Goal: Information Seeking & Learning: Learn about a topic

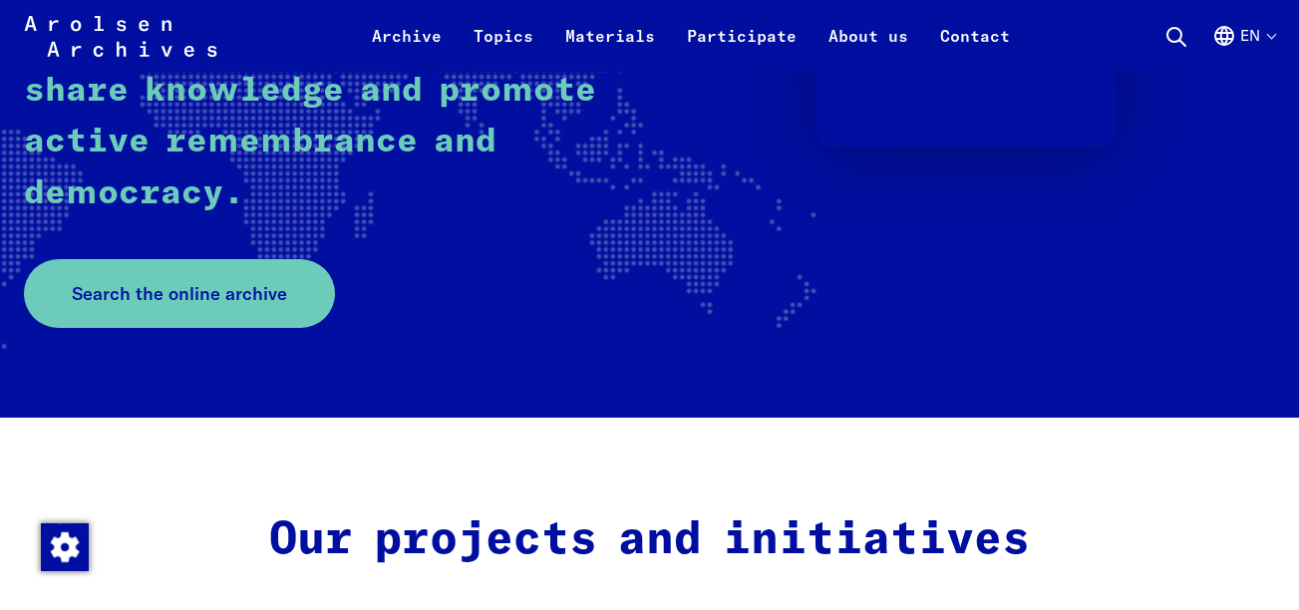
scroll to position [439, 0]
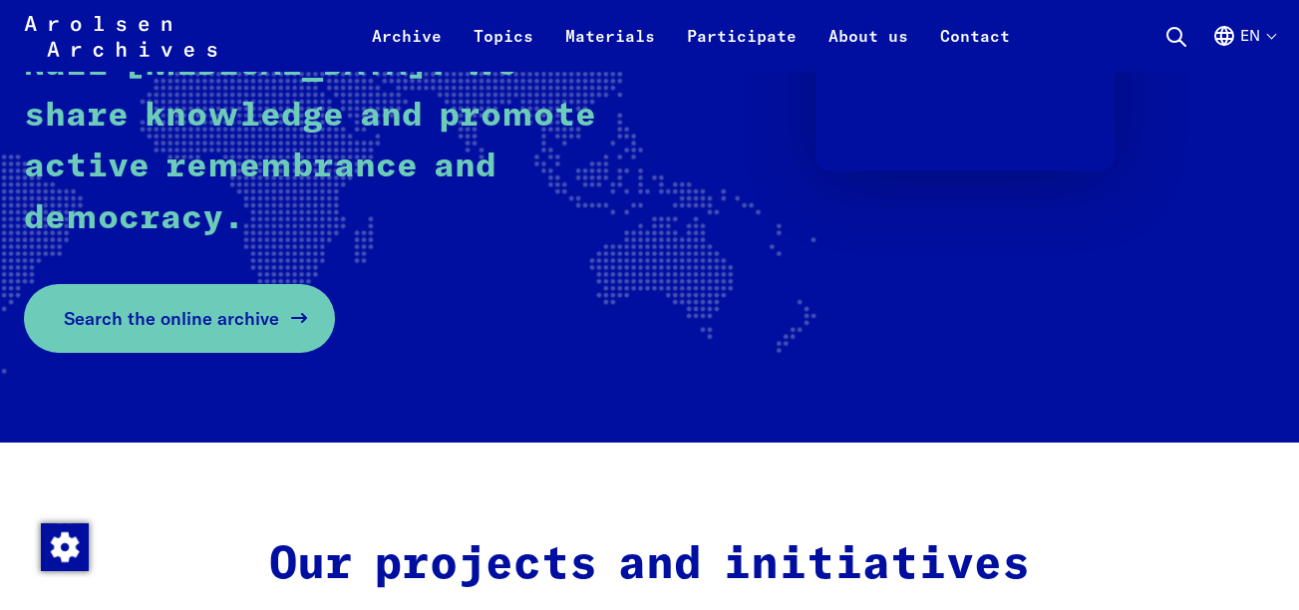
click at [294, 307] on icon at bounding box center [299, 319] width 24 height 24
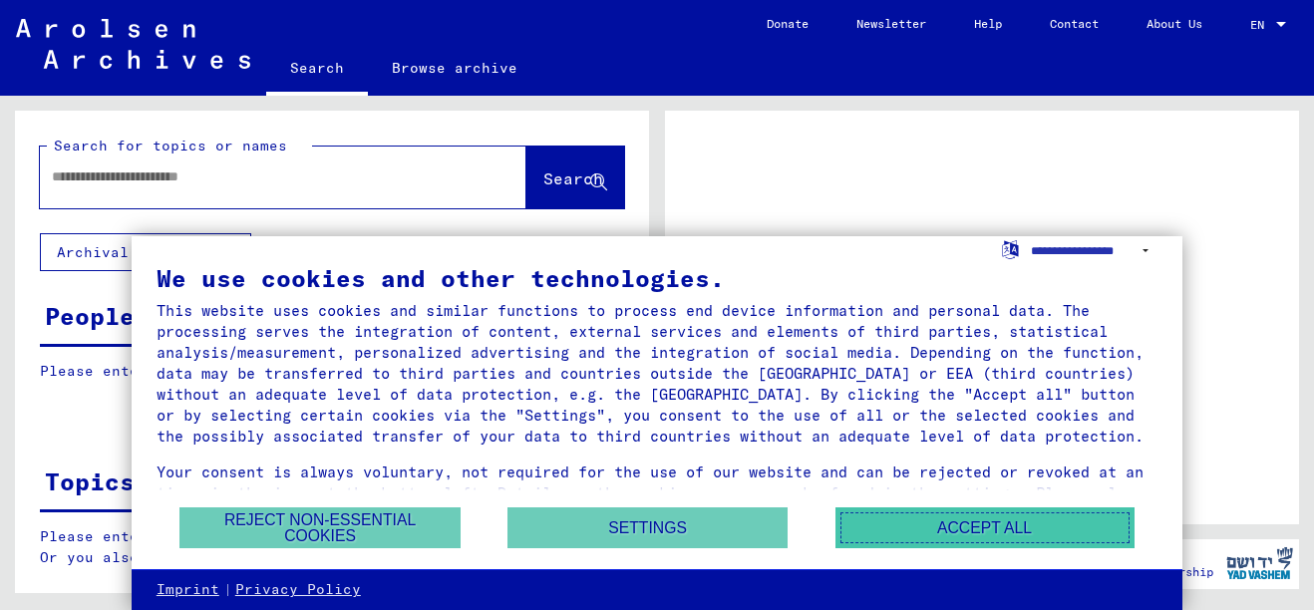
click at [867, 524] on button "Accept all" at bounding box center [984, 527] width 299 height 41
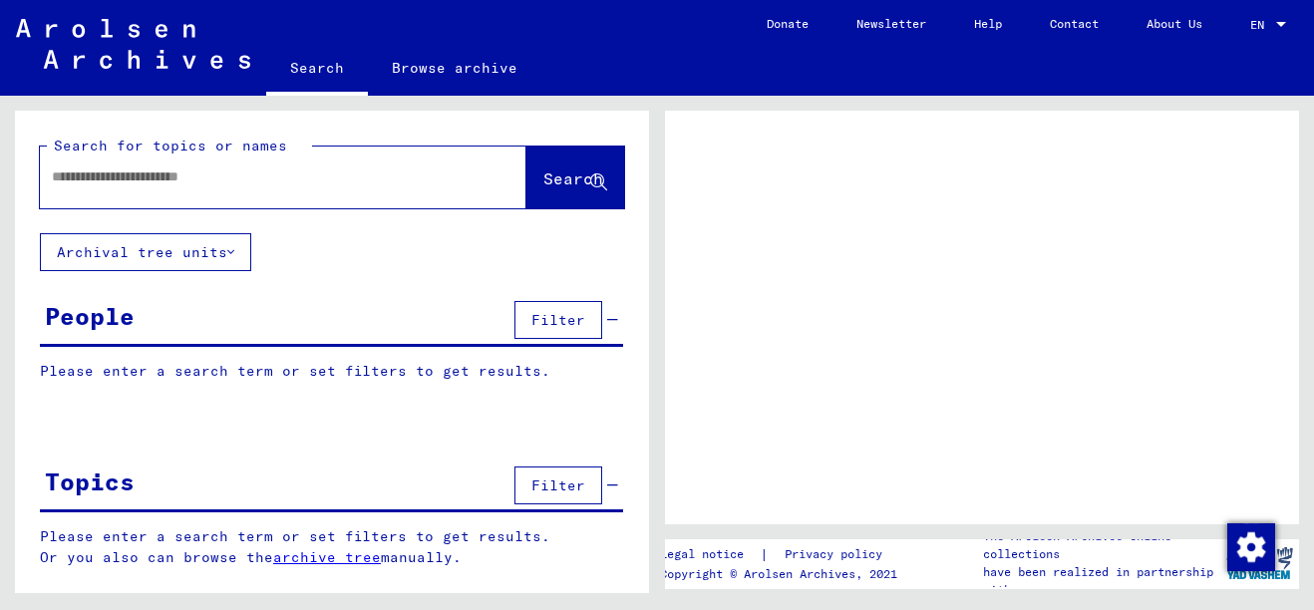
click at [261, 184] on input "text" at bounding box center [265, 176] width 427 height 21
type input "******"
click at [598, 174] on icon at bounding box center [598, 182] width 17 height 17
click at [596, 170] on span "Search" at bounding box center [573, 178] width 60 height 20
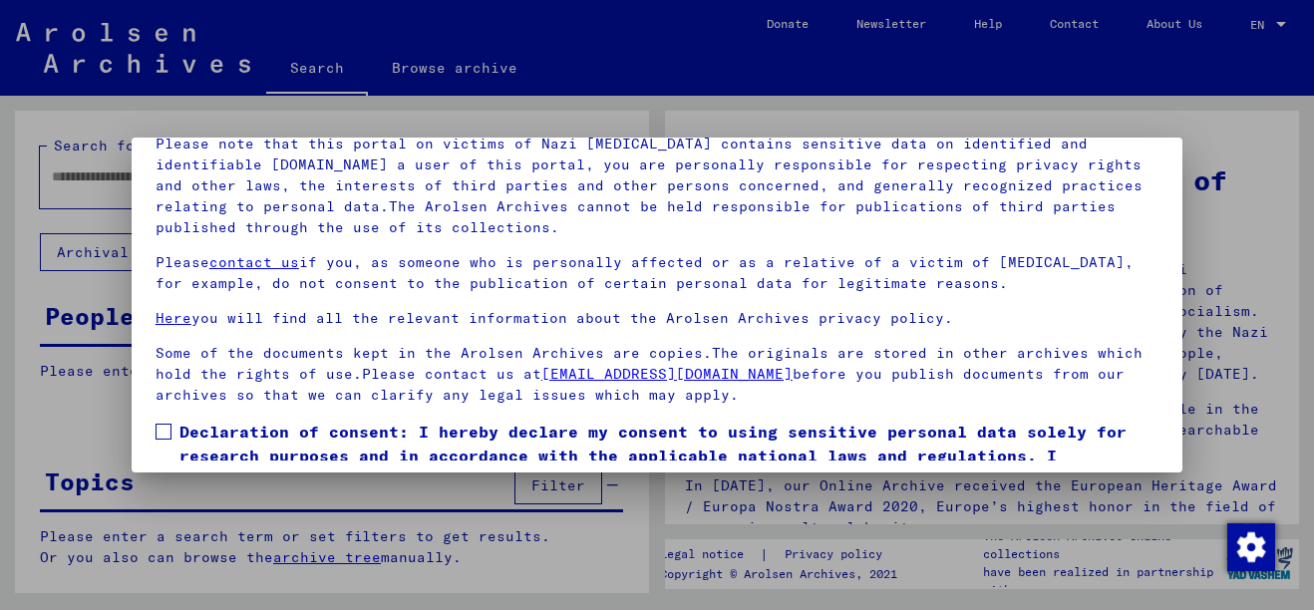
scroll to position [160, 0]
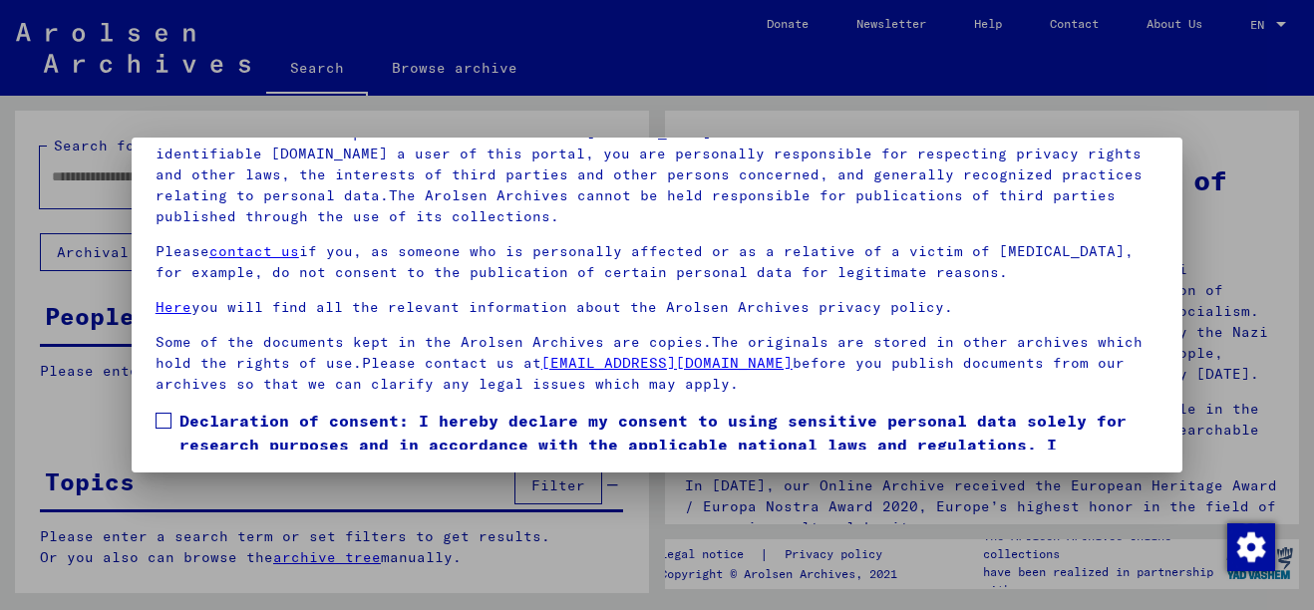
click at [163, 422] on span at bounding box center [164, 421] width 16 height 16
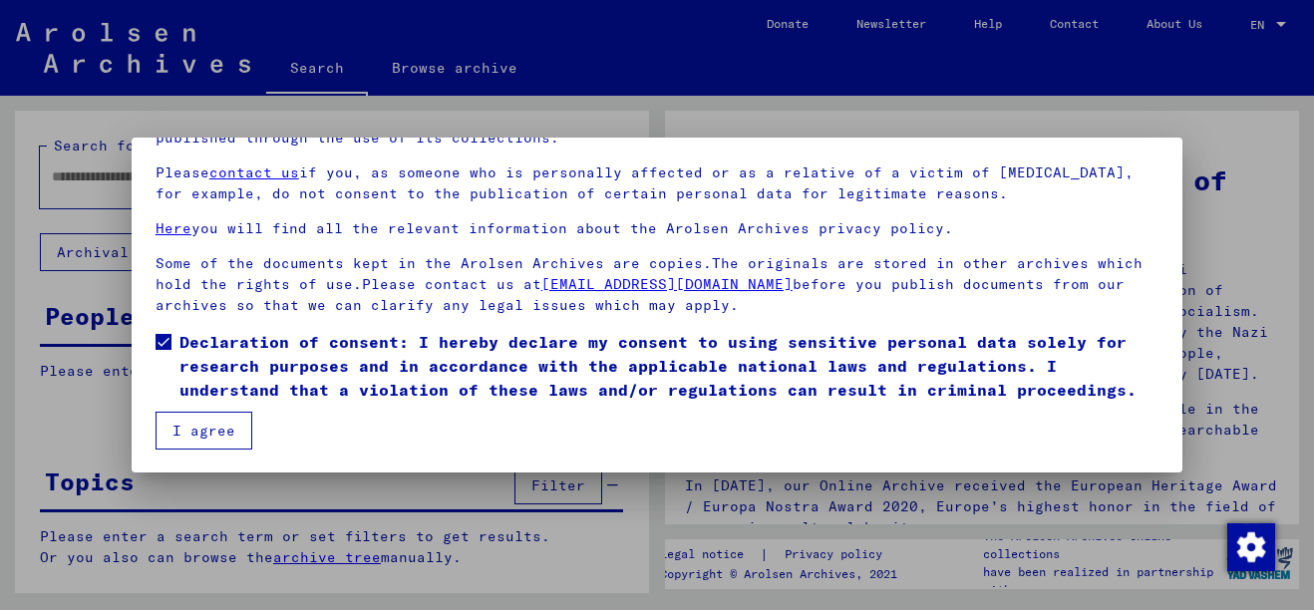
click at [225, 425] on button "I agree" at bounding box center [204, 431] width 97 height 38
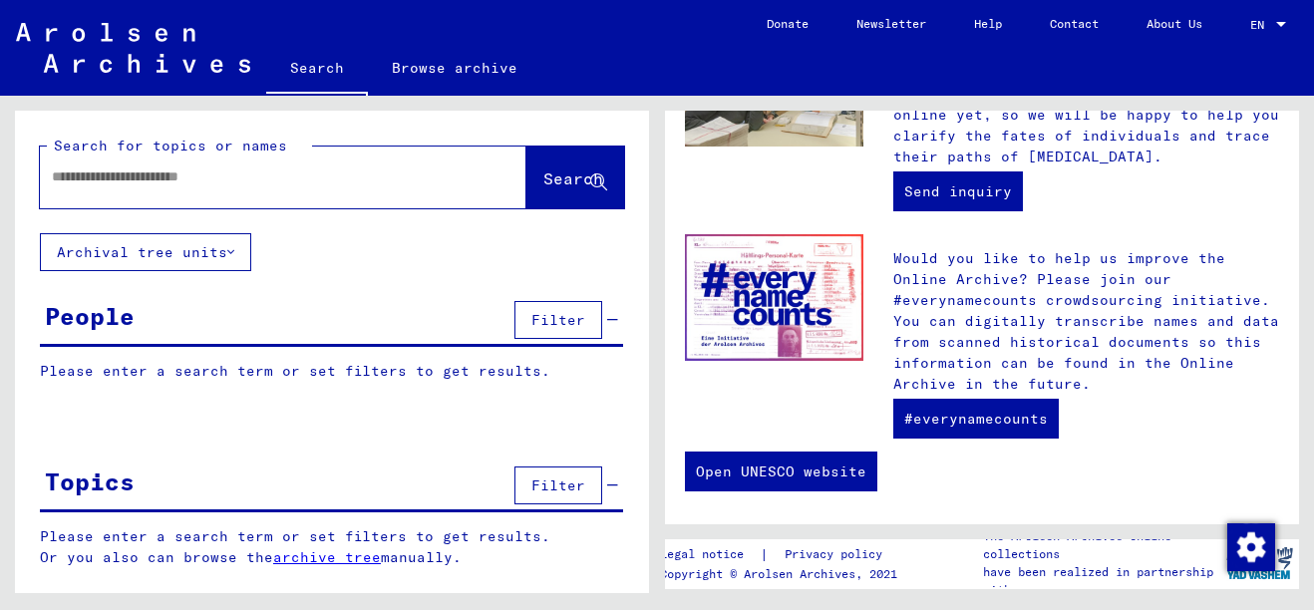
scroll to position [895, 0]
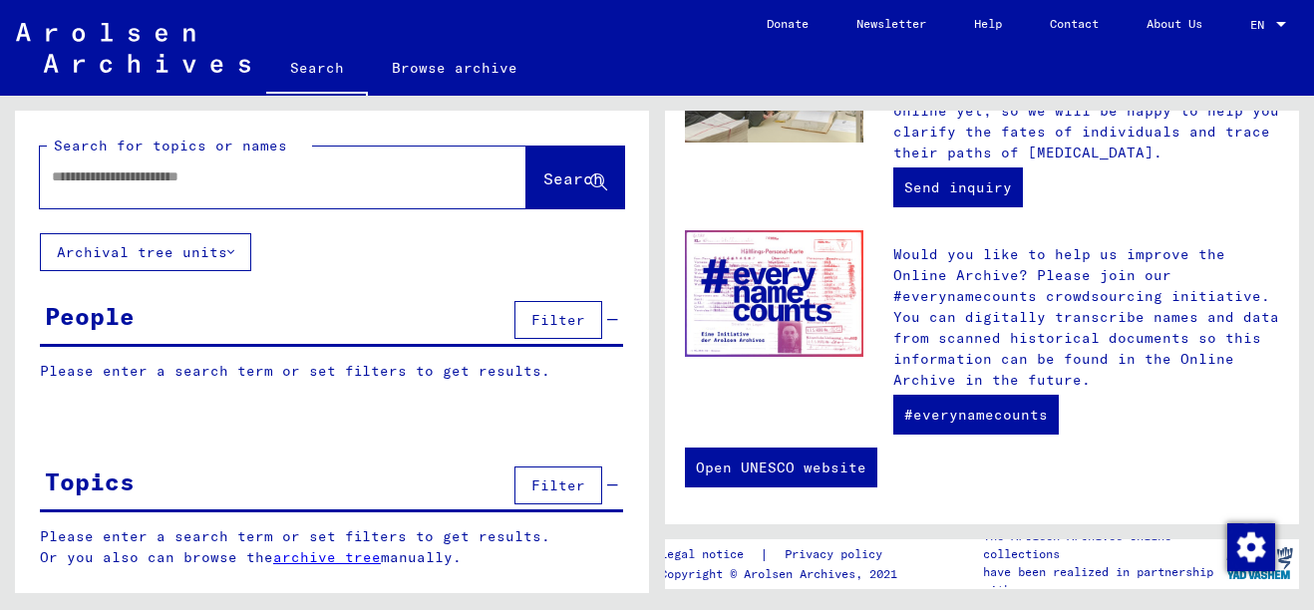
click at [562, 335] on button "Filter" at bounding box center [558, 320] width 88 height 38
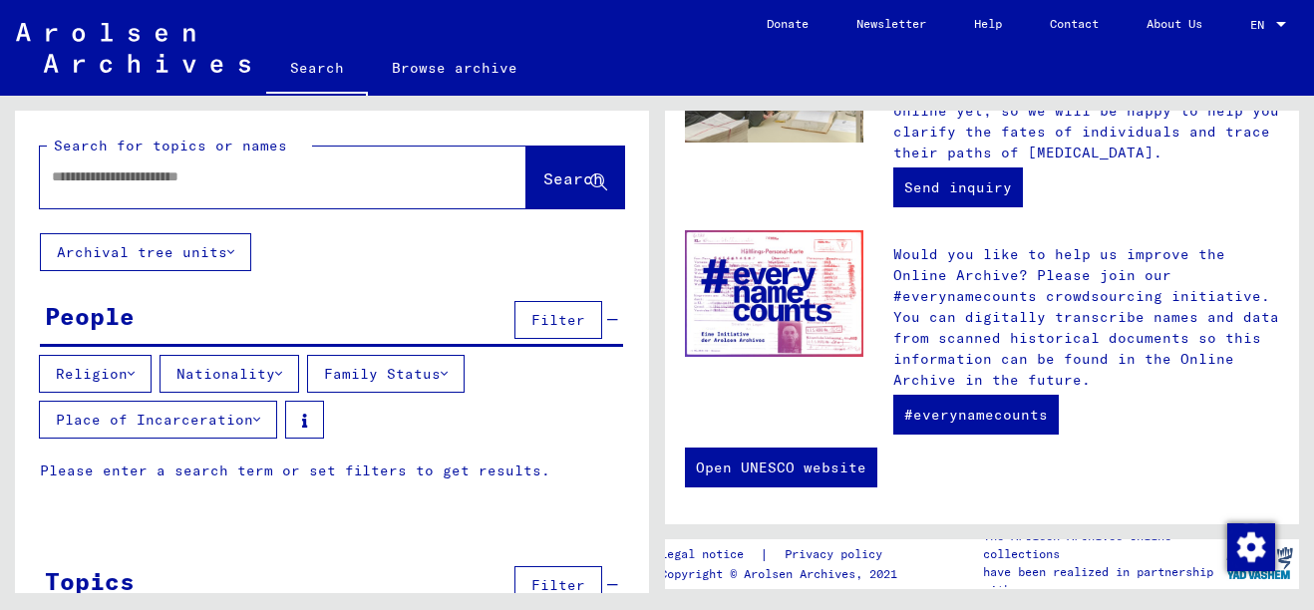
click at [98, 385] on button "Religion" at bounding box center [95, 374] width 113 height 38
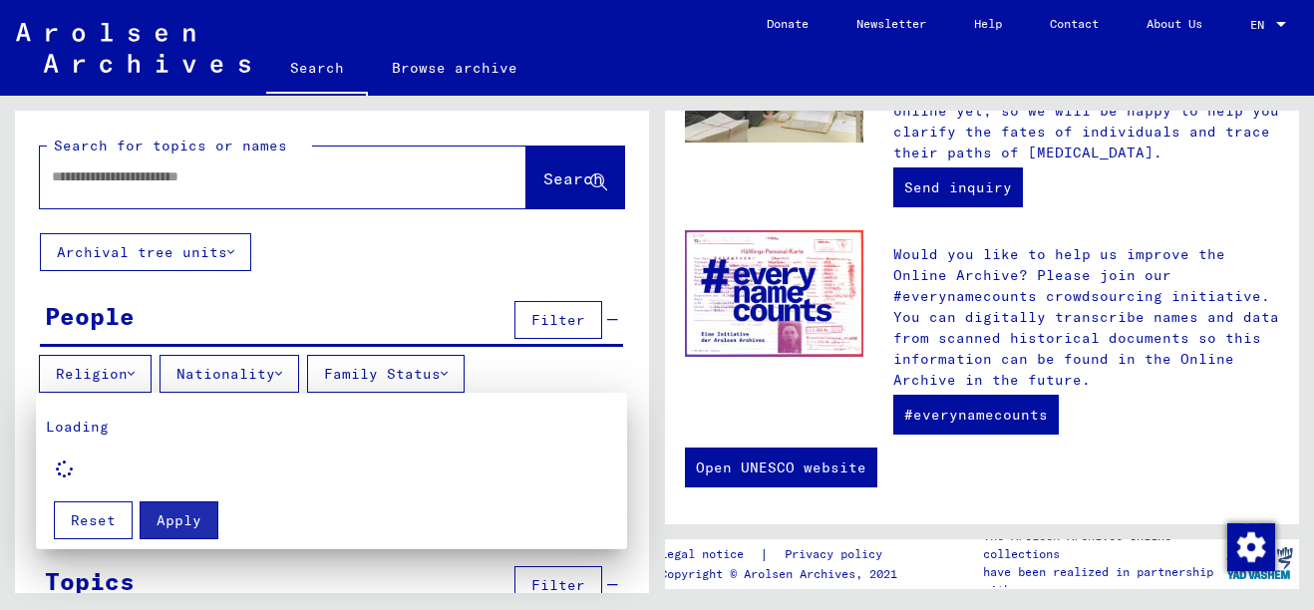
click at [239, 365] on div at bounding box center [657, 305] width 1314 height 610
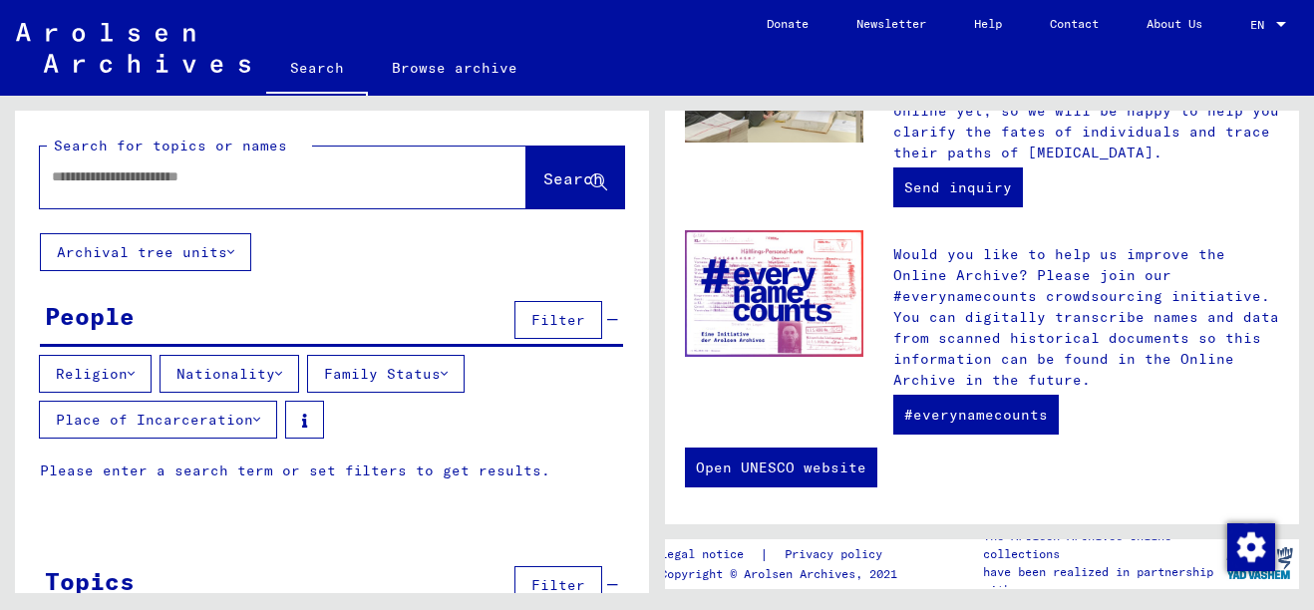
click at [246, 374] on button "Nationality" at bounding box center [229, 374] width 140 height 38
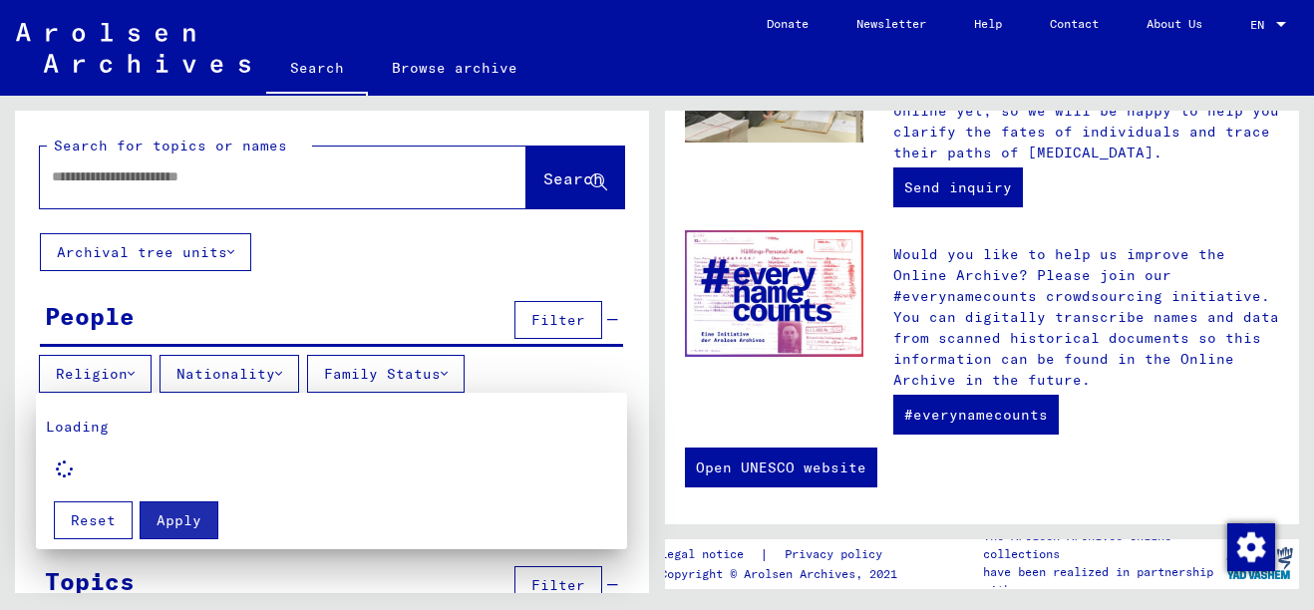
click at [246, 374] on div at bounding box center [657, 305] width 1314 height 610
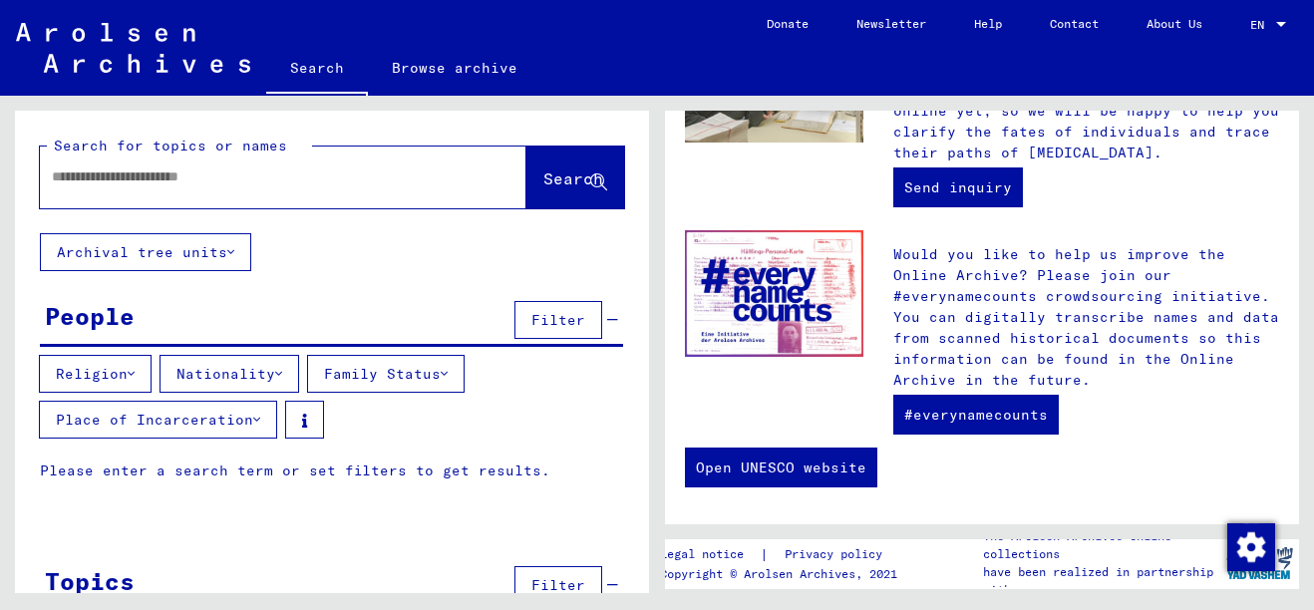
click at [211, 419] on button "Place of Incarceration" at bounding box center [158, 420] width 238 height 38
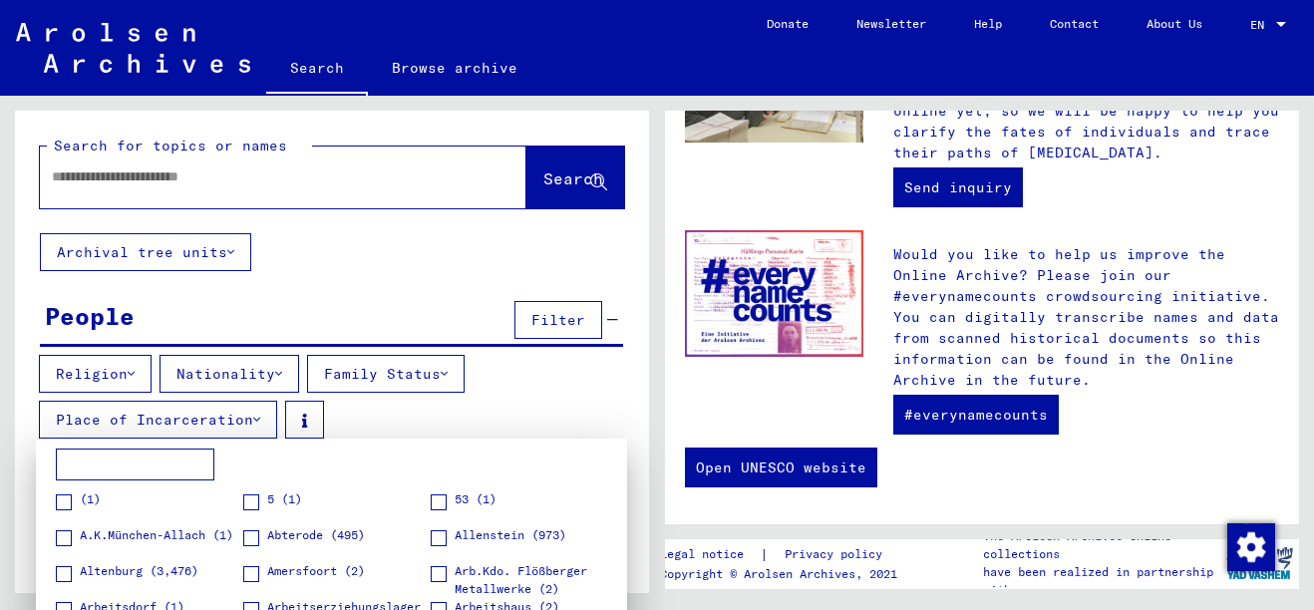
click at [258, 422] on div at bounding box center [657, 305] width 1314 height 610
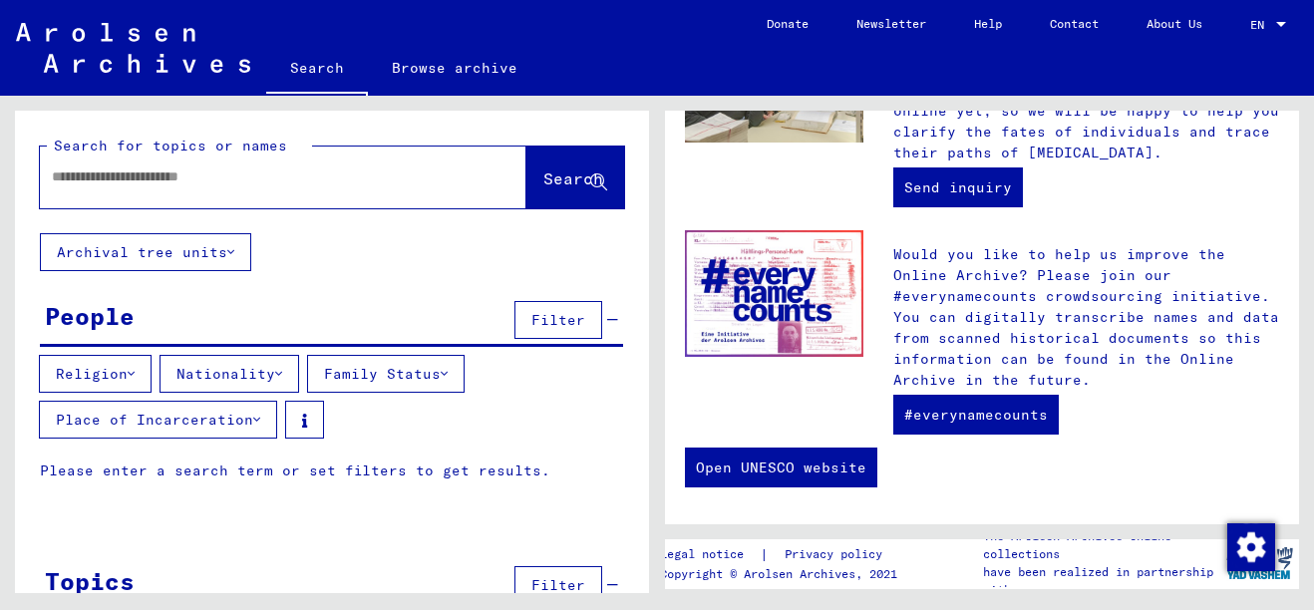
click at [260, 422] on icon at bounding box center [256, 420] width 7 height 14
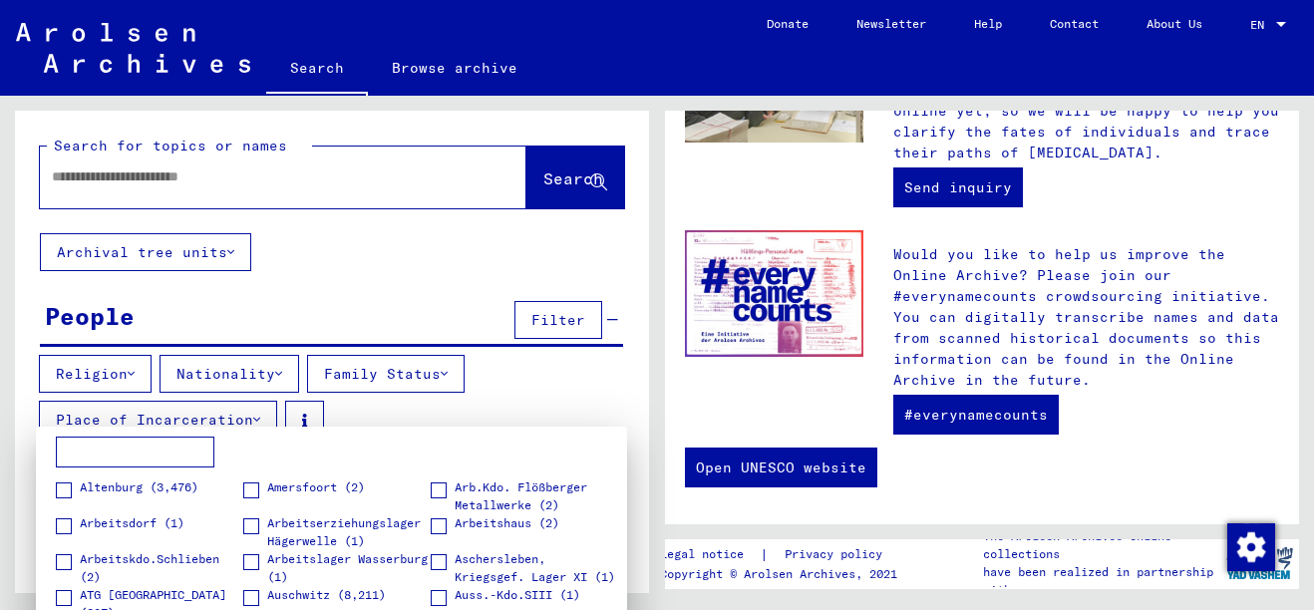
scroll to position [0, 0]
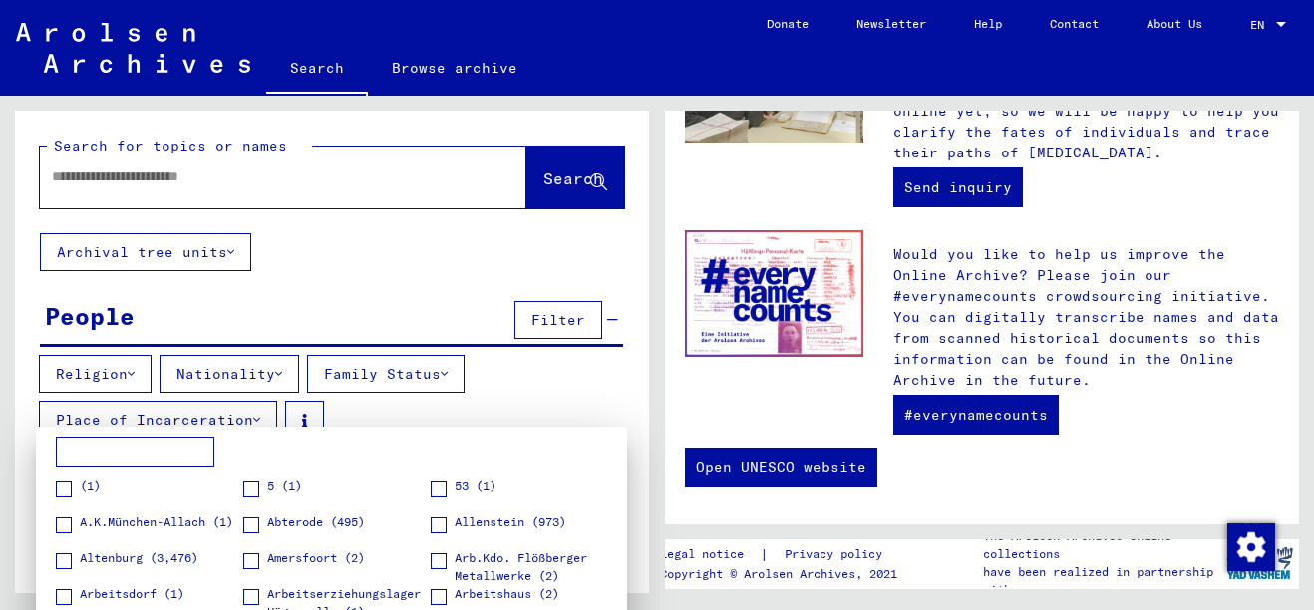
click at [561, 408] on div at bounding box center [657, 305] width 1314 height 610
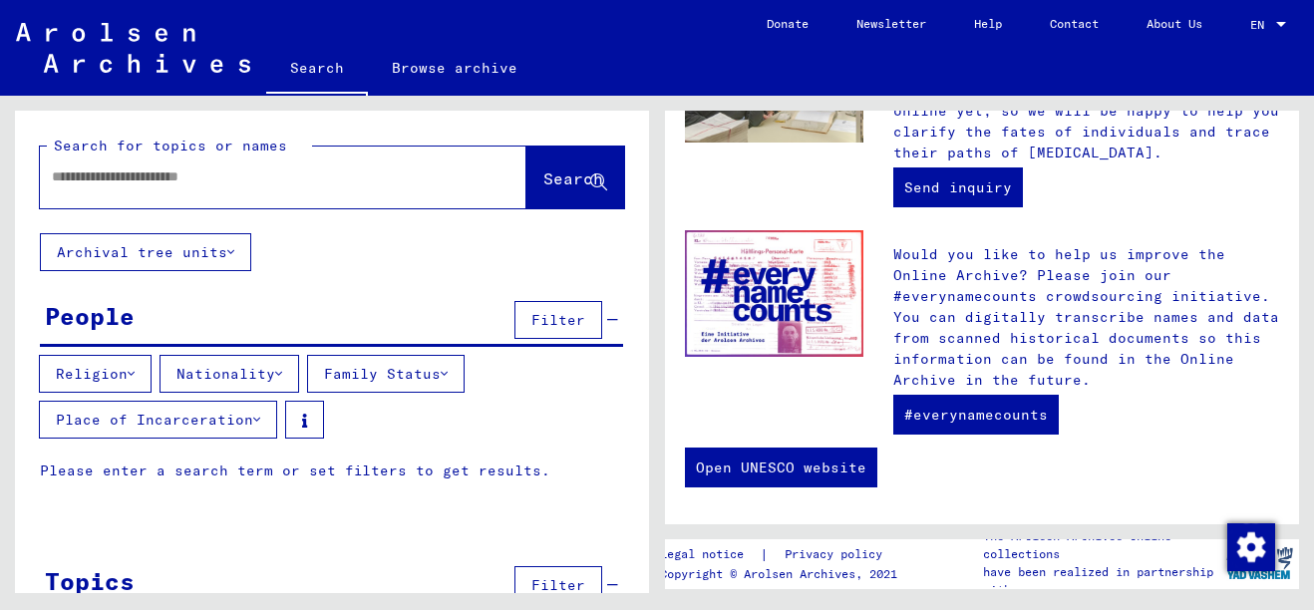
click at [465, 365] on button "Family Status" at bounding box center [385, 374] width 157 height 38
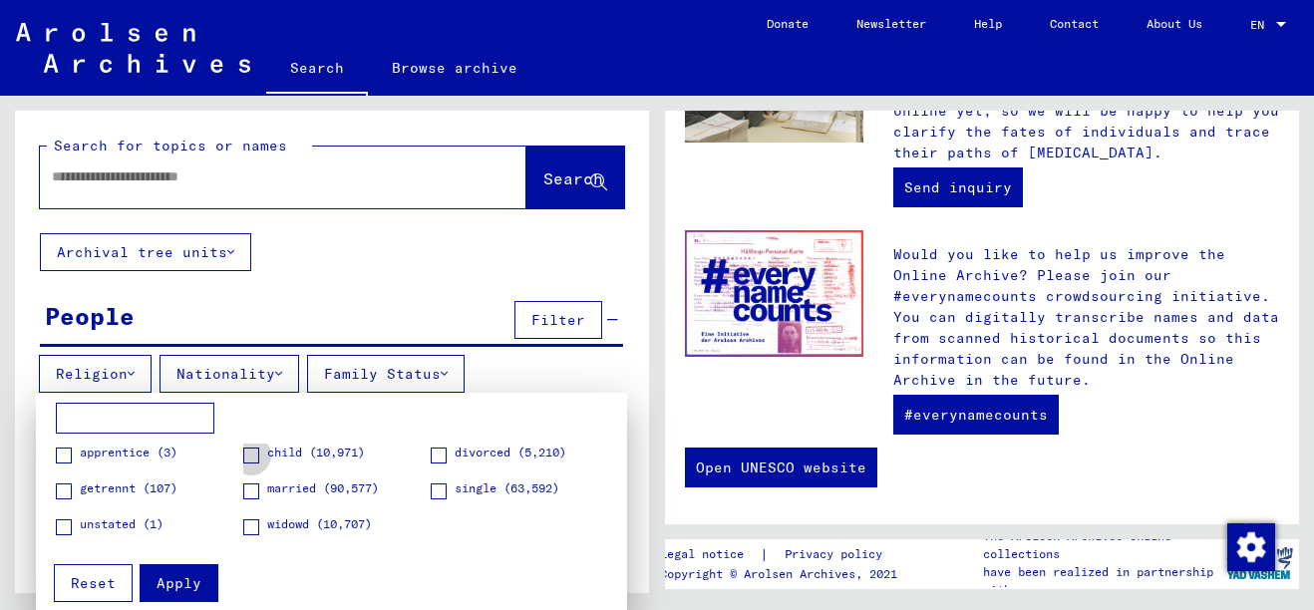
click at [256, 456] on span at bounding box center [251, 456] width 16 height 16
click at [518, 374] on div at bounding box center [657, 305] width 1314 height 610
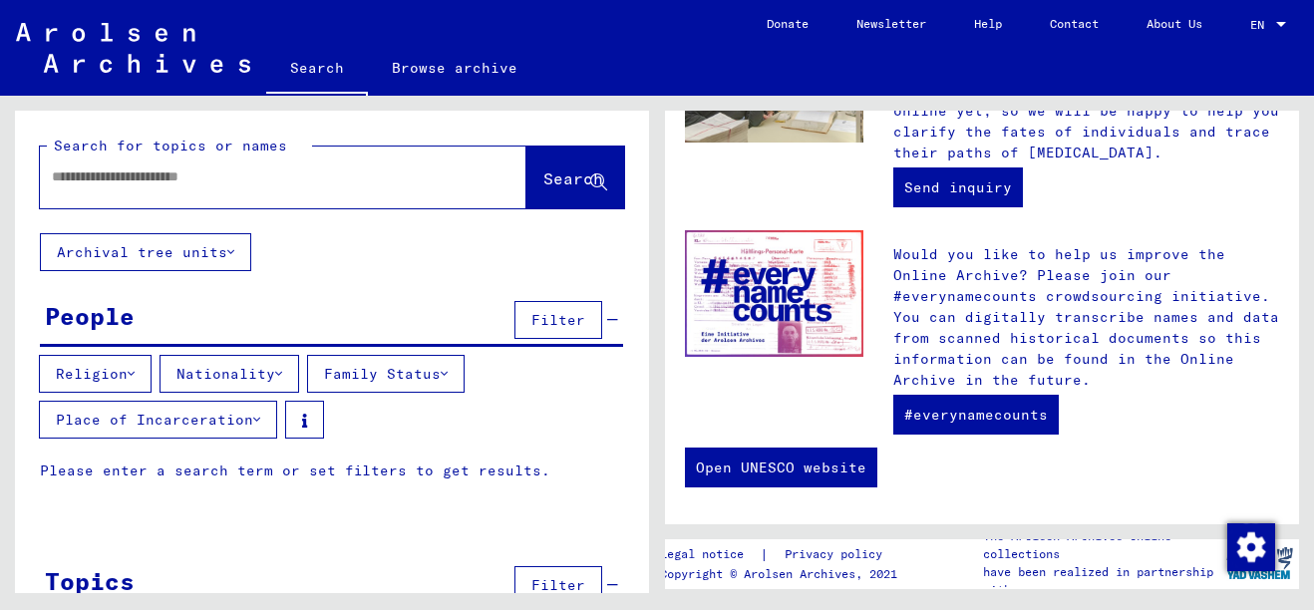
click at [271, 384] on button "Nationality" at bounding box center [229, 374] width 140 height 38
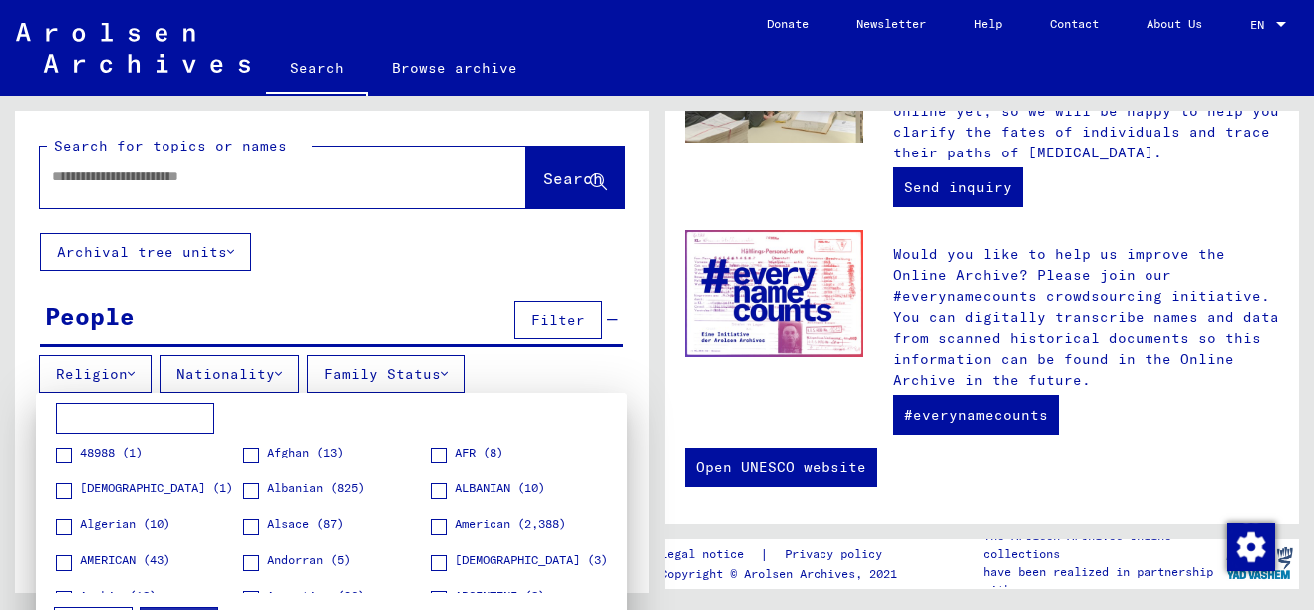
click at [64, 565] on span at bounding box center [64, 563] width 16 height 16
click at [557, 371] on div at bounding box center [657, 305] width 1314 height 610
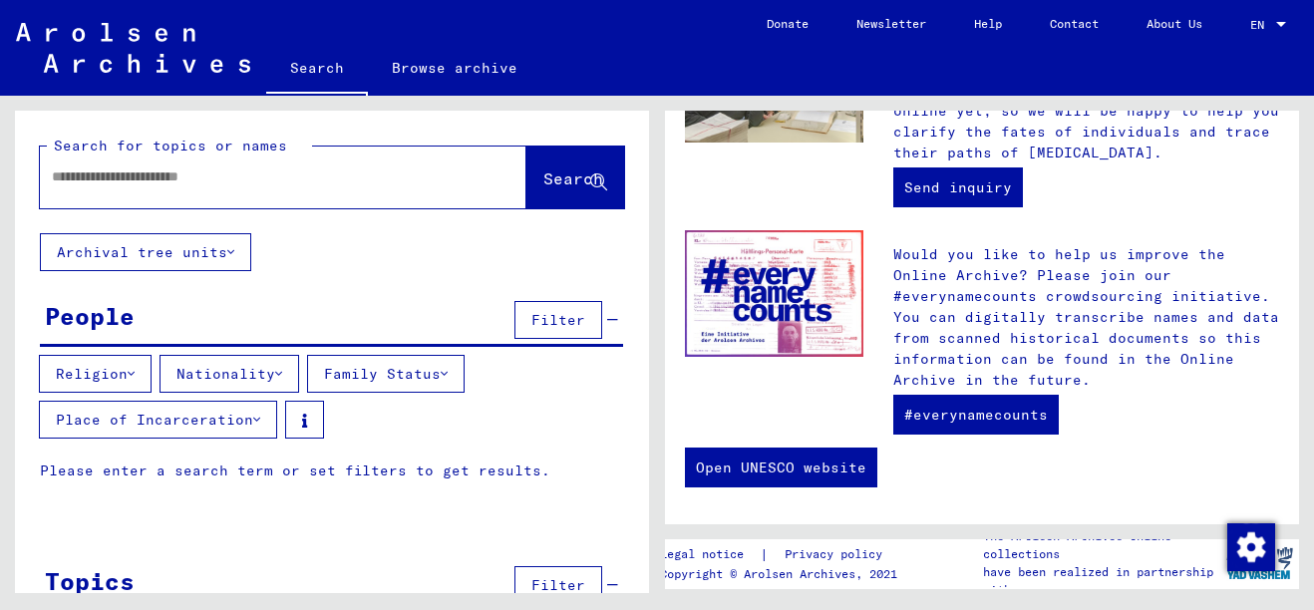
click at [128, 380] on button "Religion" at bounding box center [95, 374] width 113 height 38
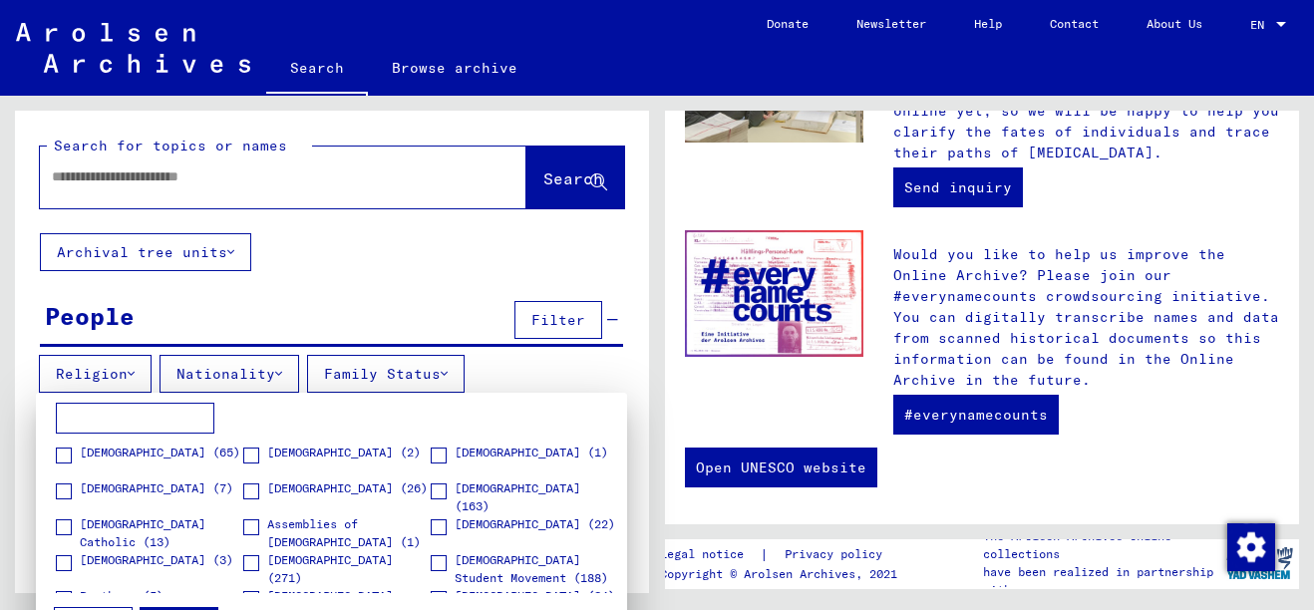
click at [567, 368] on div at bounding box center [657, 305] width 1314 height 610
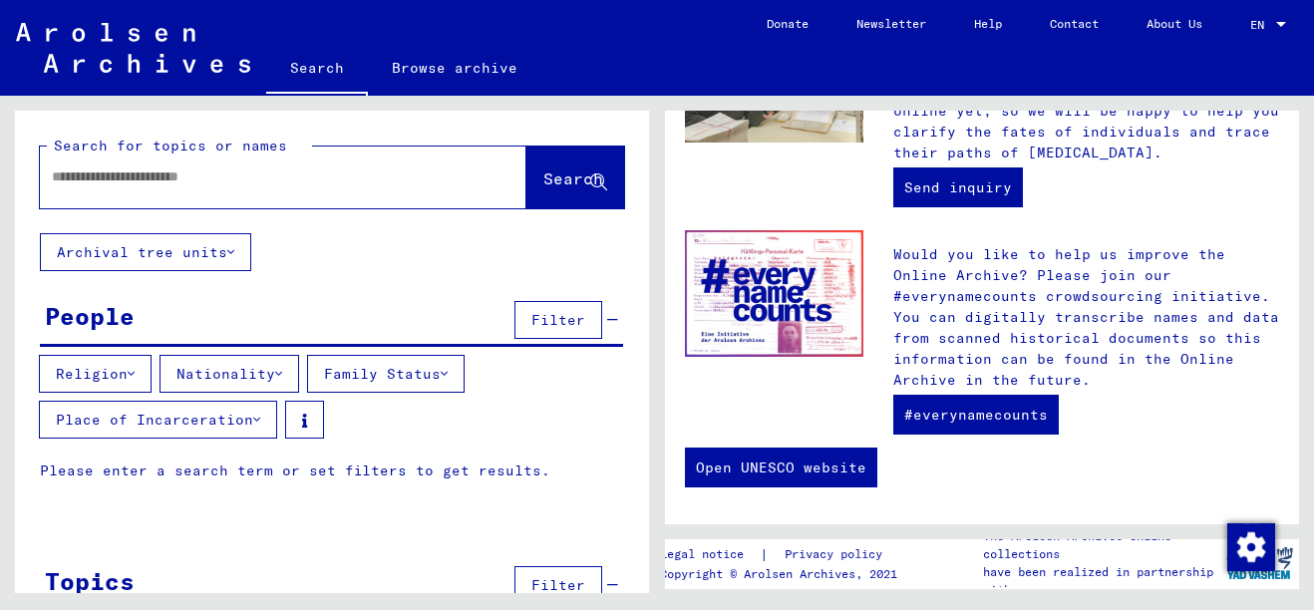
click at [544, 186] on span "Search" at bounding box center [573, 178] width 60 height 20
click at [544, 183] on span "Search" at bounding box center [573, 178] width 60 height 20
click at [491, 86] on link "Browse archive" at bounding box center [454, 68] width 173 height 48
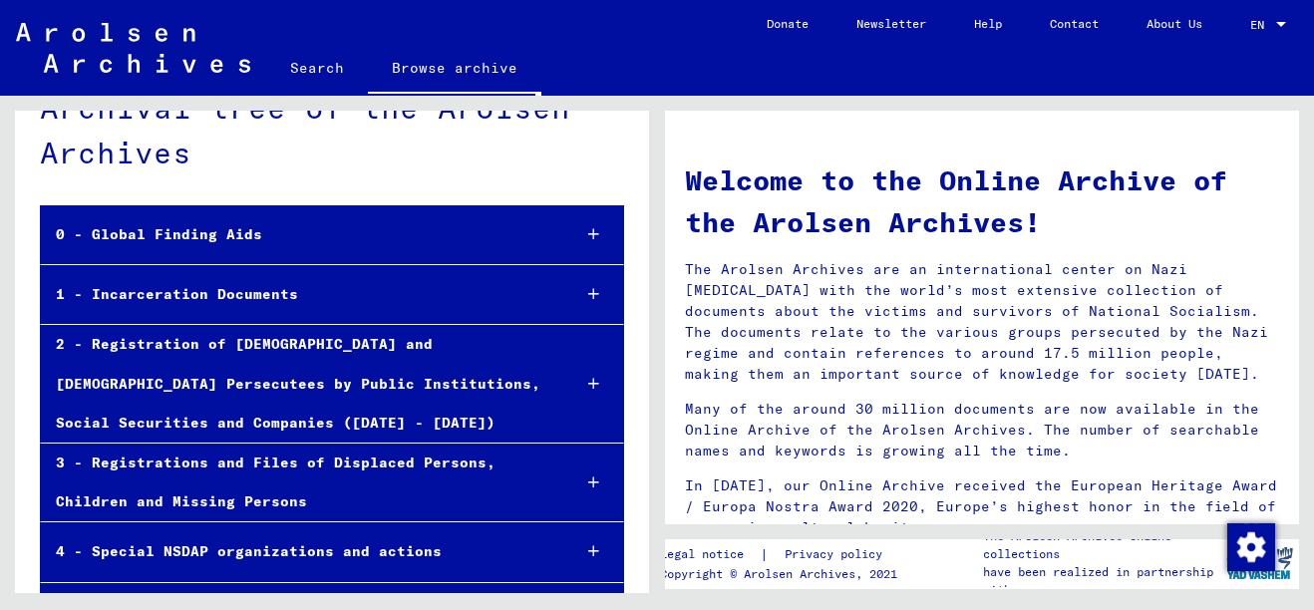
scroll to position [64, 0]
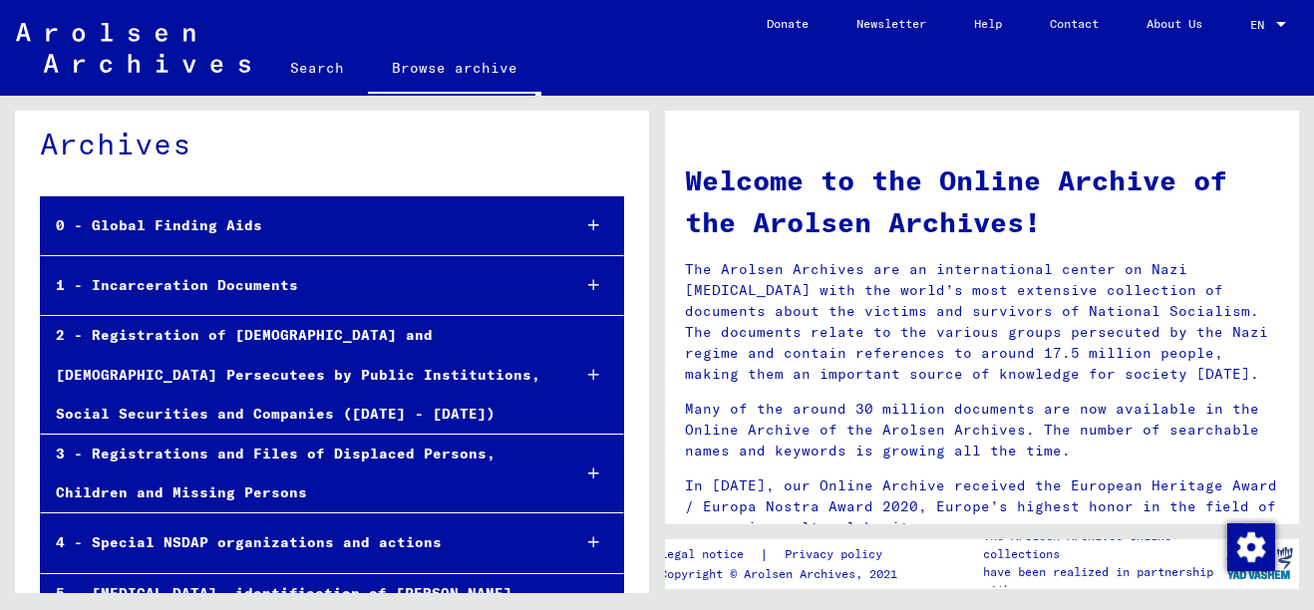
click at [533, 343] on div "2 - Registration of [DEMOGRAPHIC_DATA] and [DEMOGRAPHIC_DATA] Persecutees by Pu…" at bounding box center [297, 375] width 513 height 118
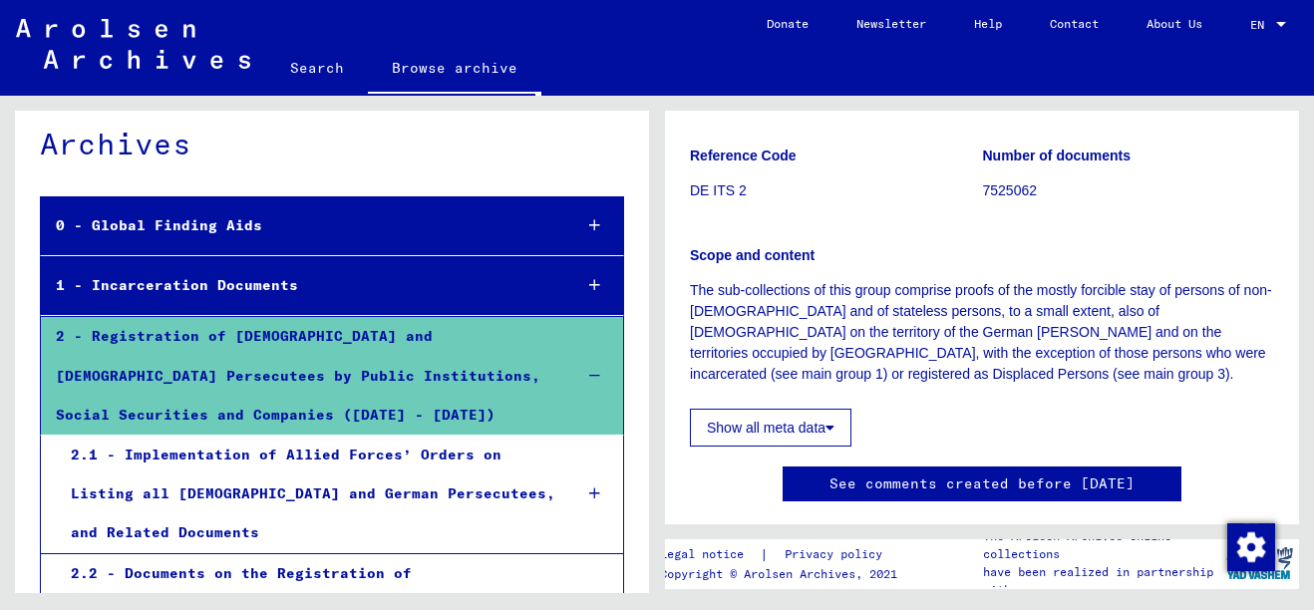
scroll to position [255, 0]
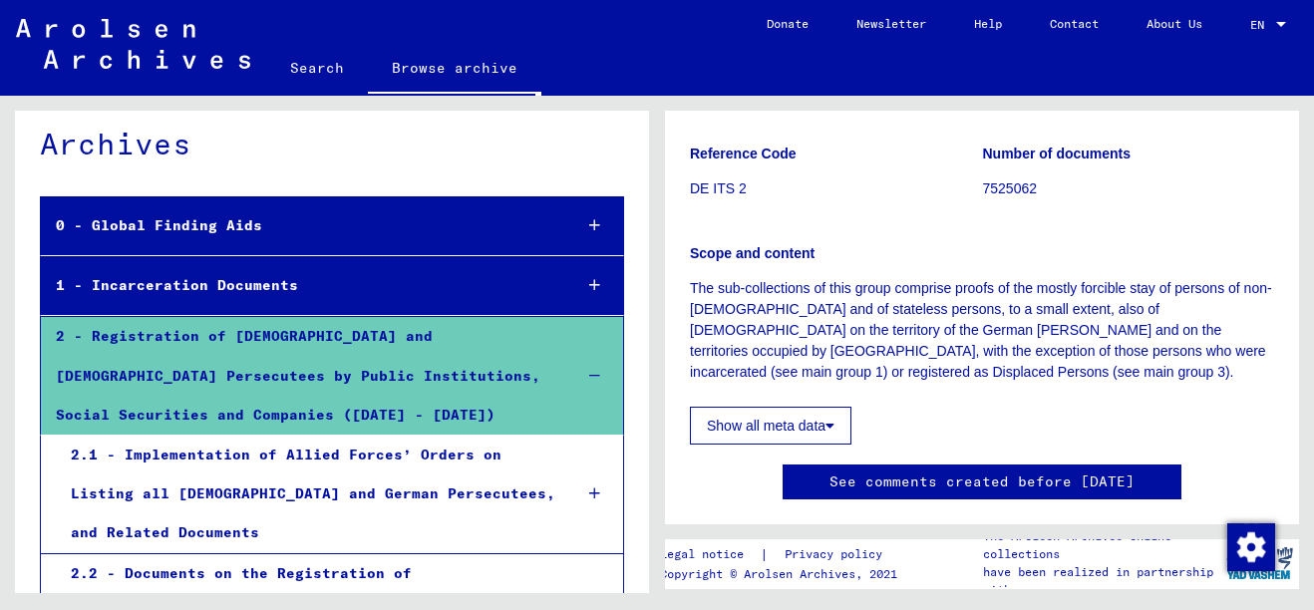
click at [1264, 472] on yv-its-full-details "Registration of Foreigners and German Persecutees by Public Institutions, Socia…" at bounding box center [982, 189] width 634 height 619
click at [819, 436] on button "Show all meta data" at bounding box center [770, 426] width 161 height 38
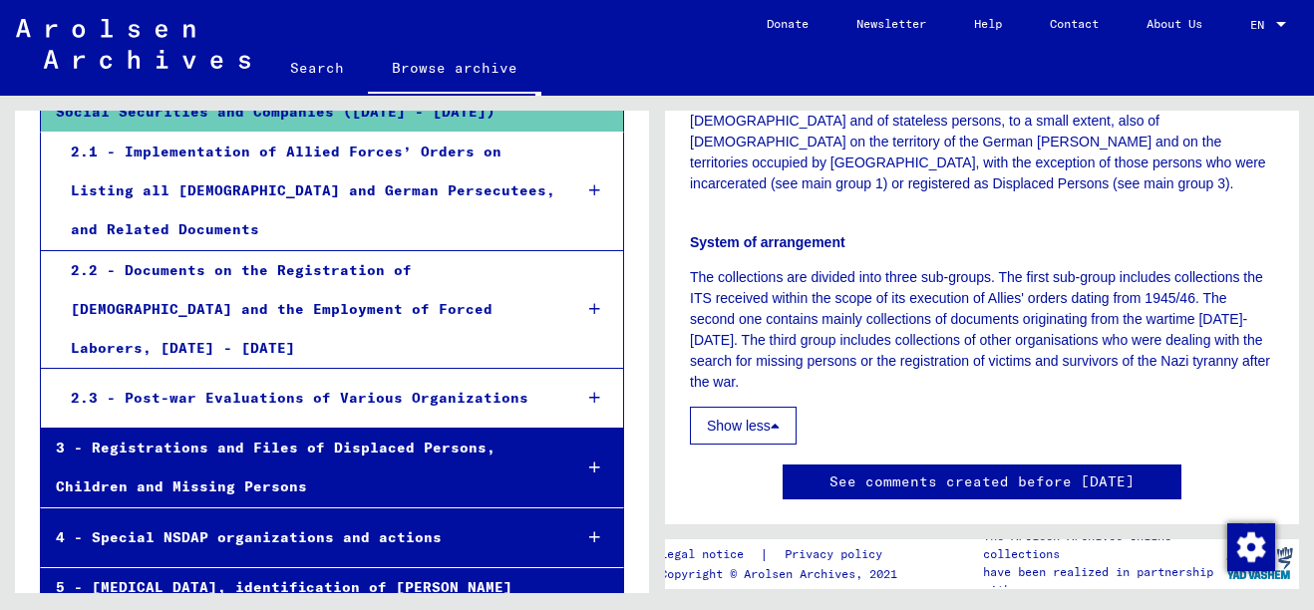
scroll to position [362, 0]
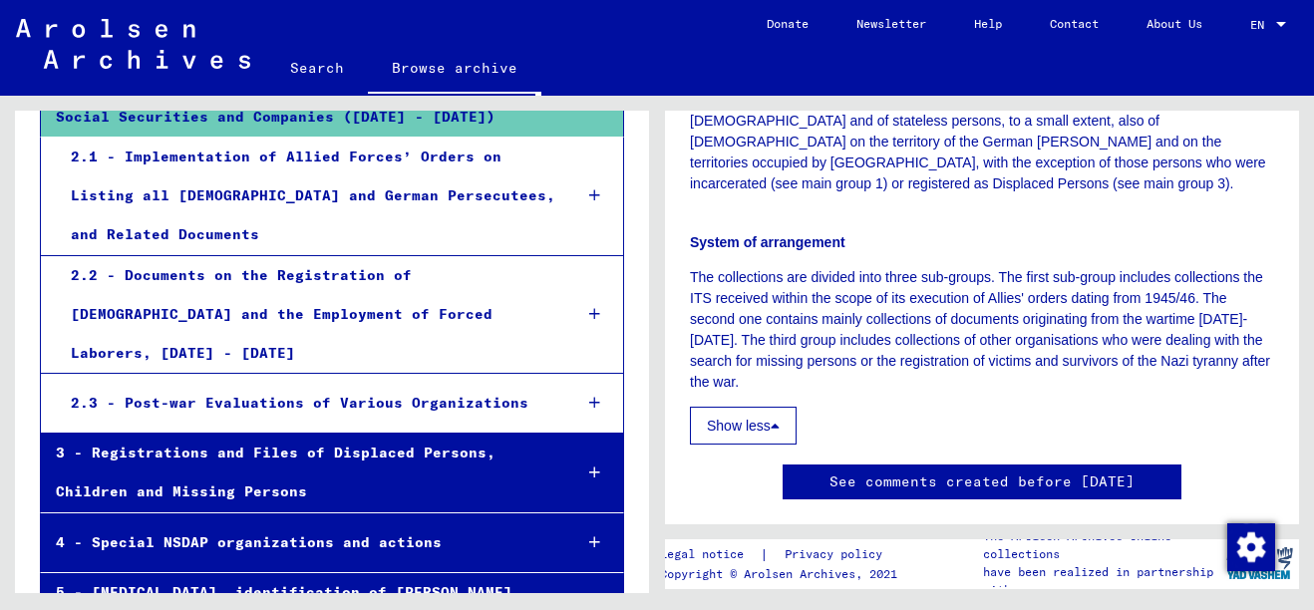
click at [537, 384] on div "2.3 - Post-war Evaluations of Various Organizations" at bounding box center [306, 403] width 500 height 39
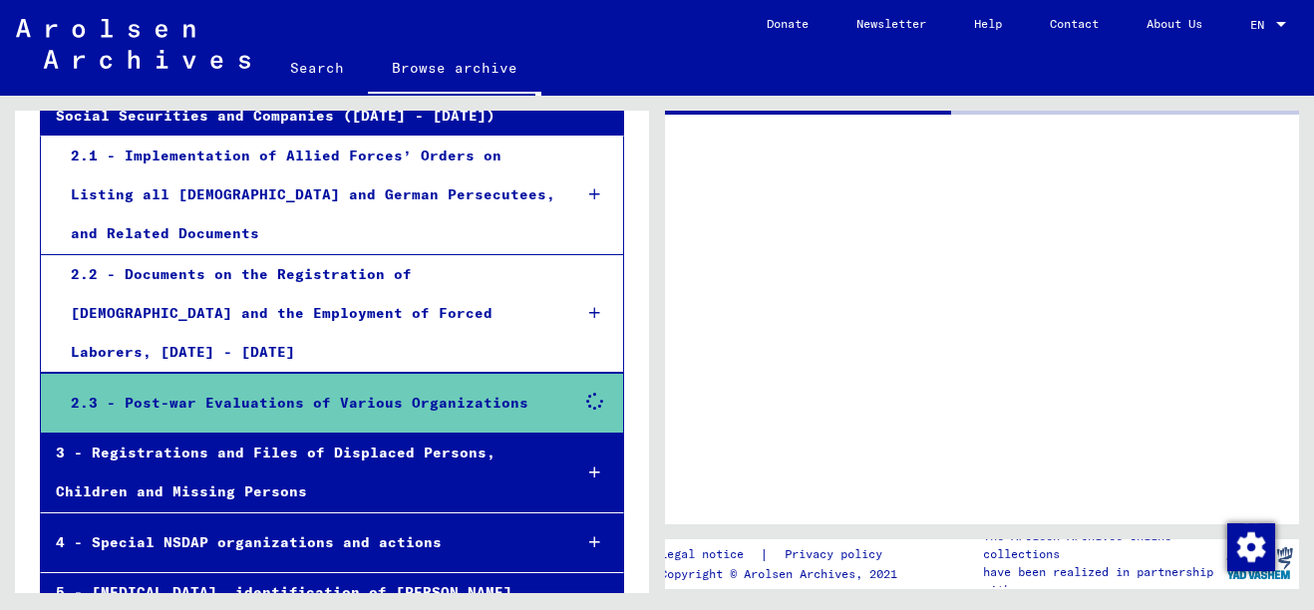
scroll to position [361, 0]
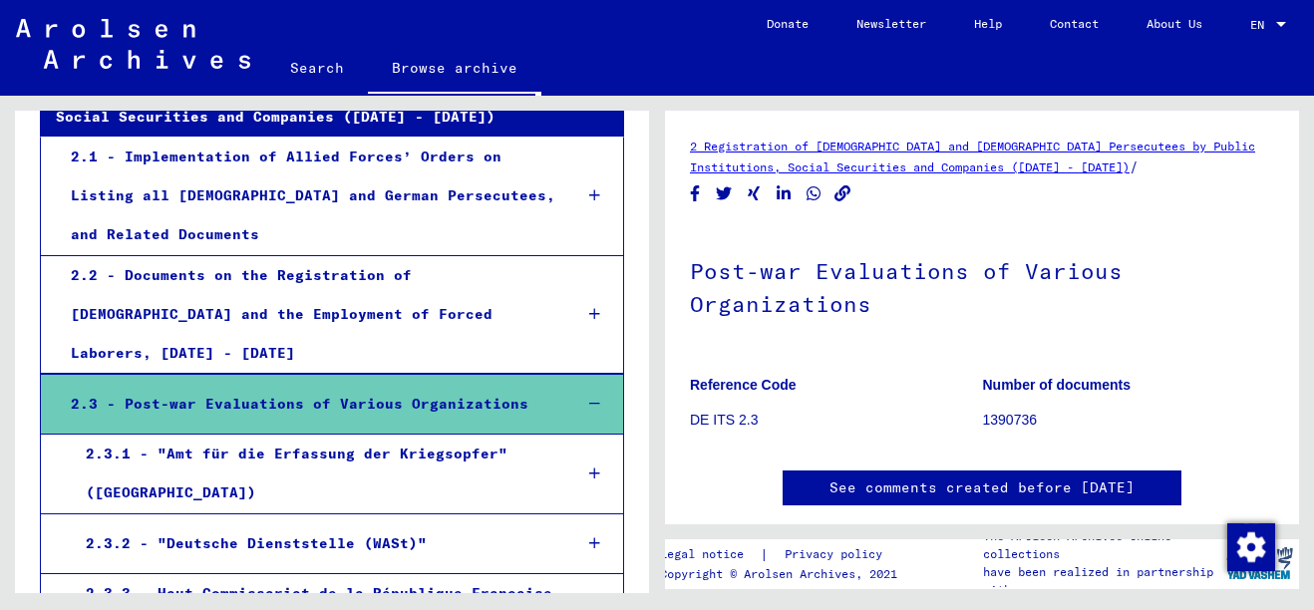
click at [1021, 482] on link "See comments created before [DATE]" at bounding box center [981, 487] width 305 height 21
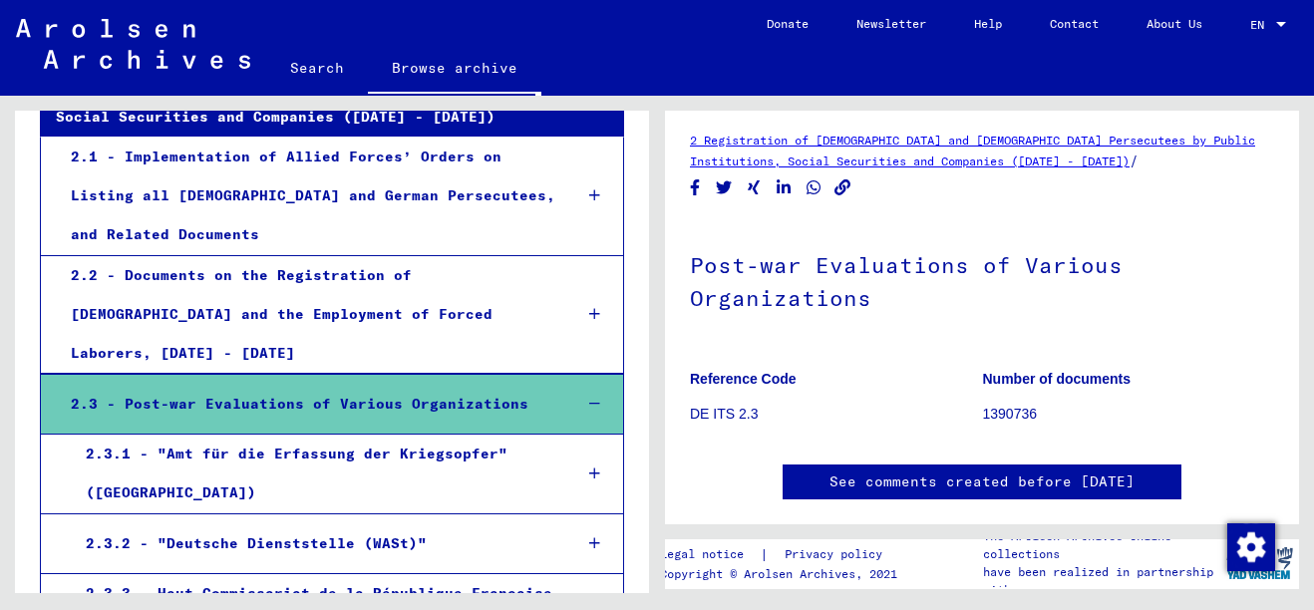
click at [951, 349] on div "Post-war Evaluations of Various Organizations Reference Code DE ITS 2.3 Number …" at bounding box center [982, 331] width 584 height 225
click at [500, 435] on div "2.3.1 - "Amt für die Erfassung der Kriegsopfer" ([GEOGRAPHIC_DATA])" at bounding box center [313, 474] width 485 height 78
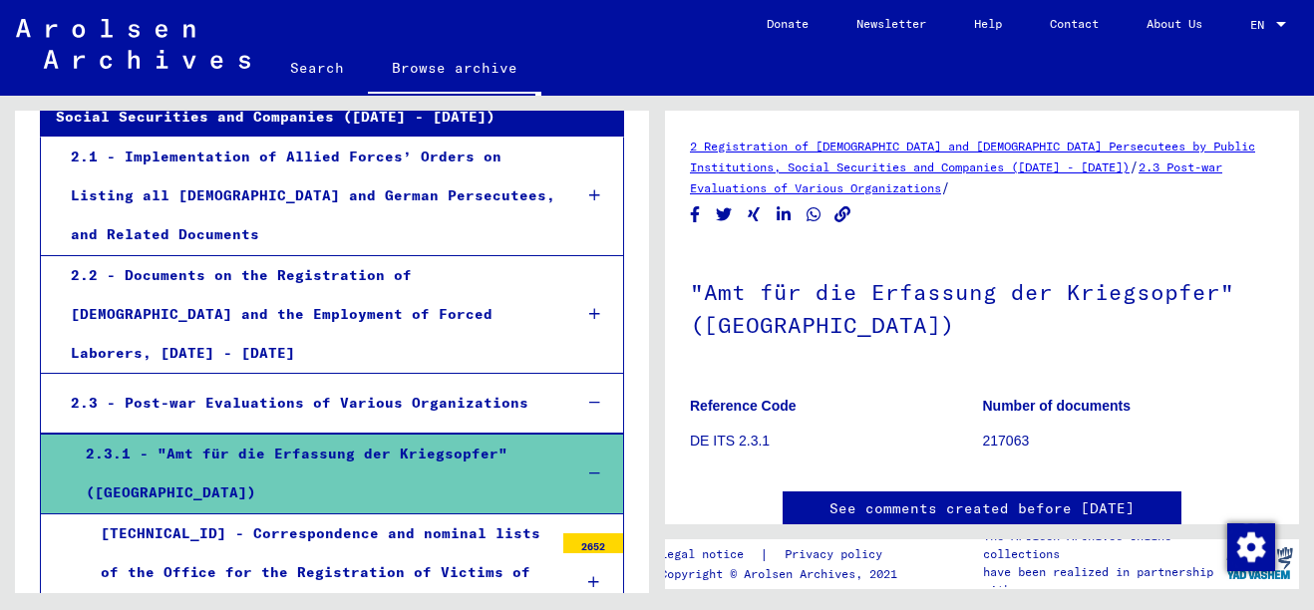
click at [1228, 421] on figure "Number of documents 217063" at bounding box center [1129, 427] width 292 height 90
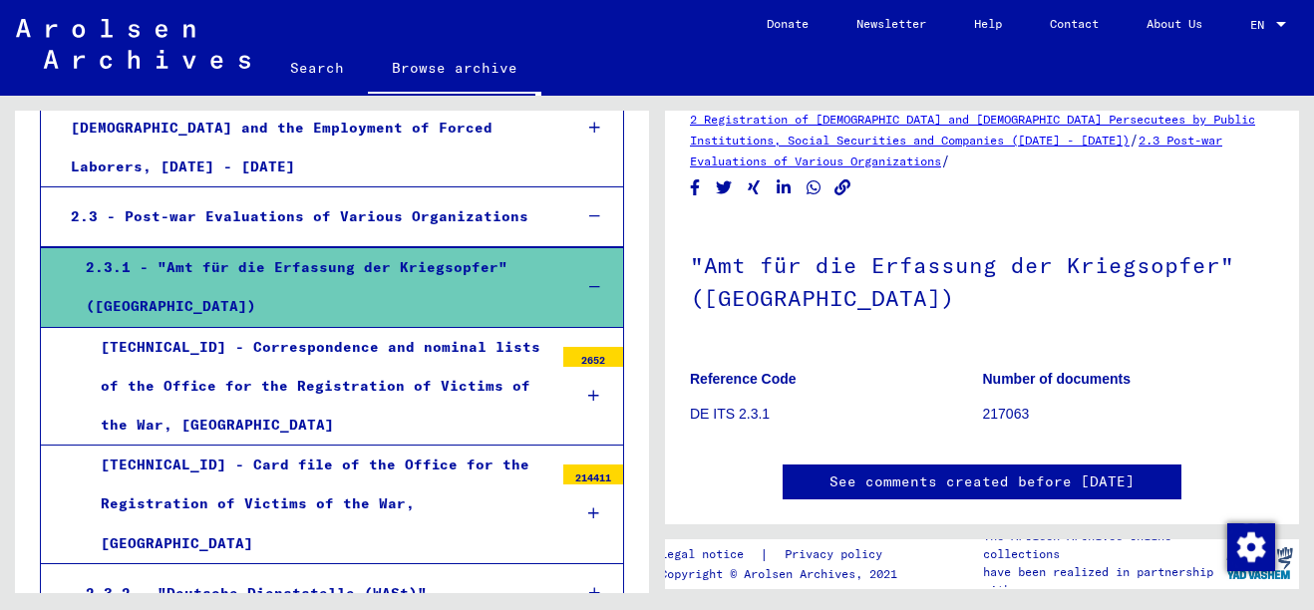
scroll to position [554, 0]
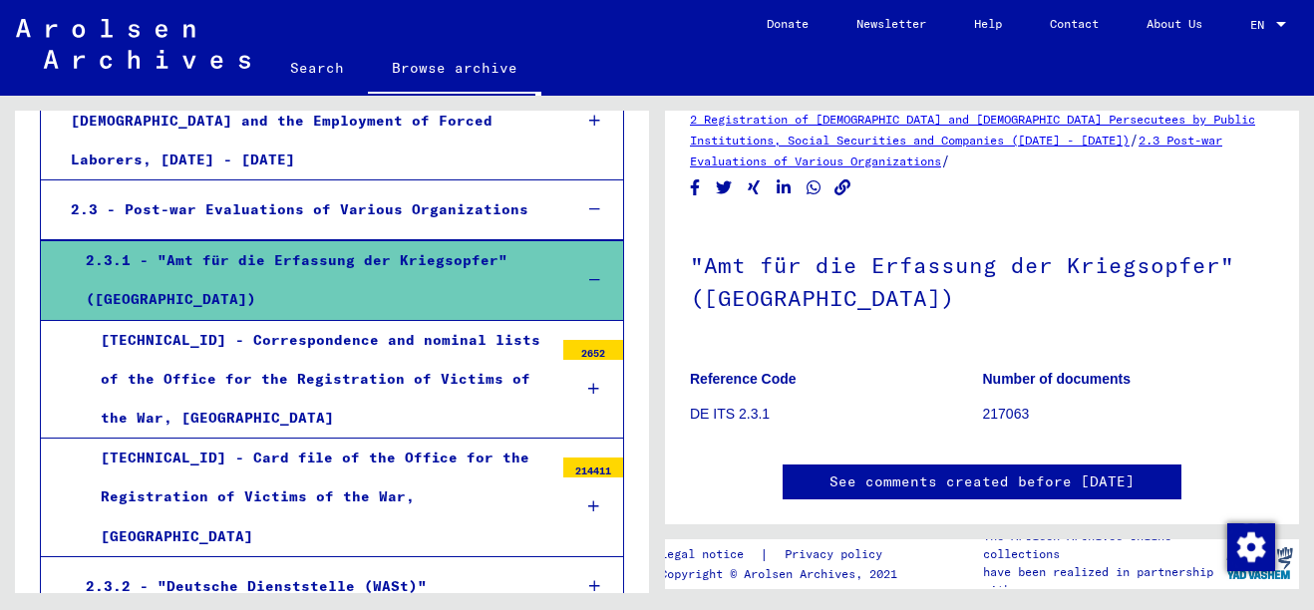
click at [530, 439] on div "[TECHNICAL_ID] - Card file of the Office for the Registration of Victims of the…" at bounding box center [320, 498] width 468 height 118
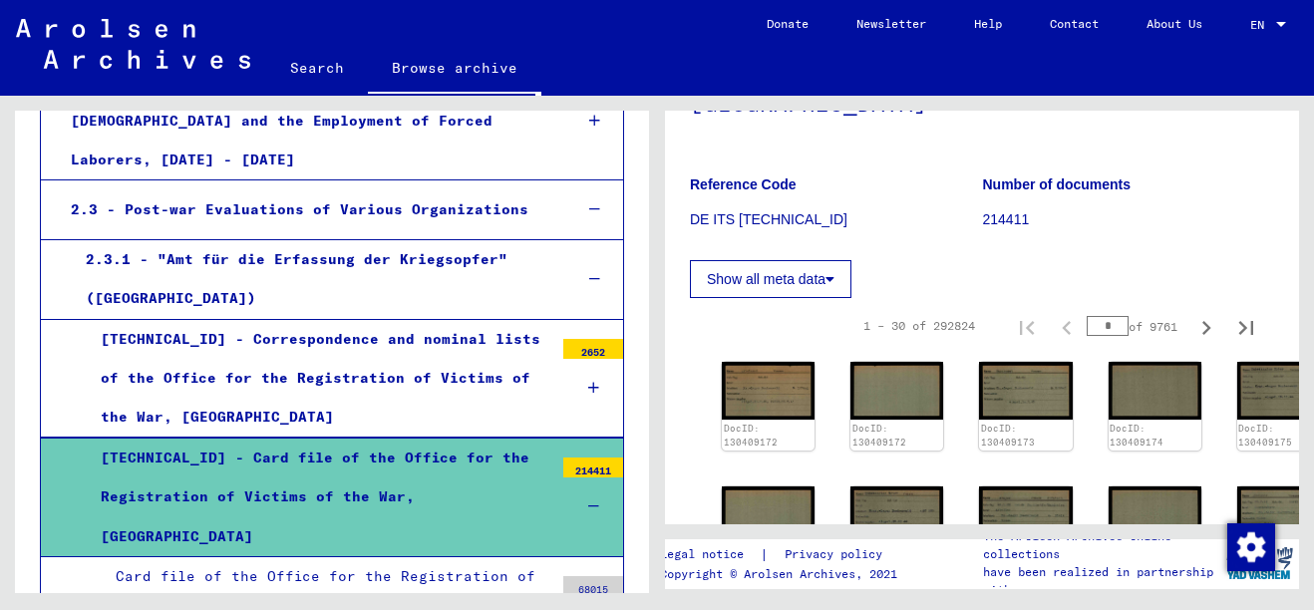
scroll to position [353, 0]
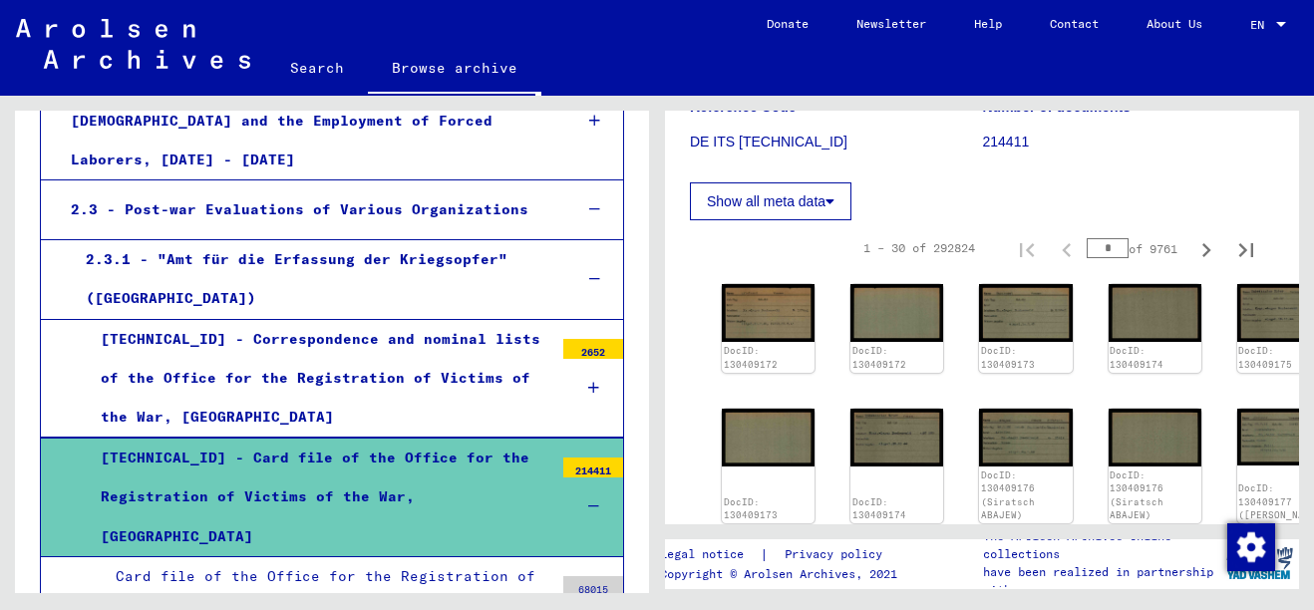
click at [979, 409] on img at bounding box center [1025, 438] width 93 height 58
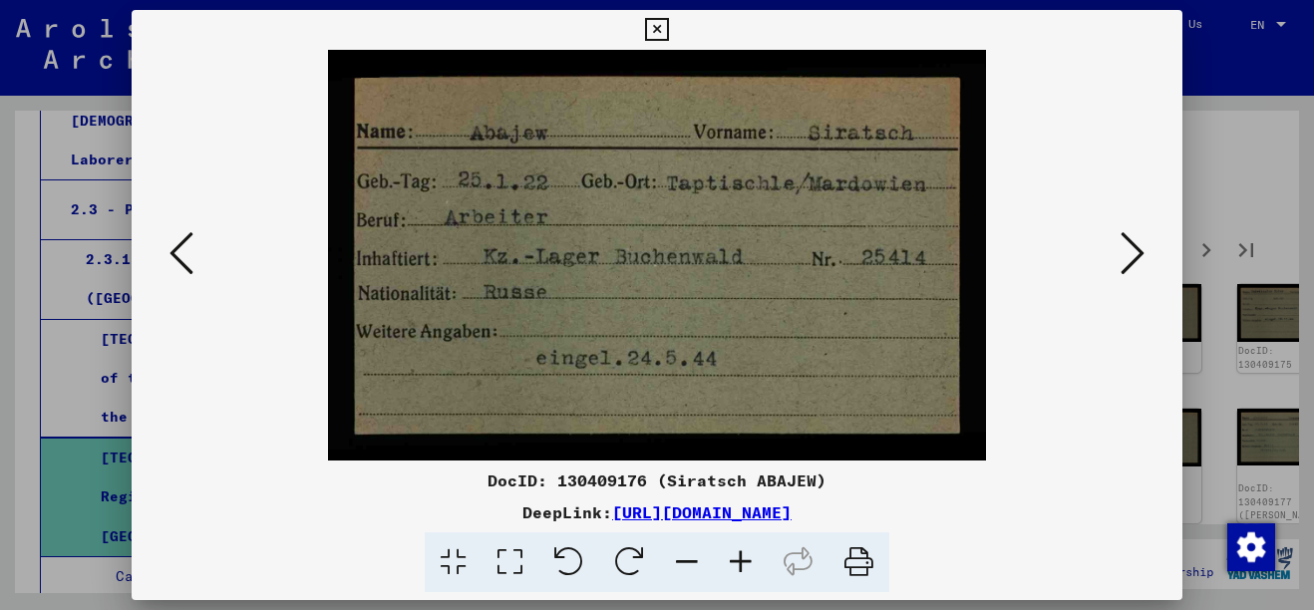
click at [1127, 256] on icon at bounding box center [1132, 253] width 24 height 48
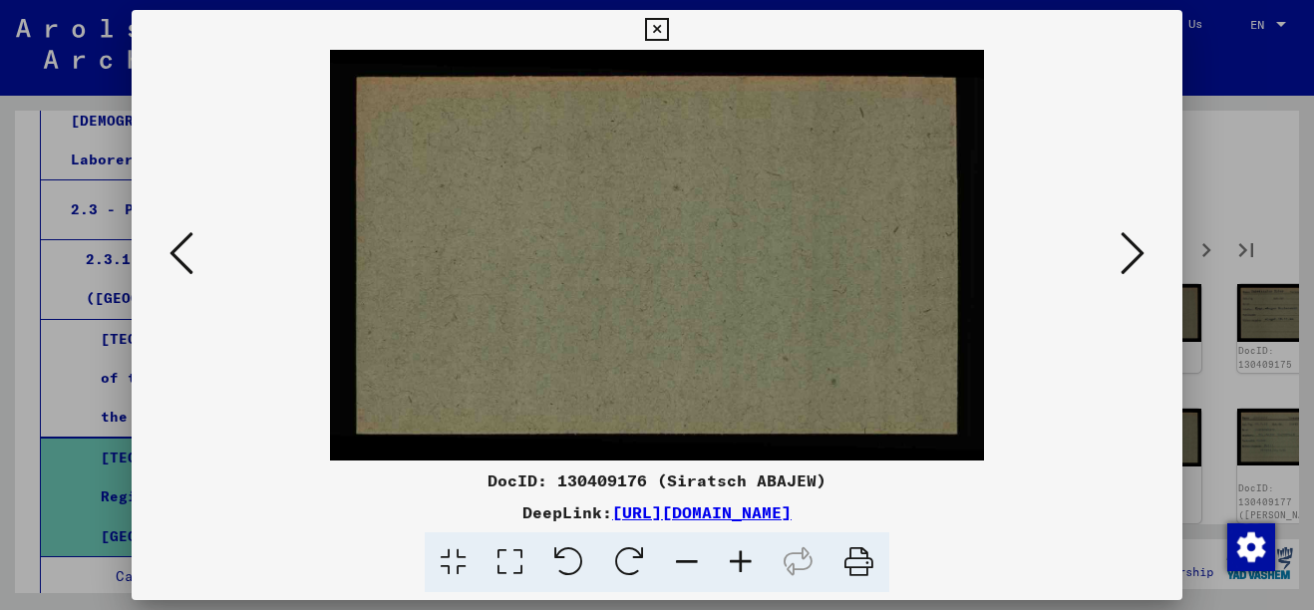
click at [1123, 249] on icon at bounding box center [1132, 253] width 24 height 48
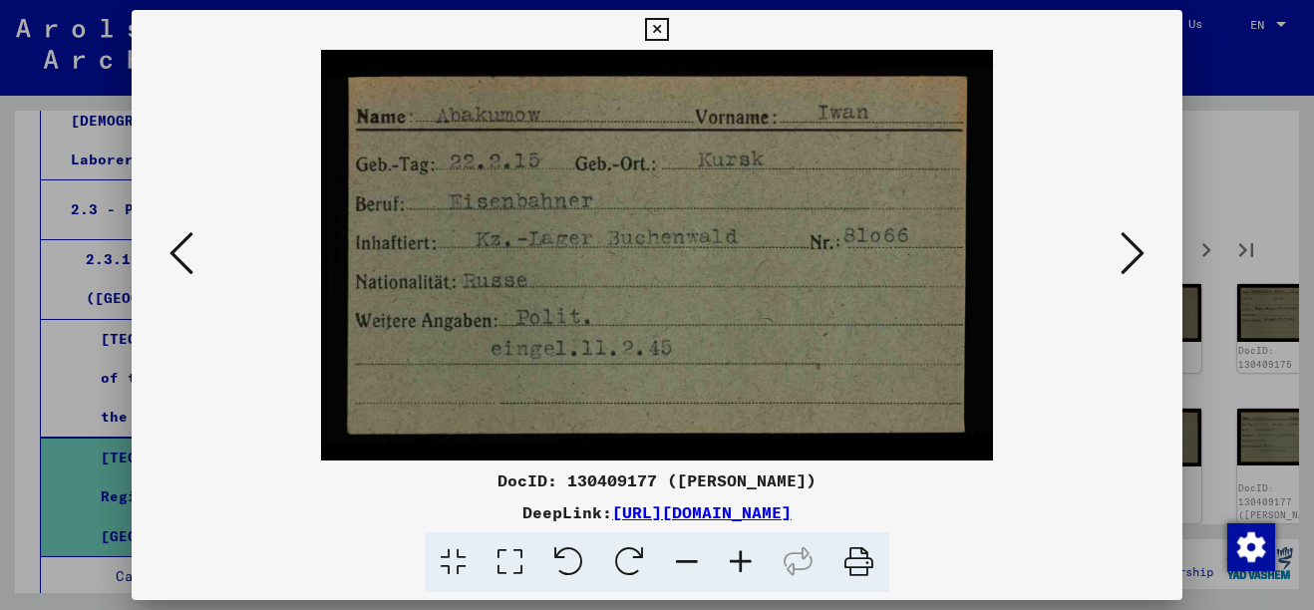
click at [1133, 249] on icon at bounding box center [1132, 253] width 24 height 48
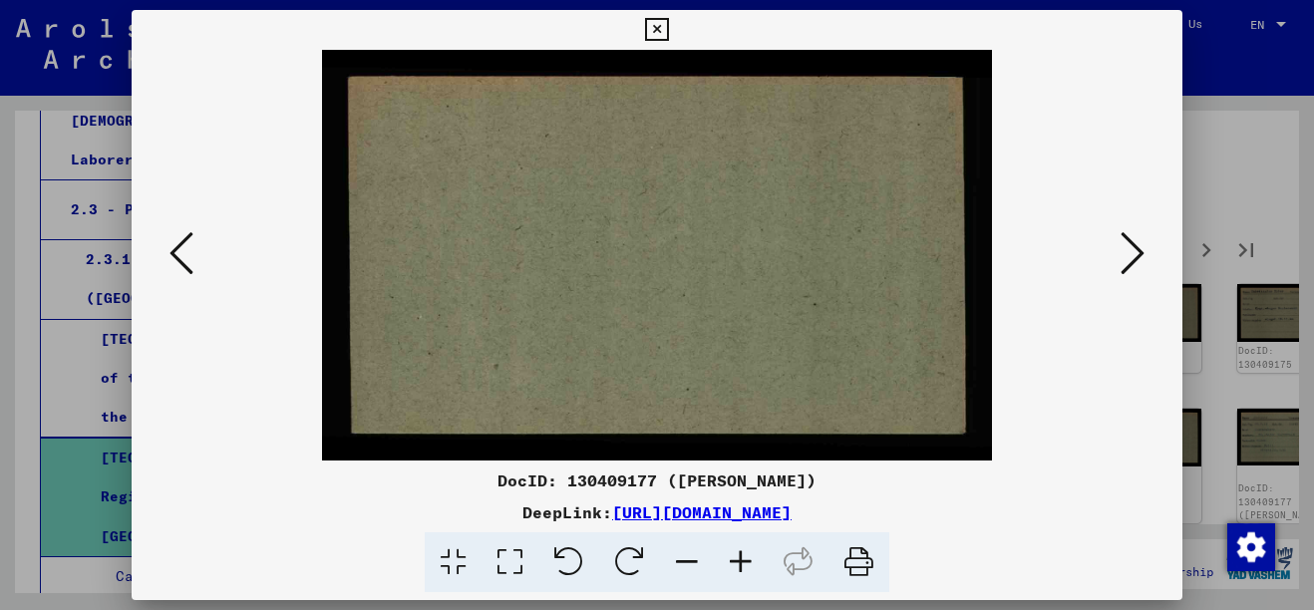
click at [1133, 249] on icon at bounding box center [1132, 253] width 24 height 48
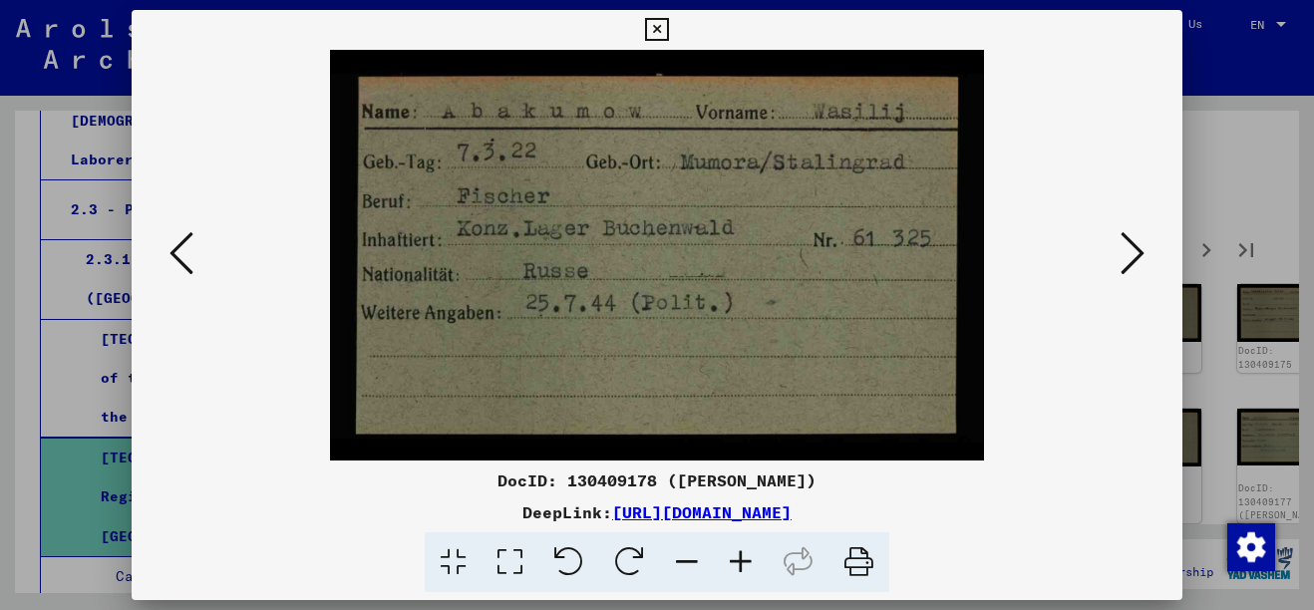
click at [1133, 249] on icon at bounding box center [1132, 253] width 24 height 48
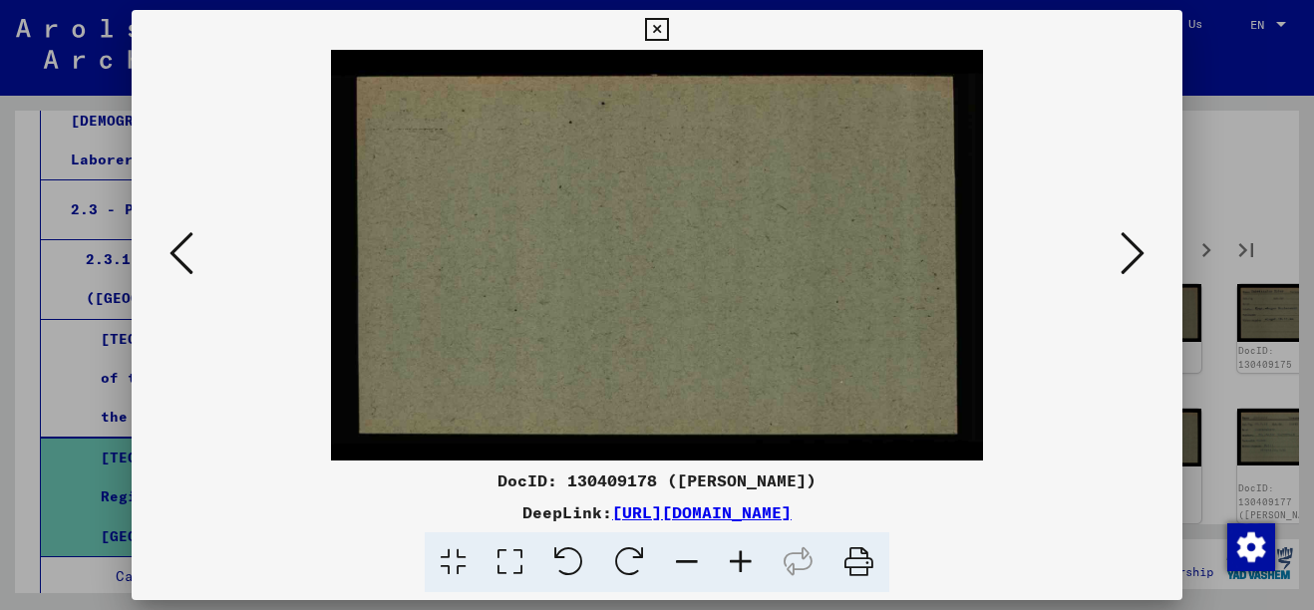
click at [1133, 249] on icon at bounding box center [1132, 253] width 24 height 48
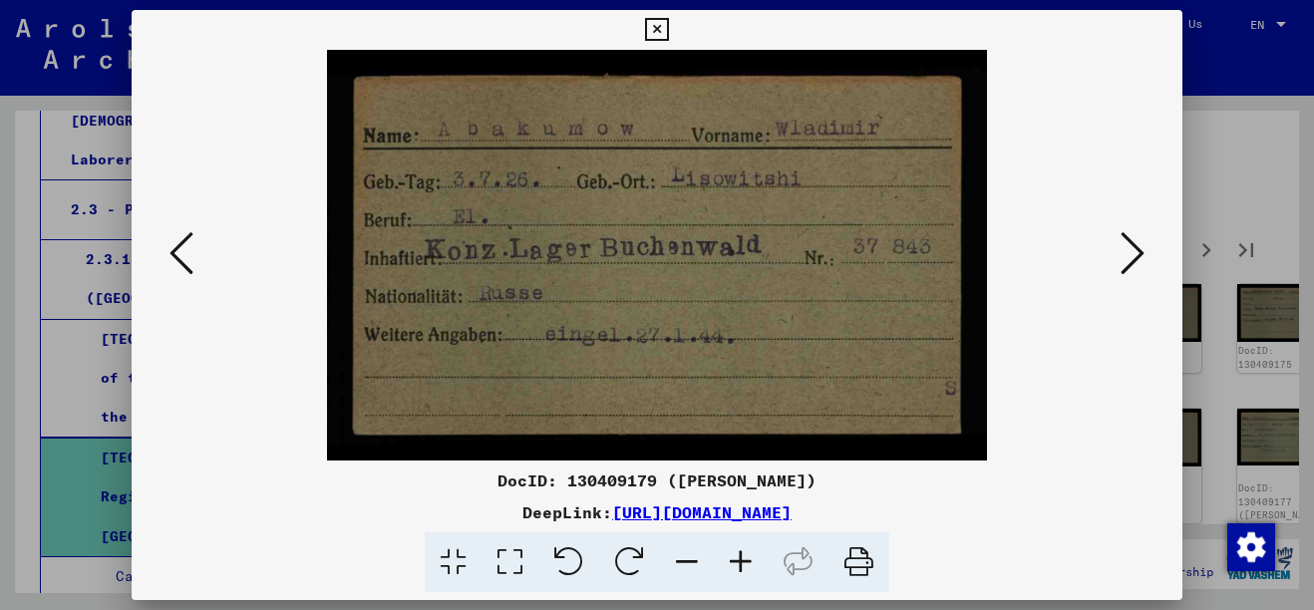
click at [1231, 243] on div at bounding box center [657, 305] width 1314 height 610
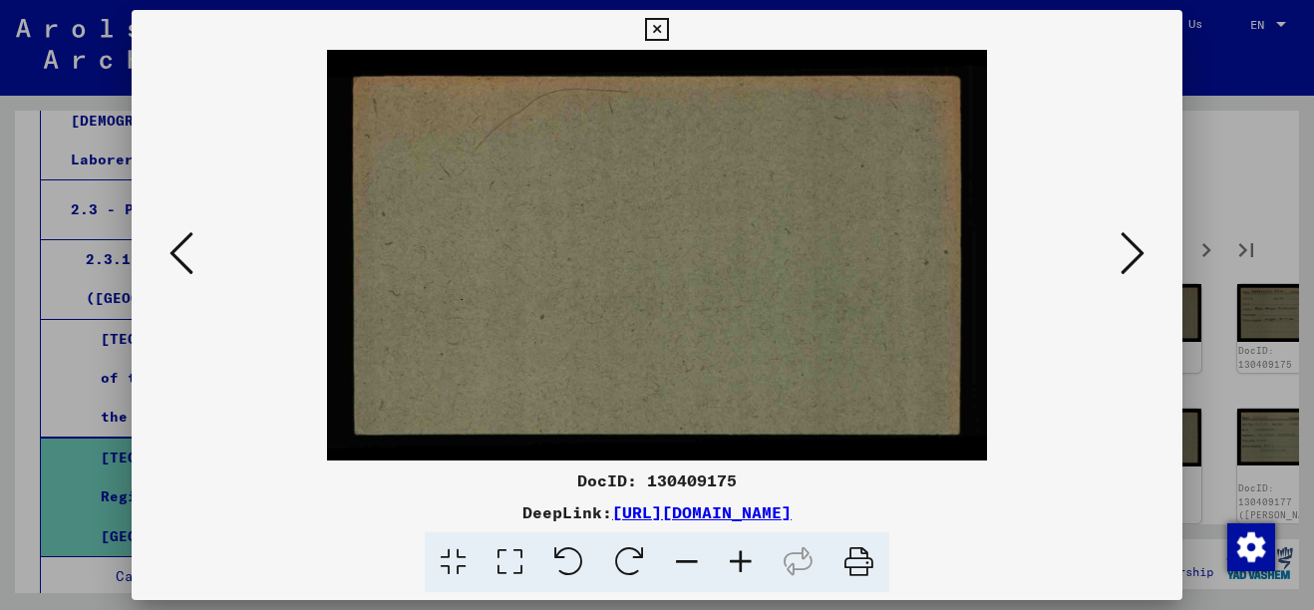
click at [1126, 272] on icon at bounding box center [1132, 253] width 24 height 48
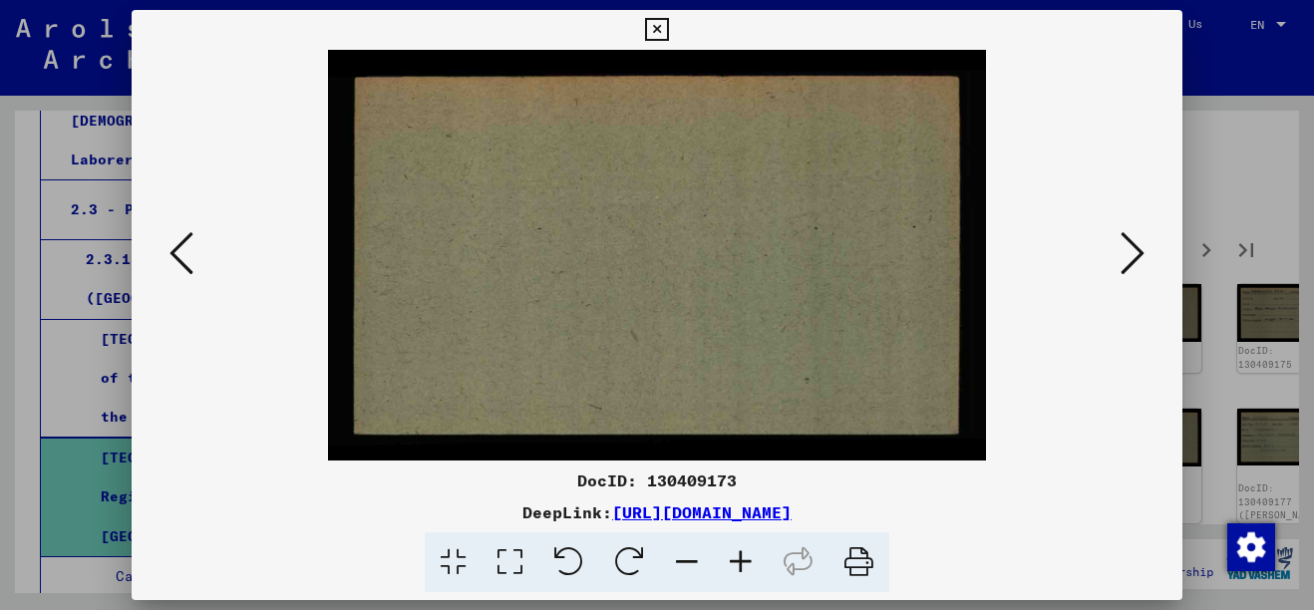
click at [1131, 271] on icon at bounding box center [1132, 253] width 24 height 48
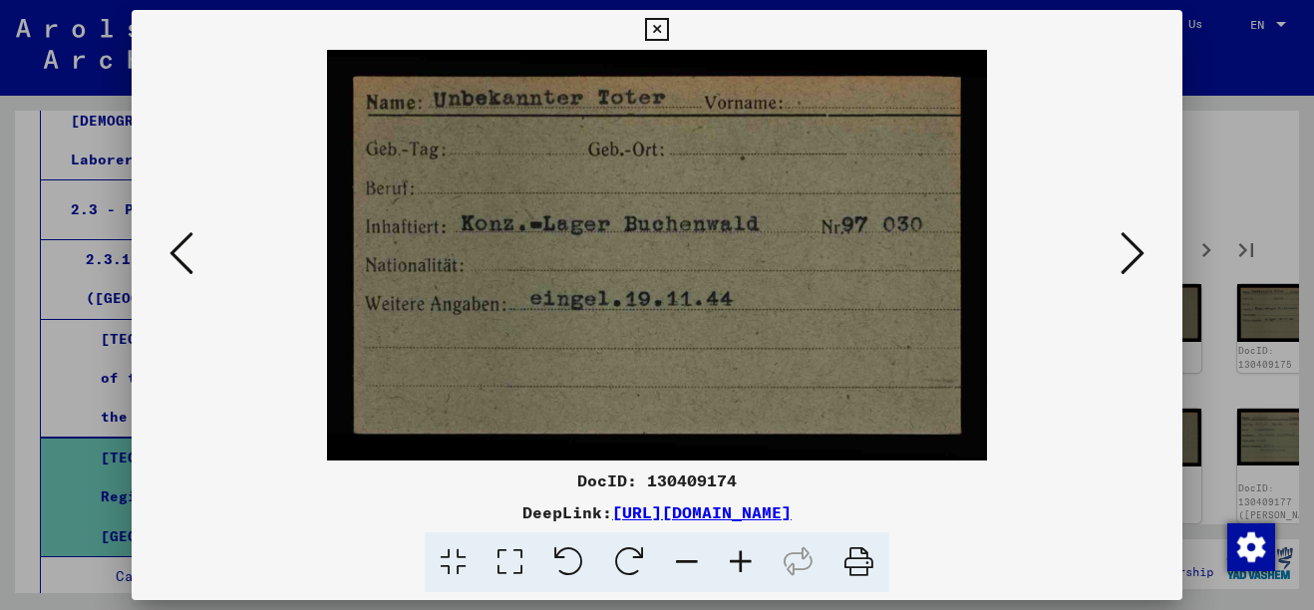
click at [1220, 172] on div at bounding box center [657, 305] width 1314 height 610
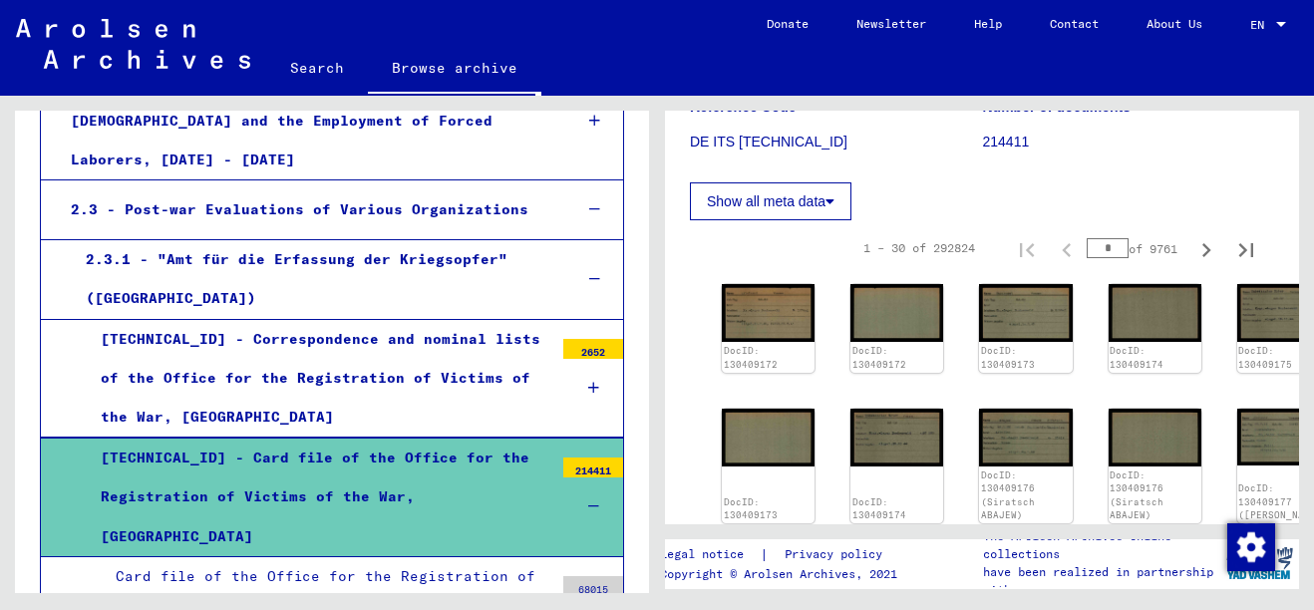
click at [758, 443] on div "DocID: 130409173" at bounding box center [768, 467] width 93 height 116
click at [850, 409] on img at bounding box center [896, 438] width 93 height 58
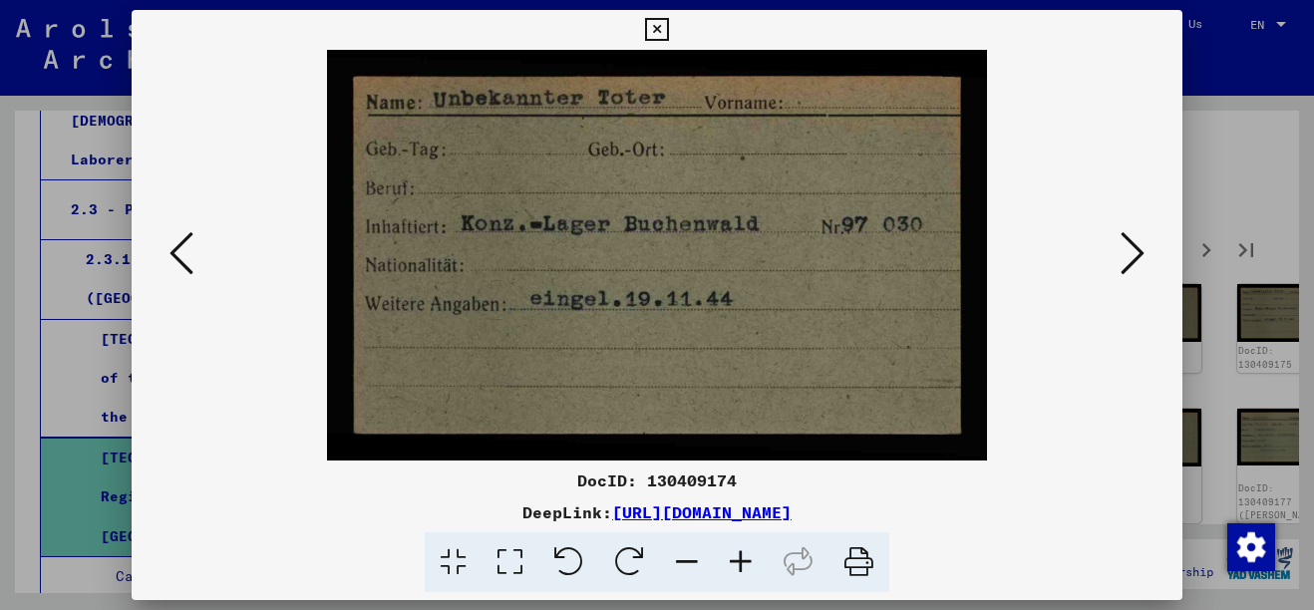
click at [1115, 252] on button at bounding box center [1132, 254] width 36 height 57
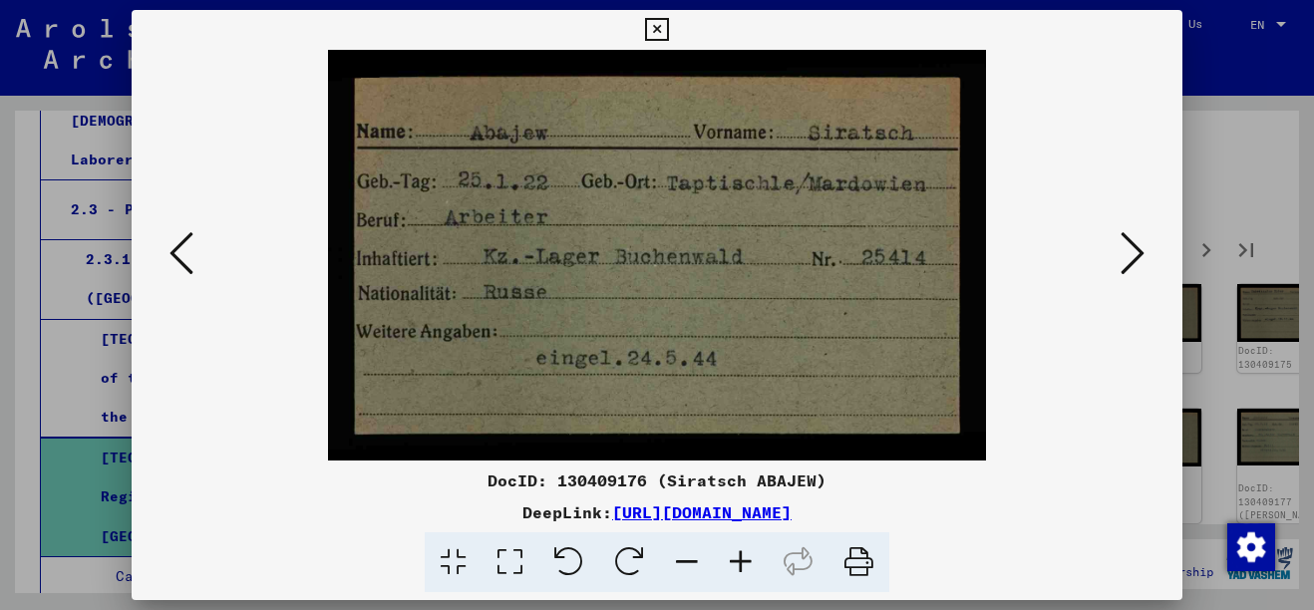
click at [1116, 251] on button at bounding box center [1132, 254] width 36 height 57
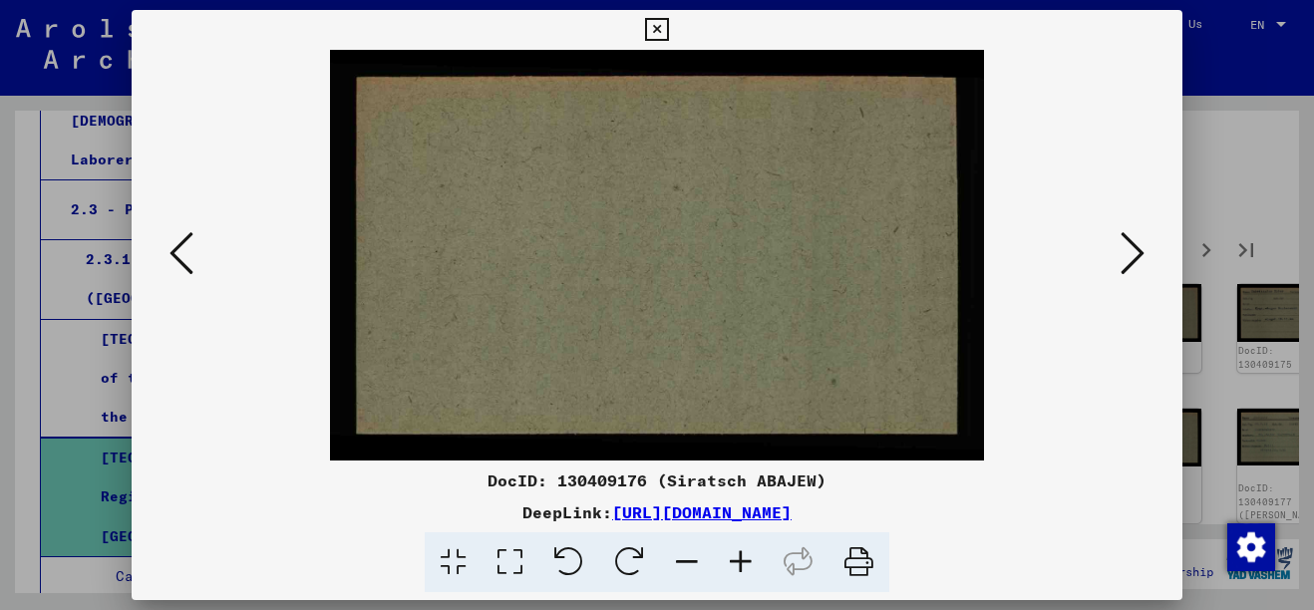
click at [1116, 251] on button at bounding box center [1132, 254] width 36 height 57
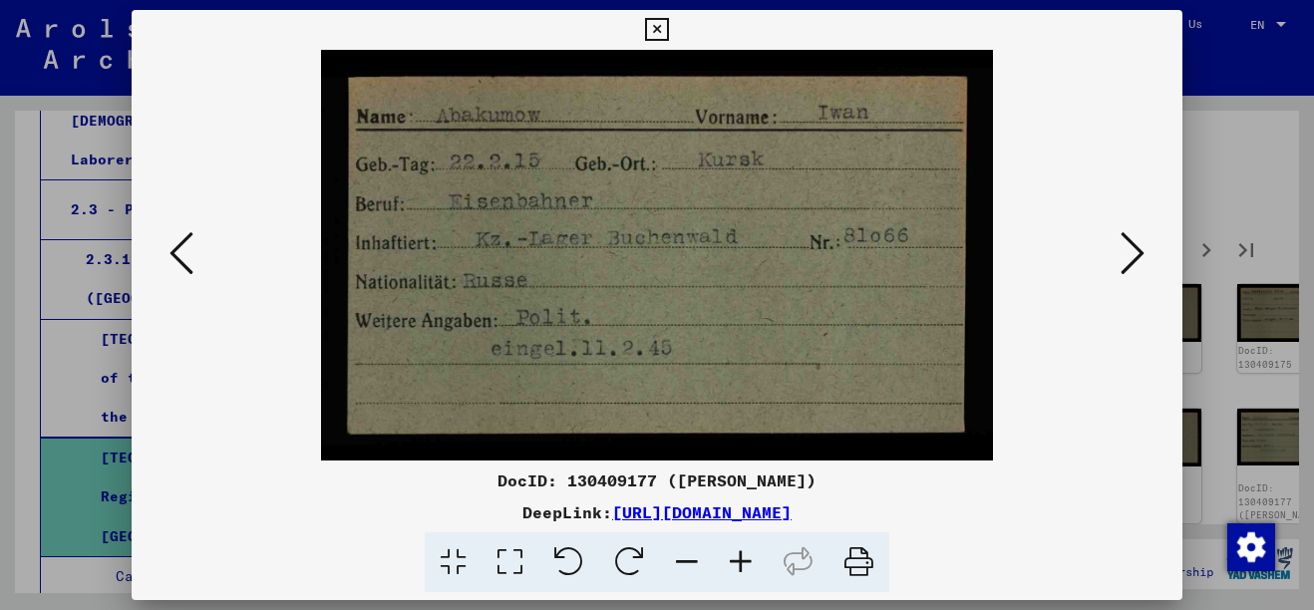
click at [1116, 251] on button at bounding box center [1132, 254] width 36 height 57
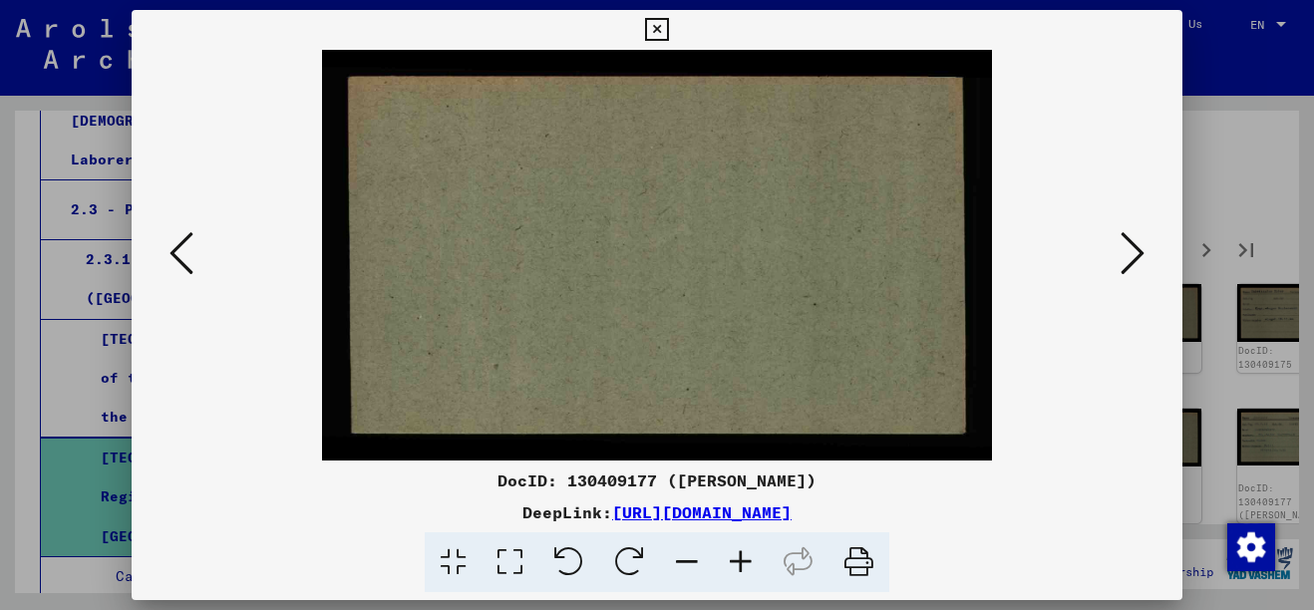
click at [1256, 270] on div at bounding box center [657, 305] width 1314 height 610
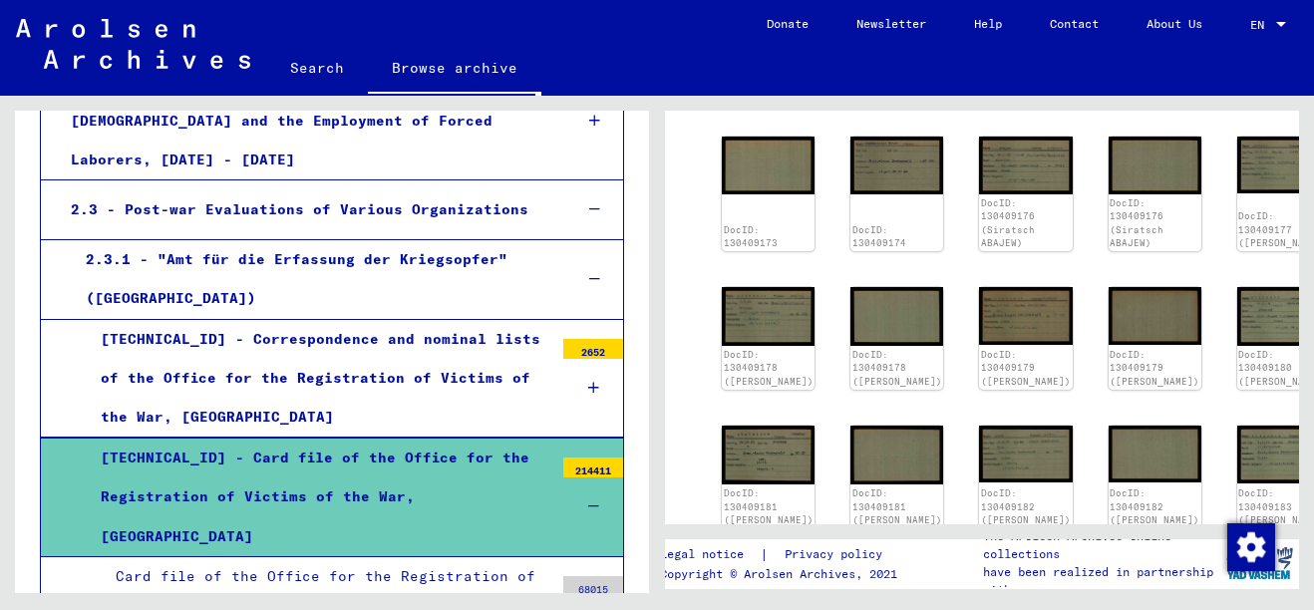
scroll to position [629, 0]
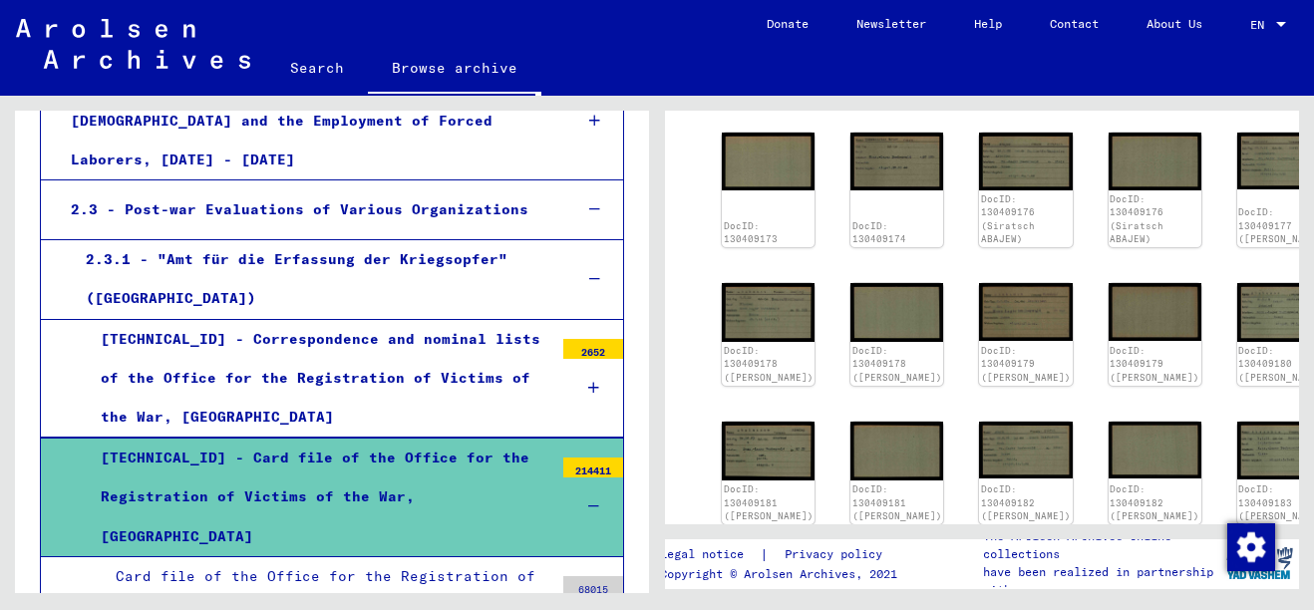
click at [1109, 482] on div "DocID: 130409182 ([PERSON_NAME])" at bounding box center [1154, 502] width 90 height 41
click at [979, 422] on img at bounding box center [1025, 450] width 93 height 57
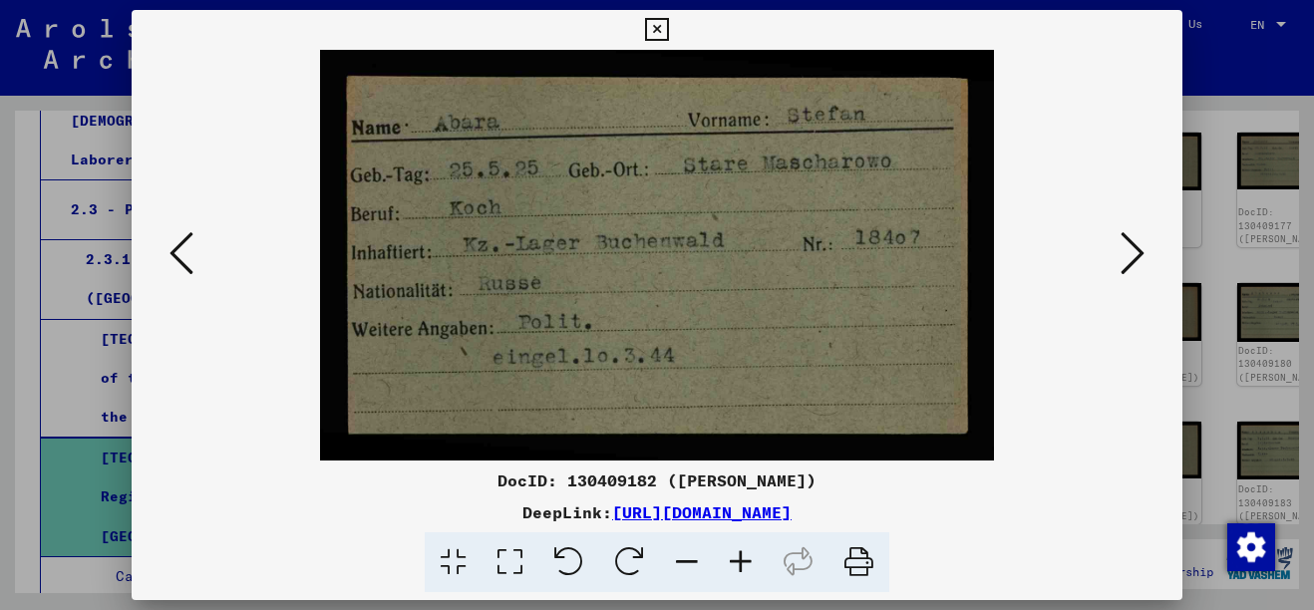
click at [1252, 304] on div at bounding box center [657, 305] width 1314 height 610
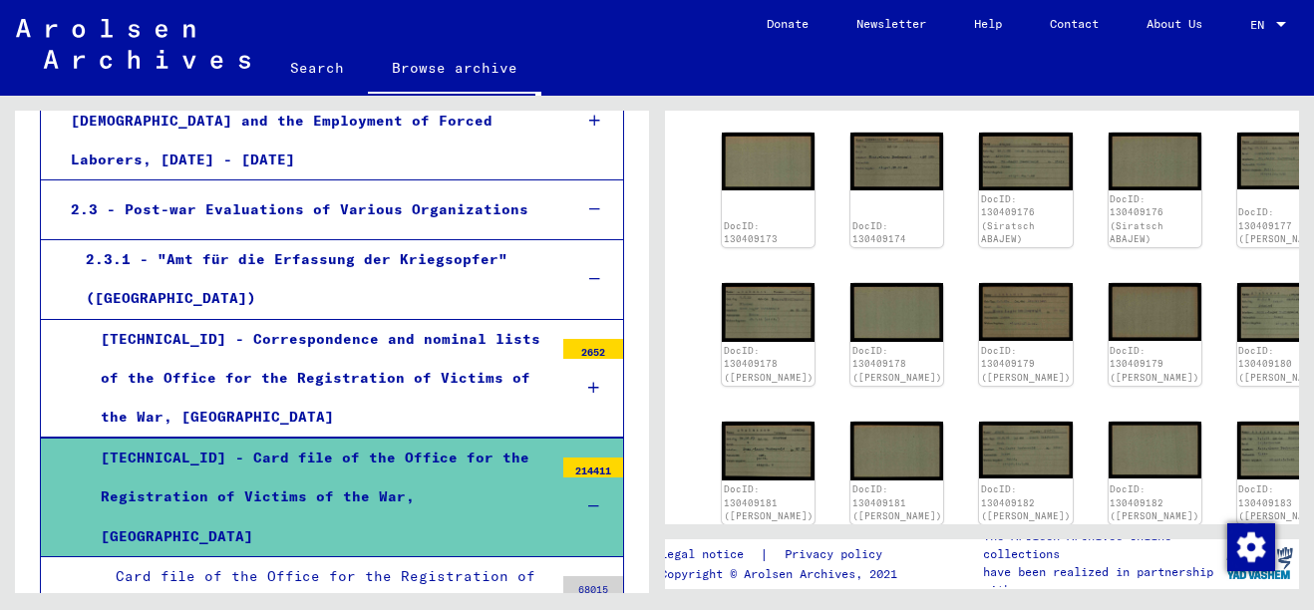
drag, startPoint x: 1299, startPoint y: 350, endPoint x: 1294, endPoint y: 416, distance: 66.0
click at [1294, 416] on div "2 Registration of Foreigners and [DEMOGRAPHIC_DATA] Persecutees by Public Insti…" at bounding box center [986, 344] width 657 height 497
drag, startPoint x: 1294, startPoint y: 416, endPoint x: 1271, endPoint y: 440, distance: 33.1
click at [1271, 440] on yv-its-full-details "2 Registration of Foreigners and [DEMOGRAPHIC_DATA] Persecutees by Public Insti…" at bounding box center [982, 144] width 634 height 1274
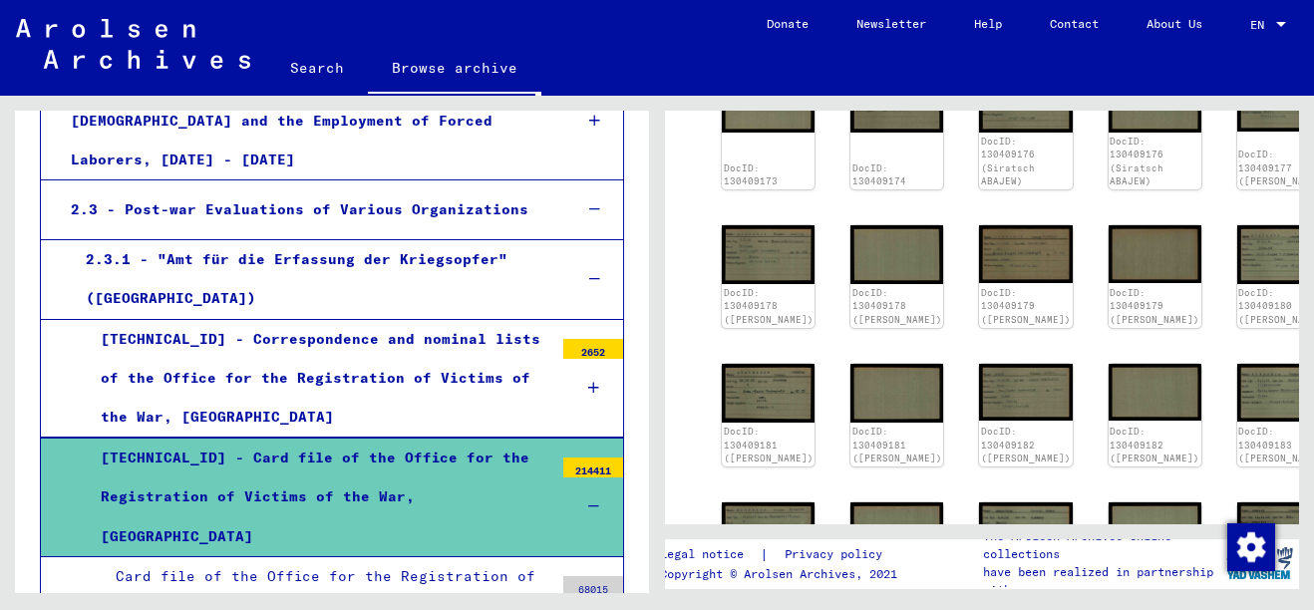
scroll to position [690, 0]
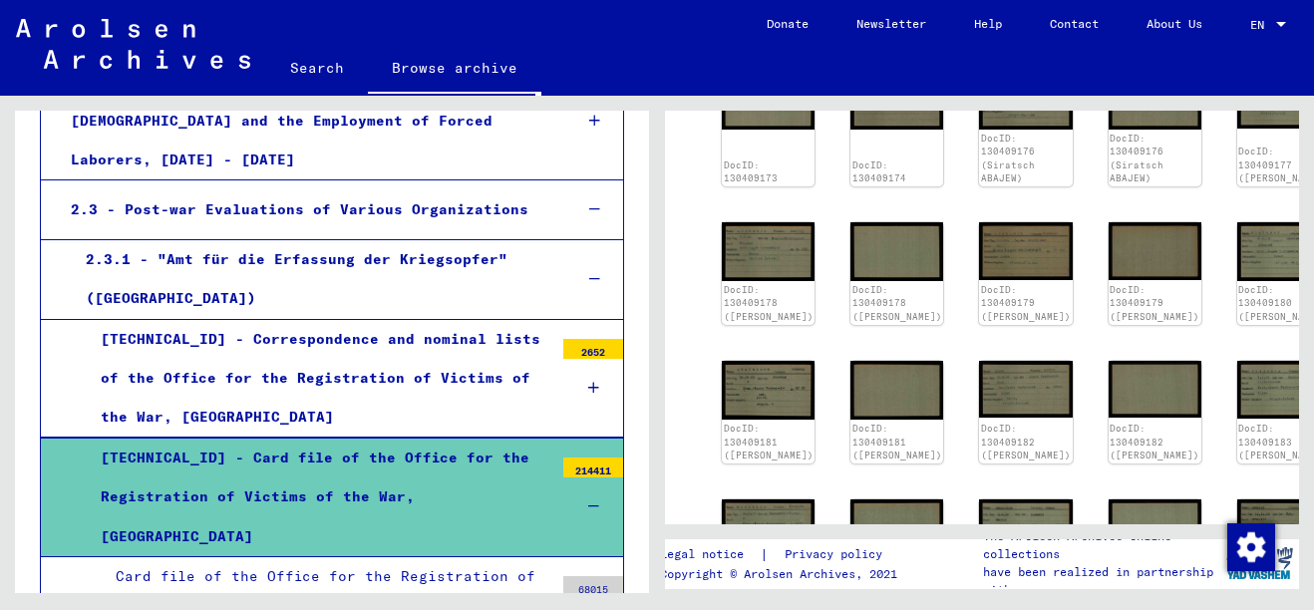
click at [768, 423] on link "DocID: 130409181 ([PERSON_NAME])" at bounding box center [769, 442] width 90 height 38
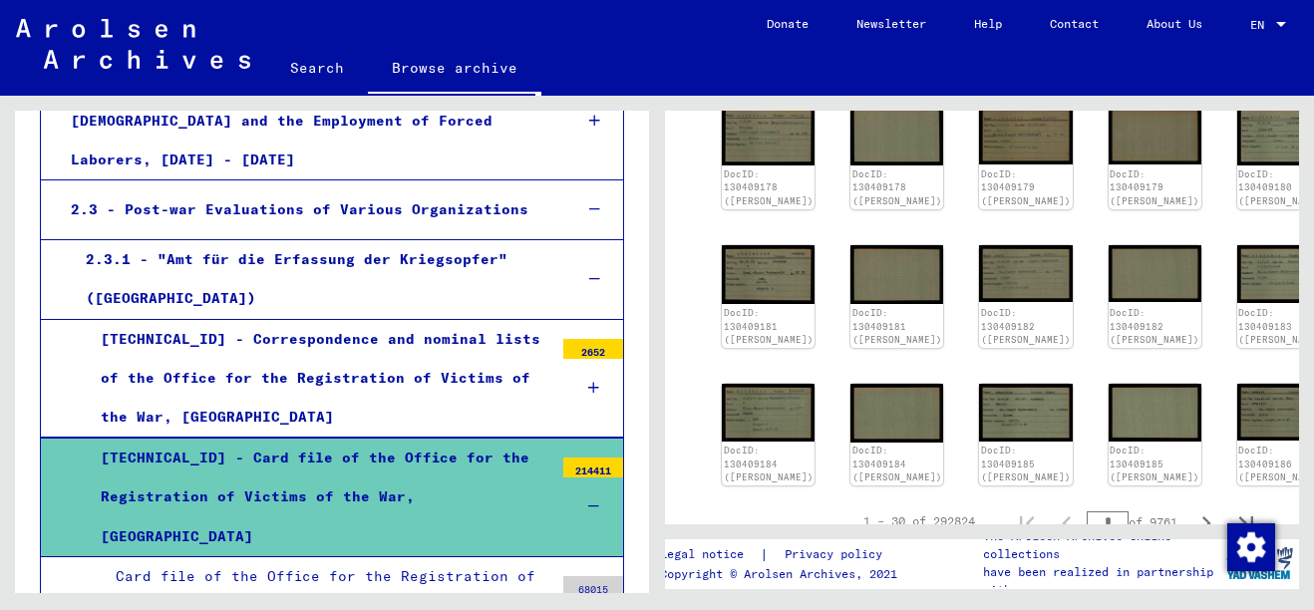
scroll to position [805, 0]
click at [981, 445] on link "DocID: 130409185 ([PERSON_NAME])" at bounding box center [1026, 464] width 90 height 38
click at [1199, 509] on icon "Next page" at bounding box center [1206, 523] width 28 height 28
type input "*"
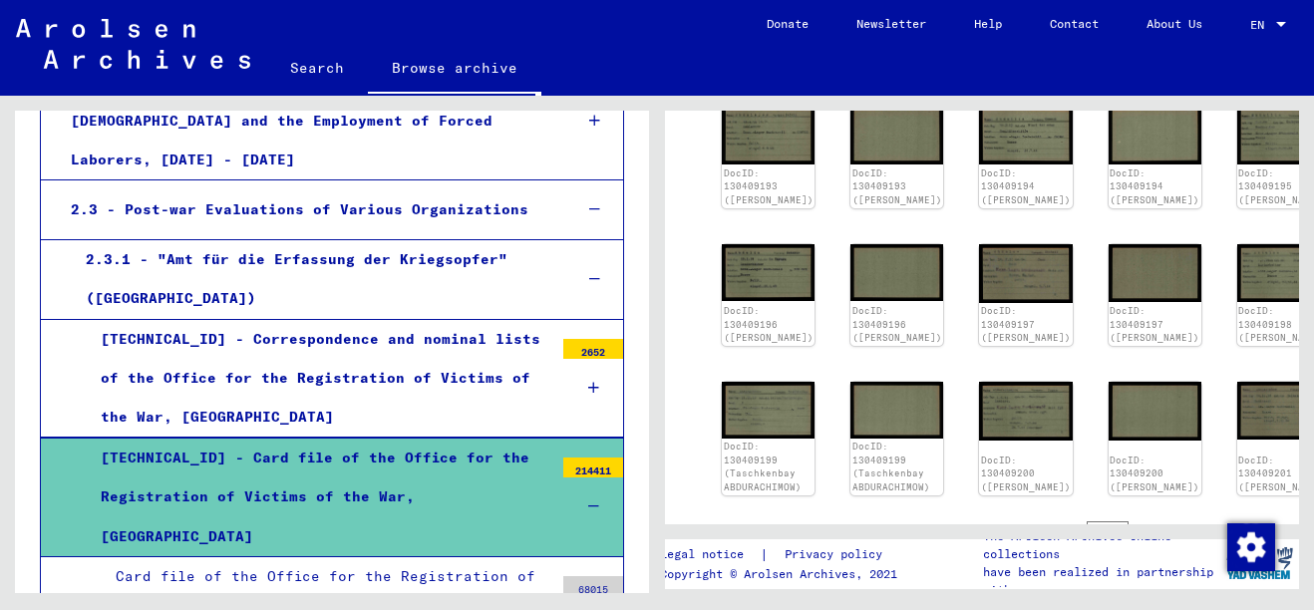
click at [979, 303] on img at bounding box center [1025, 273] width 93 height 59
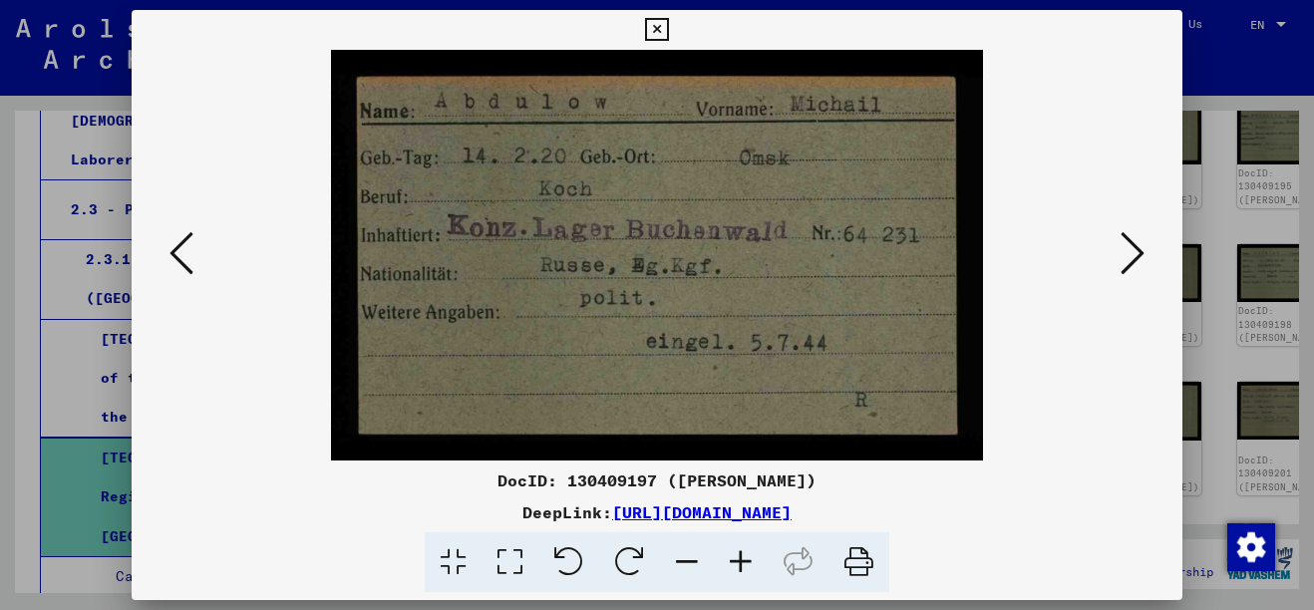
click at [1250, 335] on div at bounding box center [657, 305] width 1314 height 610
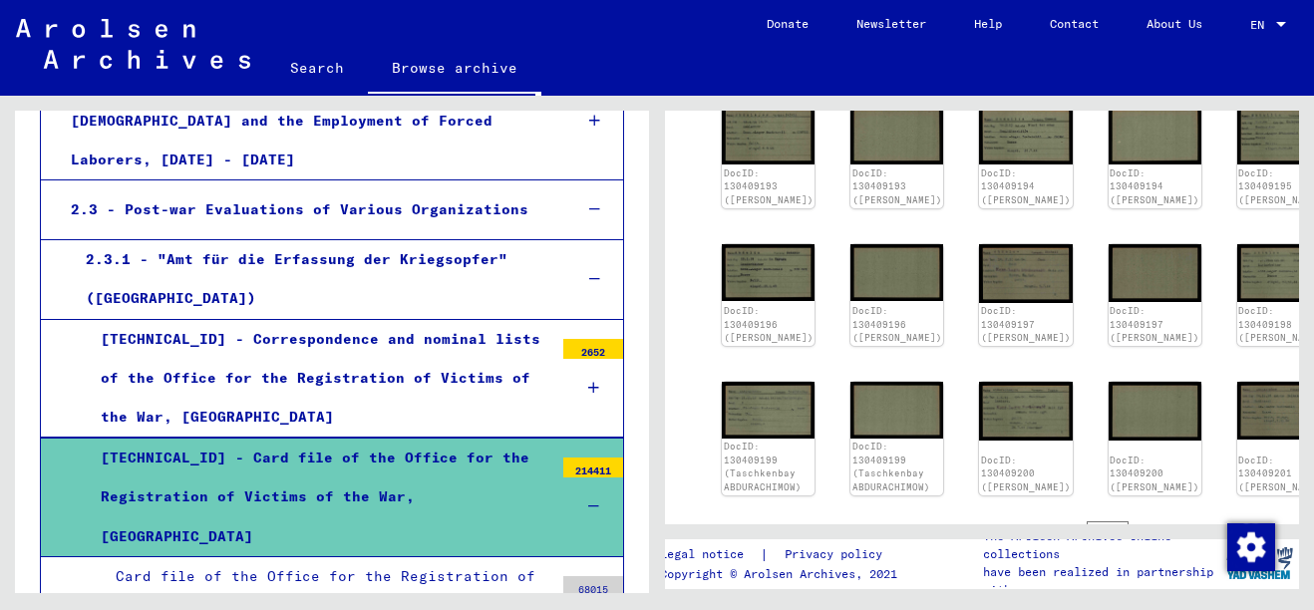
click at [1237, 425] on img at bounding box center [1283, 411] width 93 height 58
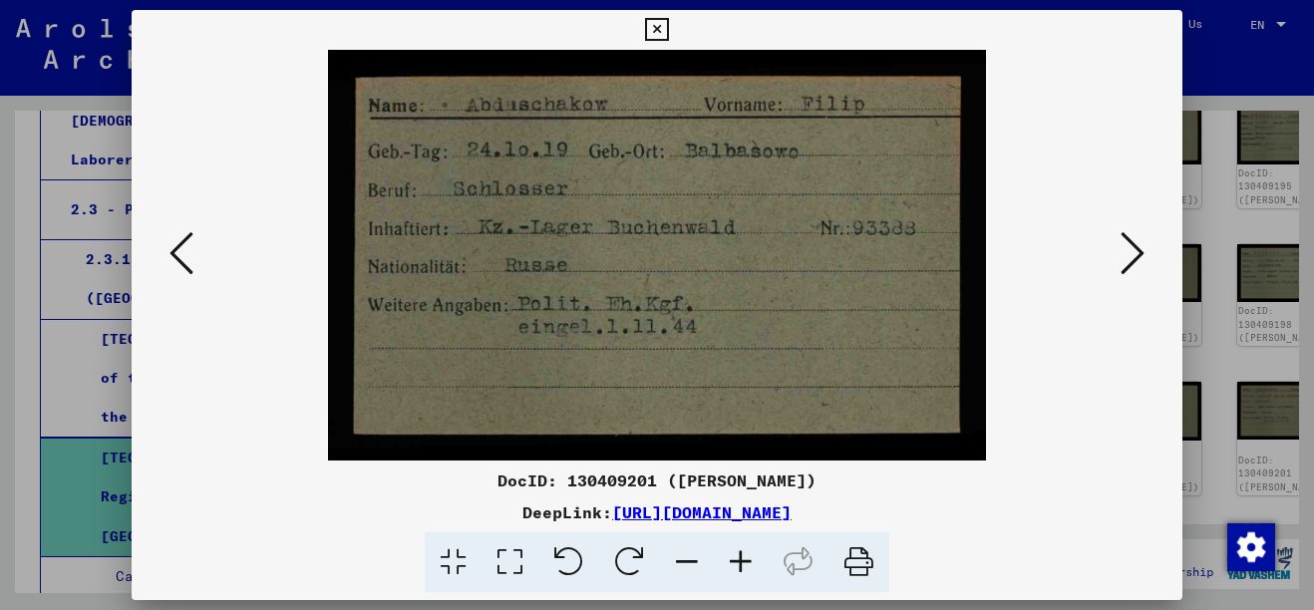
click at [1208, 430] on div at bounding box center [657, 305] width 1314 height 610
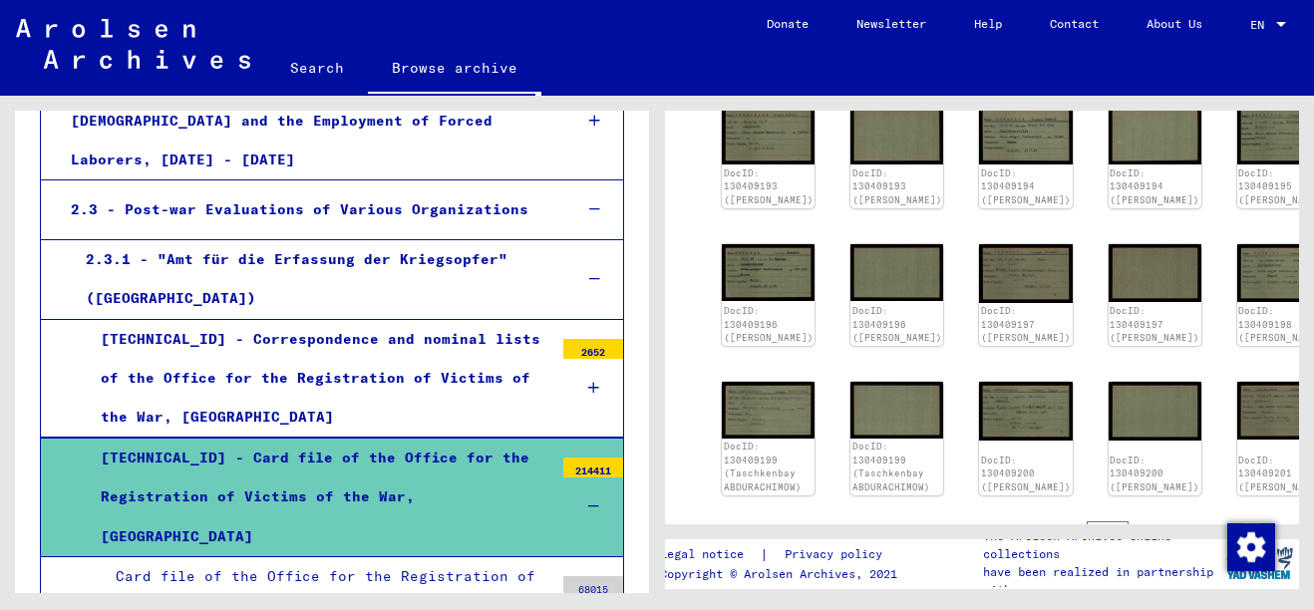
click at [758, 438] on img at bounding box center [768, 410] width 93 height 56
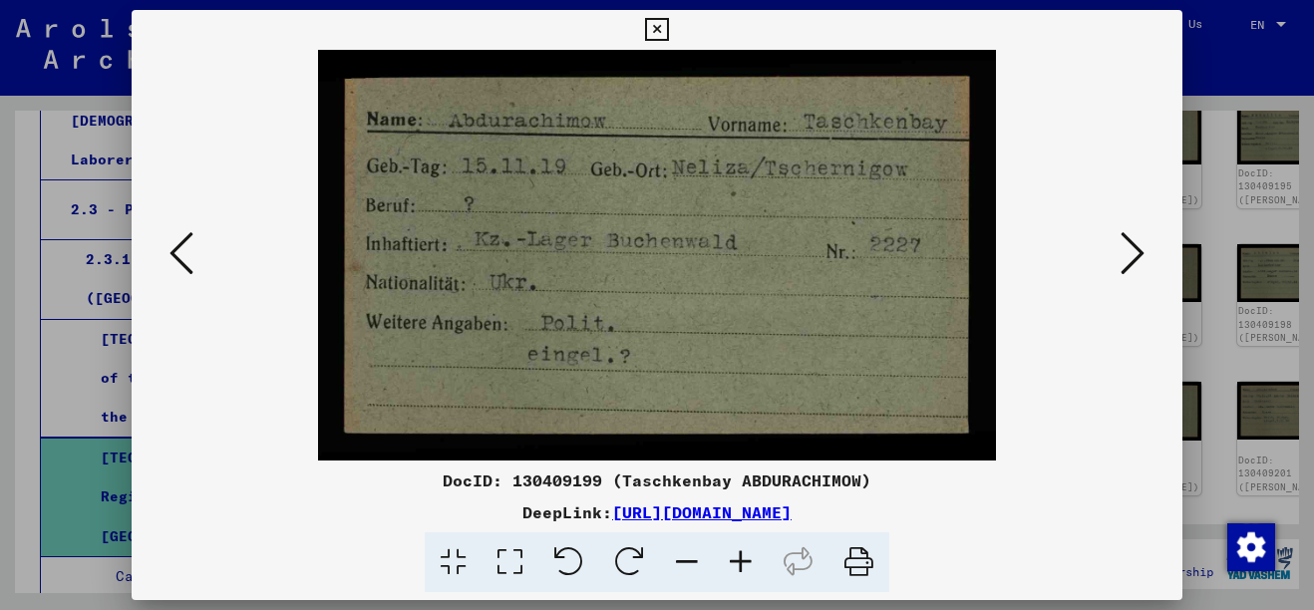
click at [1184, 409] on div at bounding box center [657, 305] width 1314 height 610
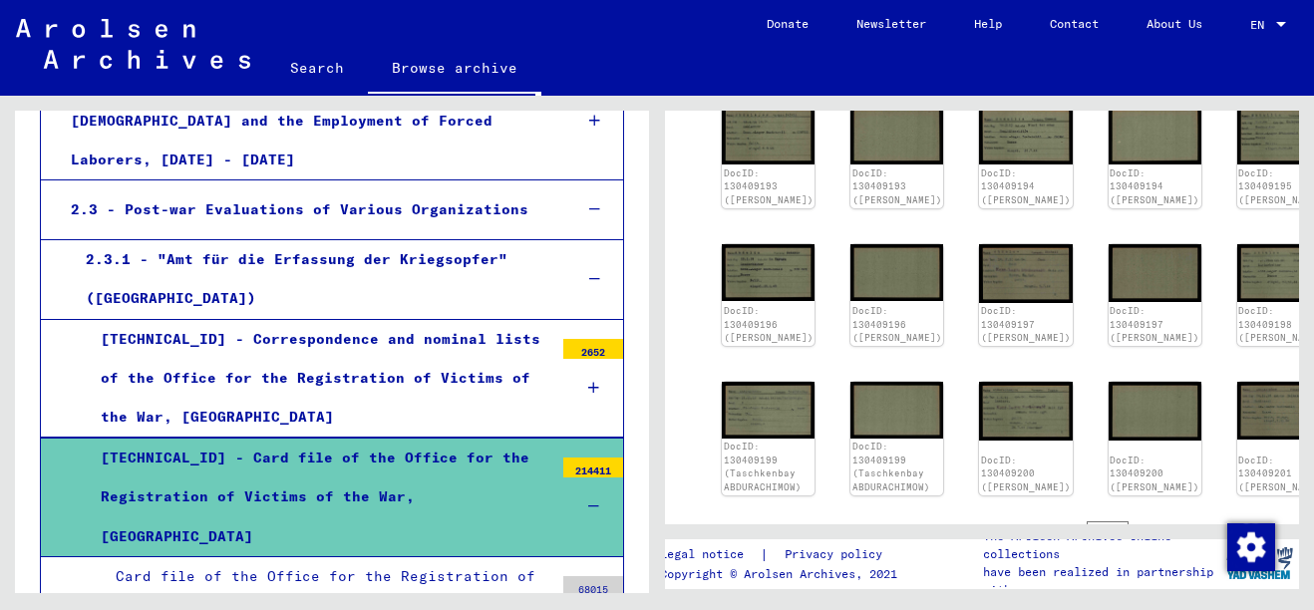
click at [786, 298] on img at bounding box center [768, 272] width 93 height 57
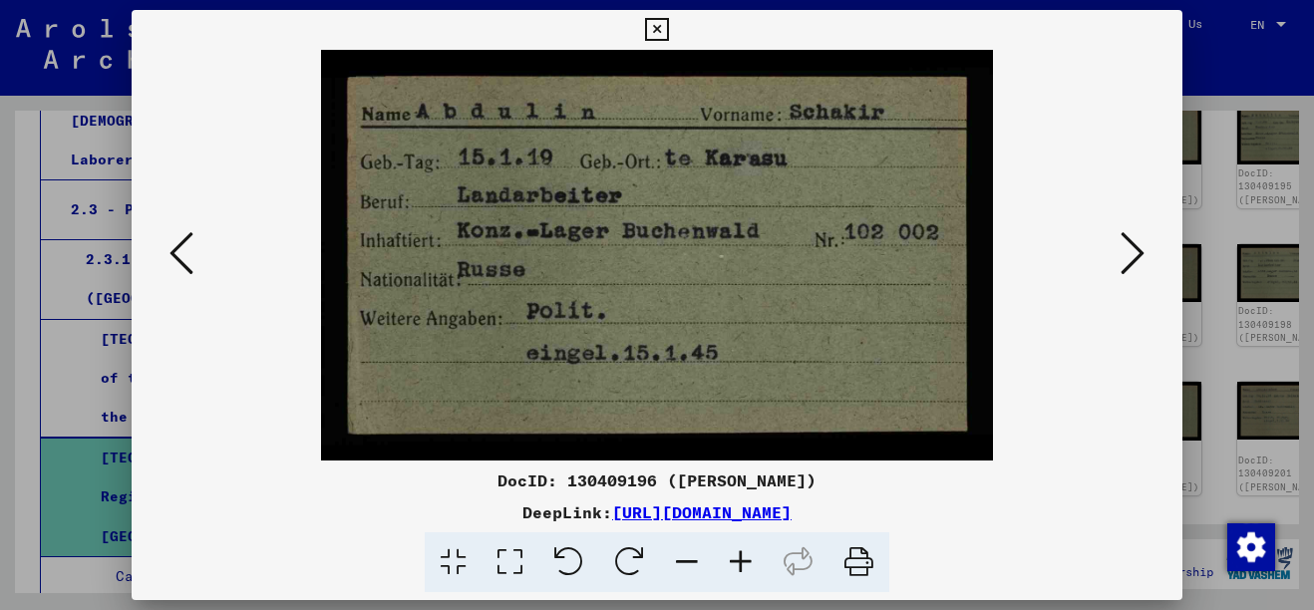
click at [1248, 413] on div at bounding box center [657, 305] width 1314 height 610
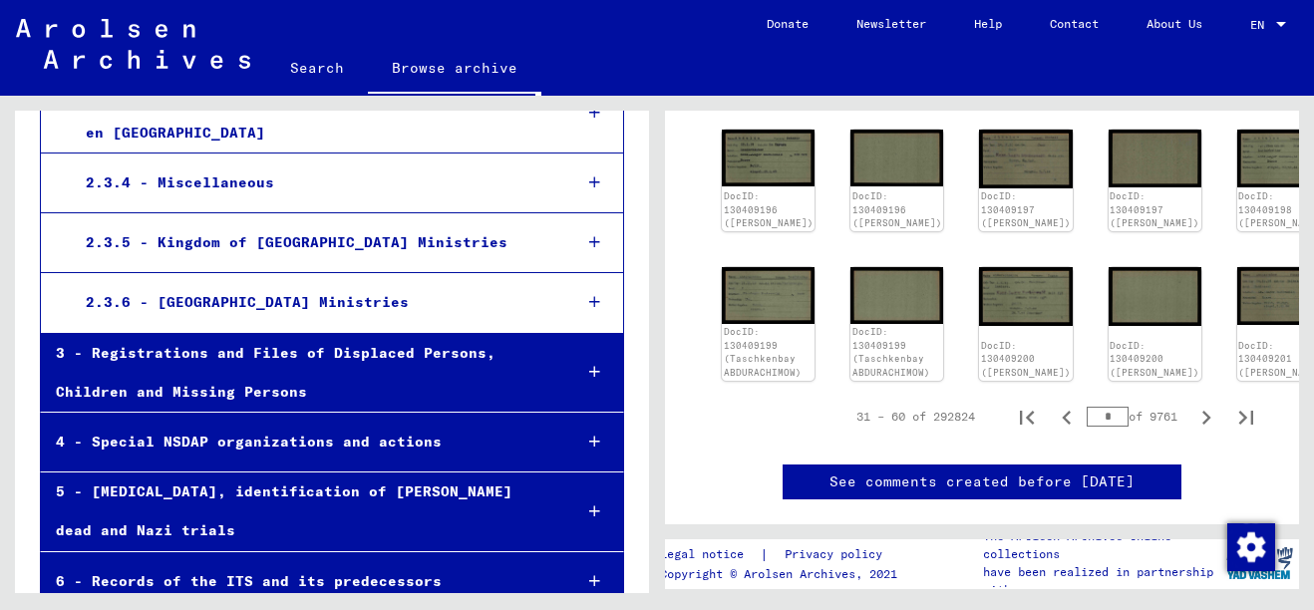
scroll to position [1347, 0]
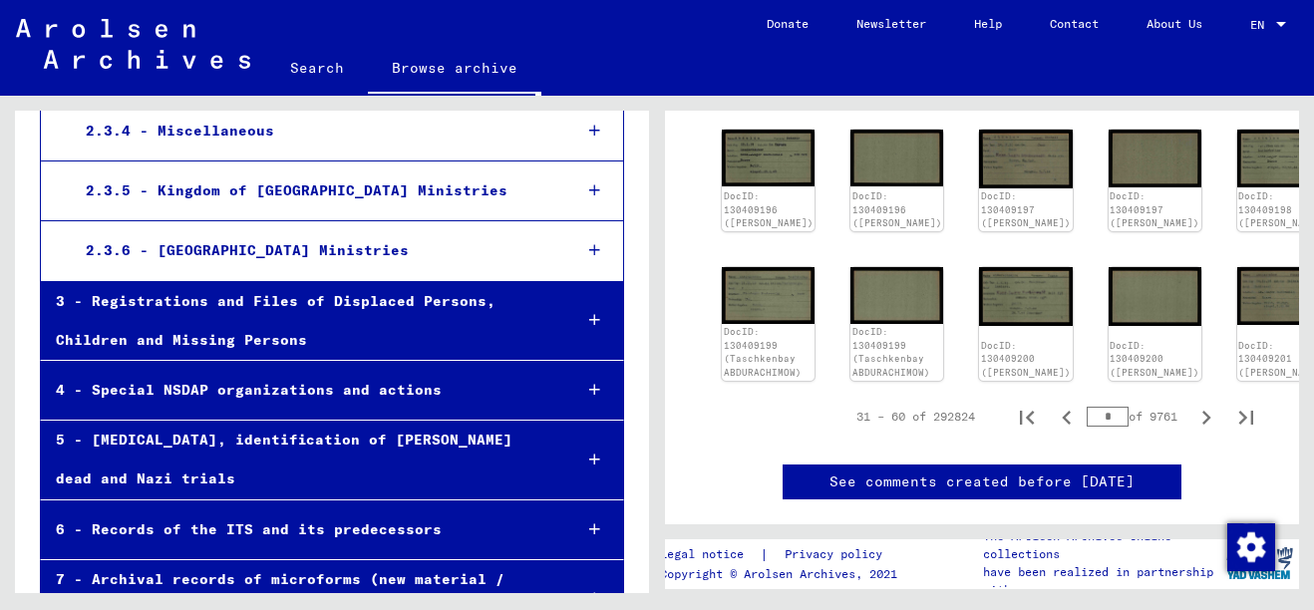
click at [269, 282] on div "3 - Registrations and Files of Displaced Persons, Children and Missing Persons" at bounding box center [298, 321] width 515 height 78
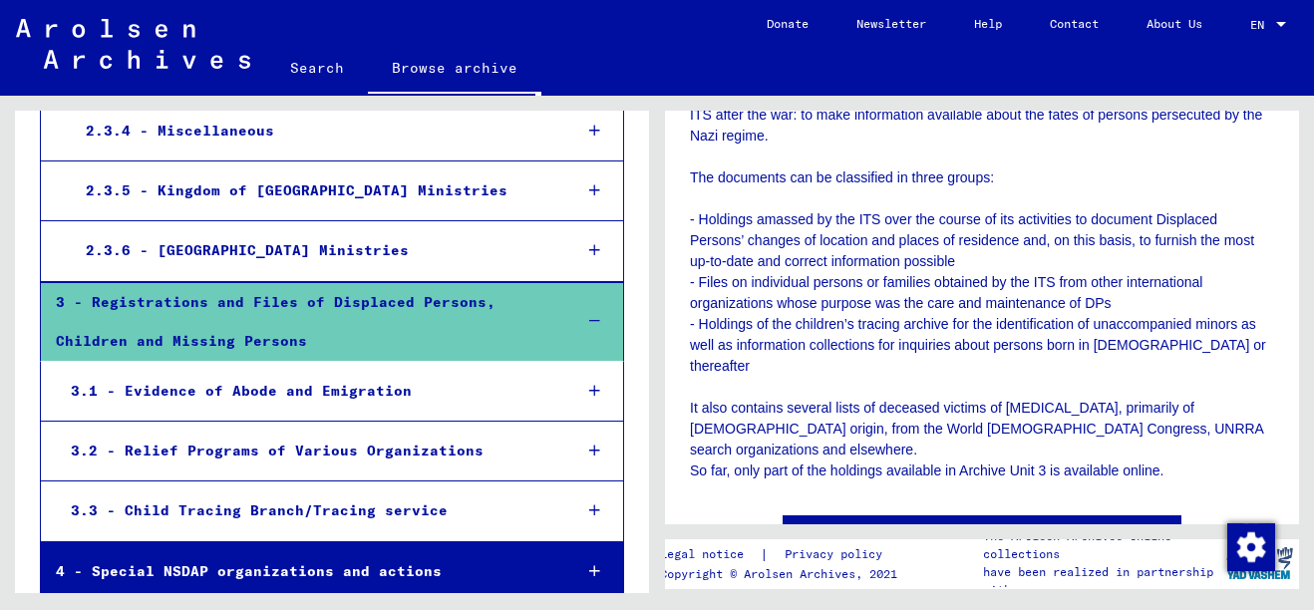
scroll to position [414, 0]
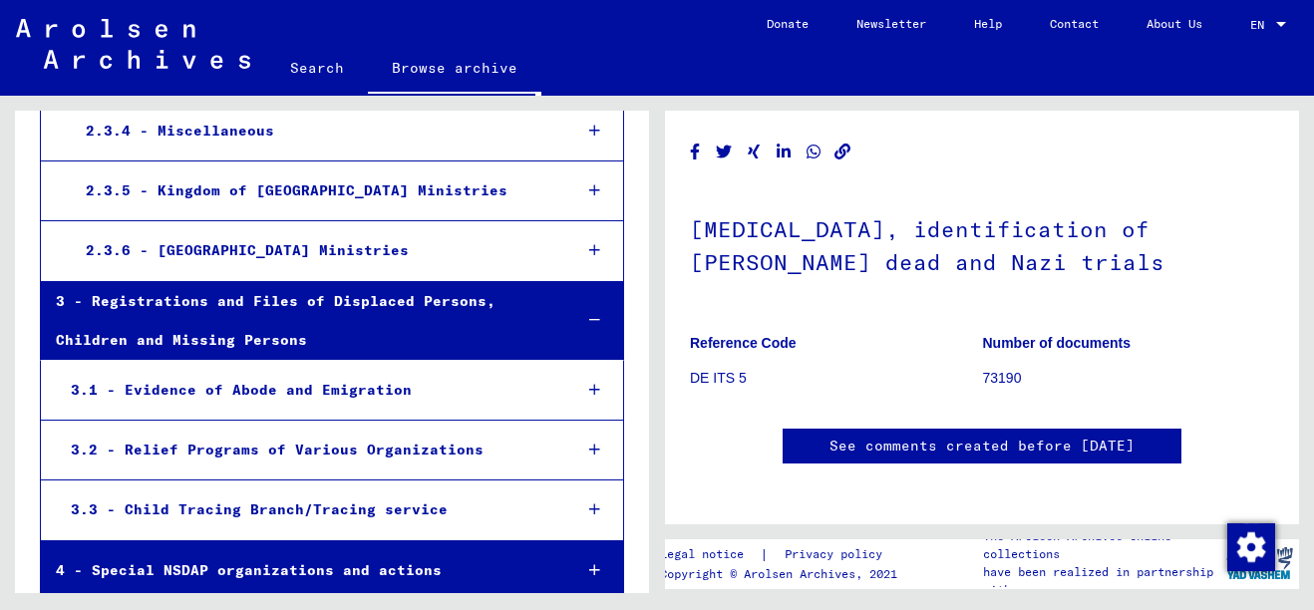
click at [1265, 297] on h1 "[MEDICAL_DATA], identification of [PERSON_NAME] dead and Nazi trials" at bounding box center [982, 243] width 584 height 121
click at [1235, 325] on figure "Number of documents 73190" at bounding box center [1129, 364] width 292 height 90
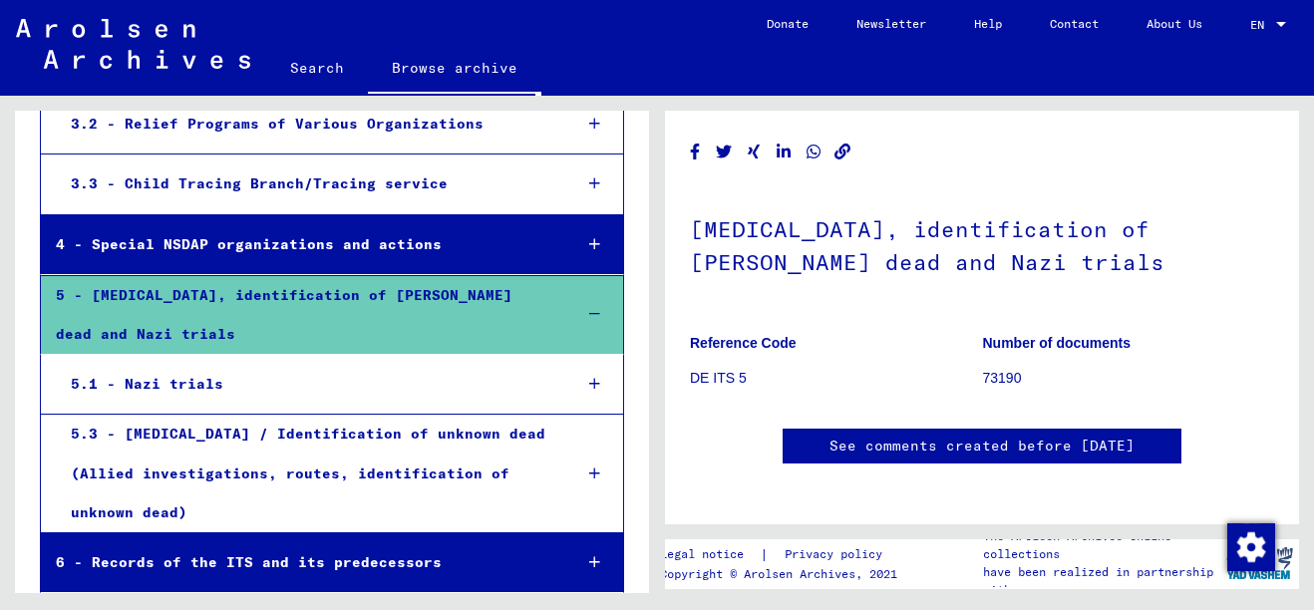
scroll to position [1696, 0]
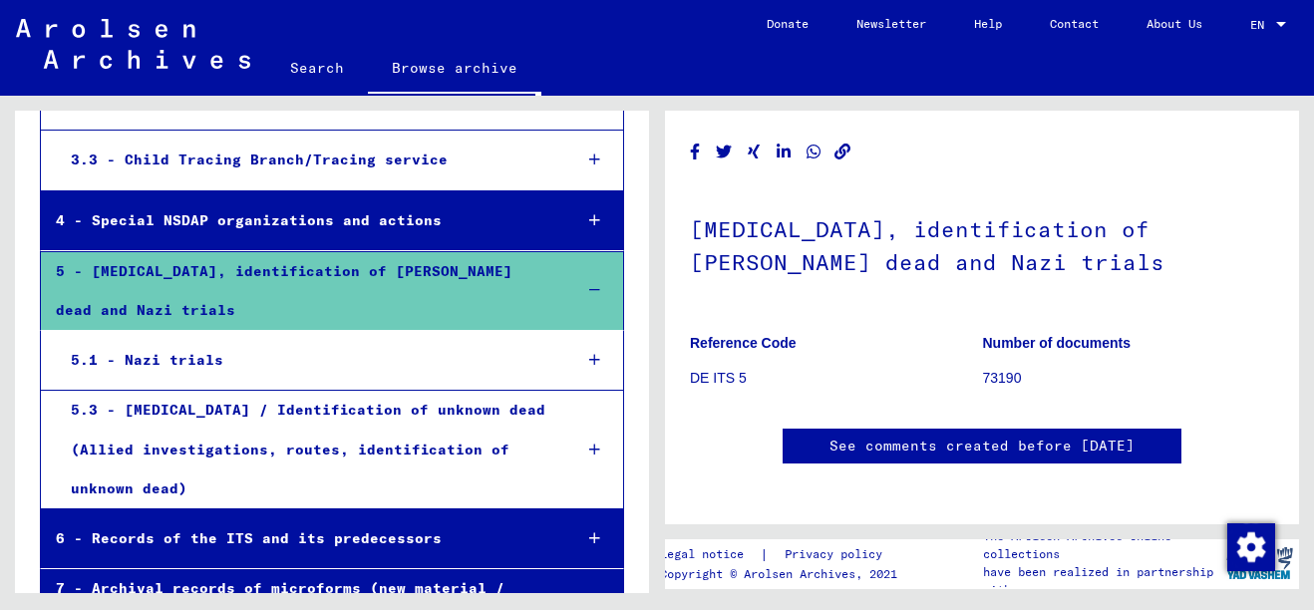
click at [475, 341] on div "5.1 - Nazi trials" at bounding box center [306, 360] width 500 height 39
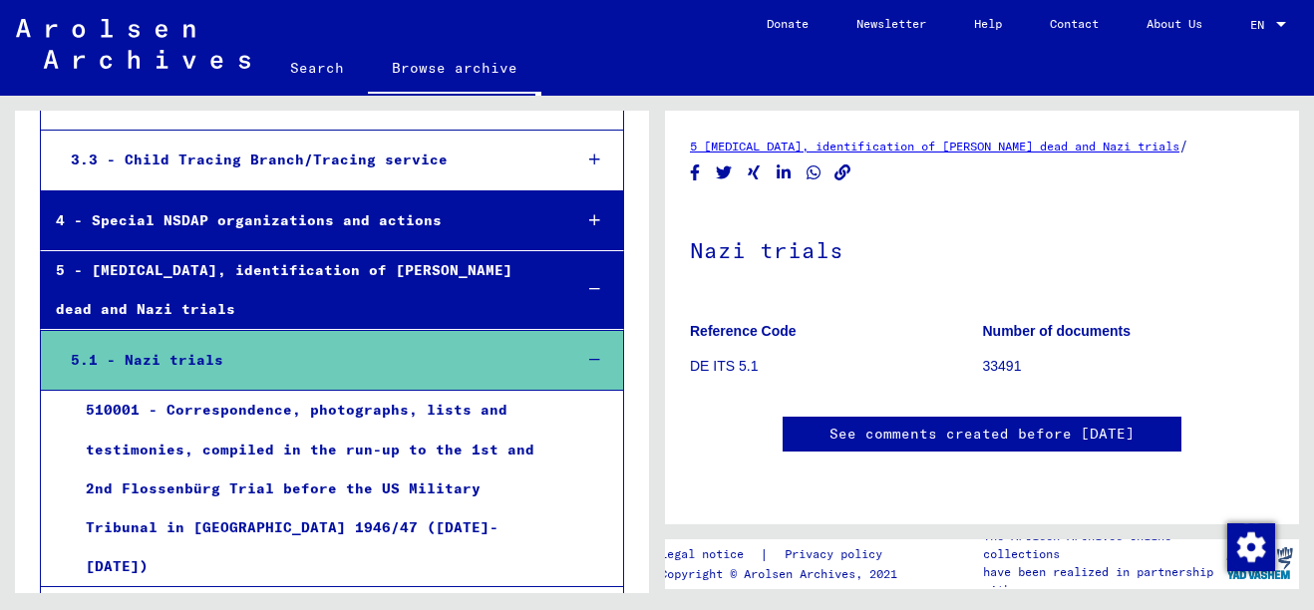
click at [508, 341] on div "5.1 - Nazi trials" at bounding box center [306, 360] width 500 height 39
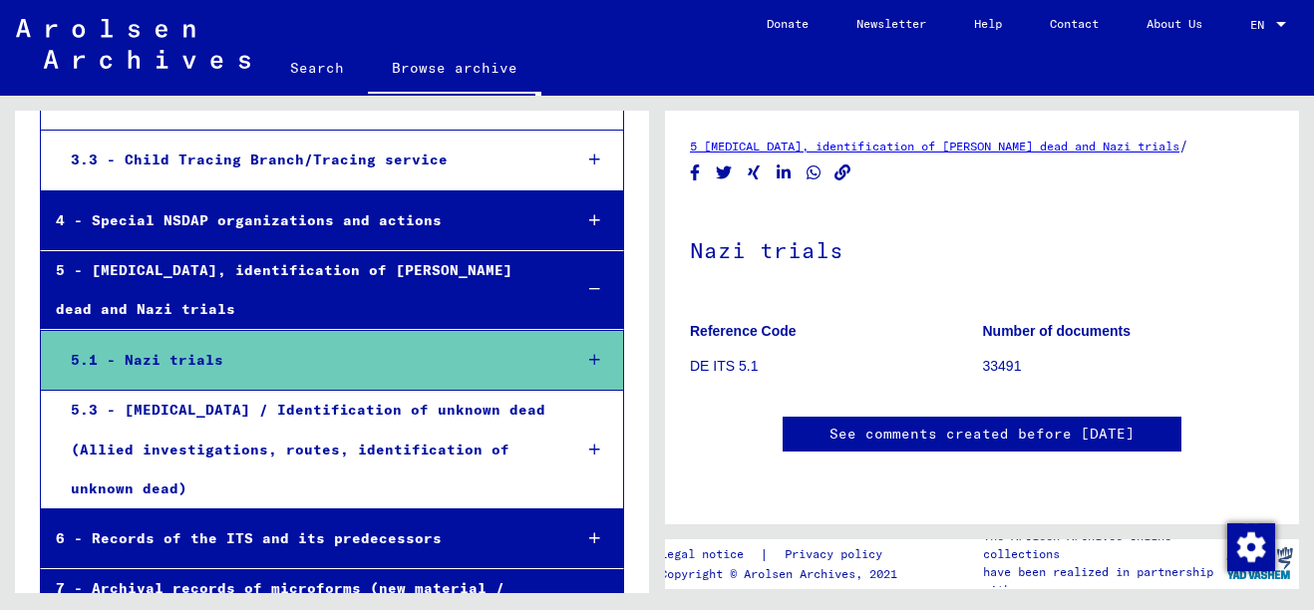
scroll to position [1706, 0]
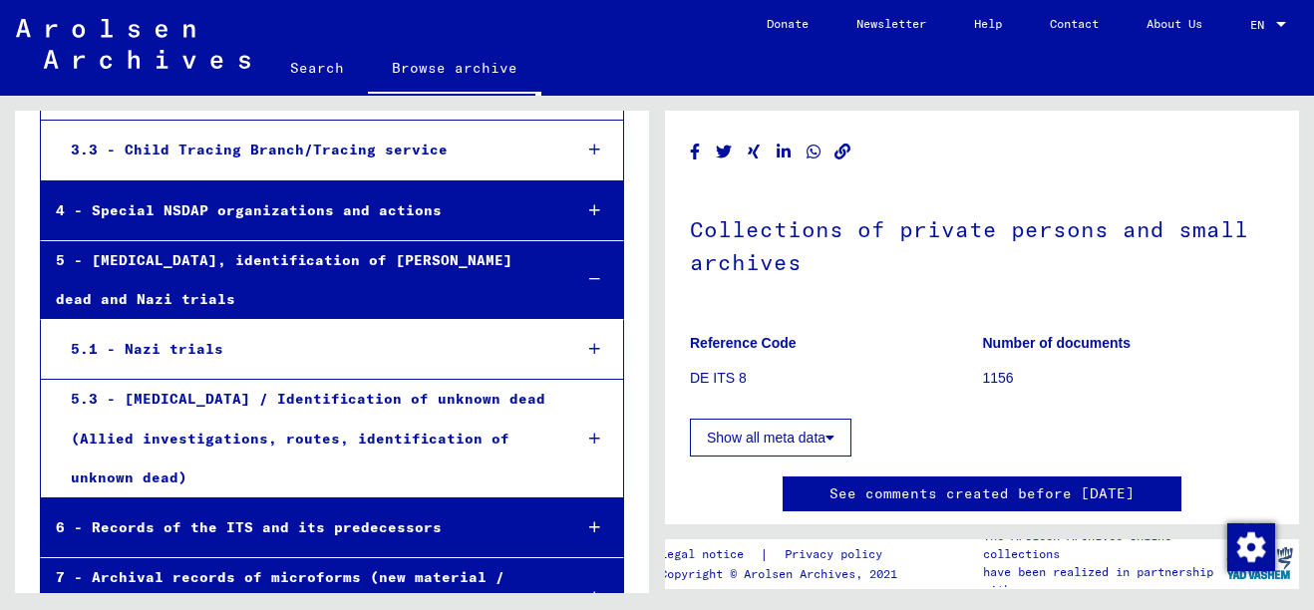
click at [743, 444] on button "Show all meta data" at bounding box center [770, 438] width 161 height 38
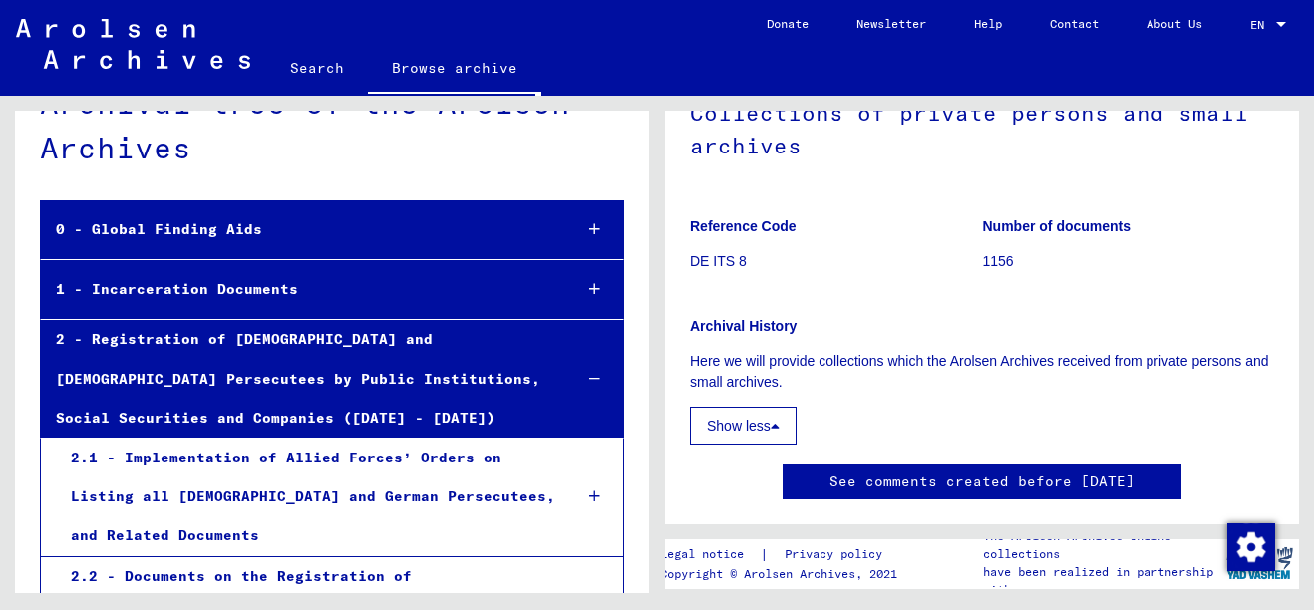
scroll to position [70, 0]
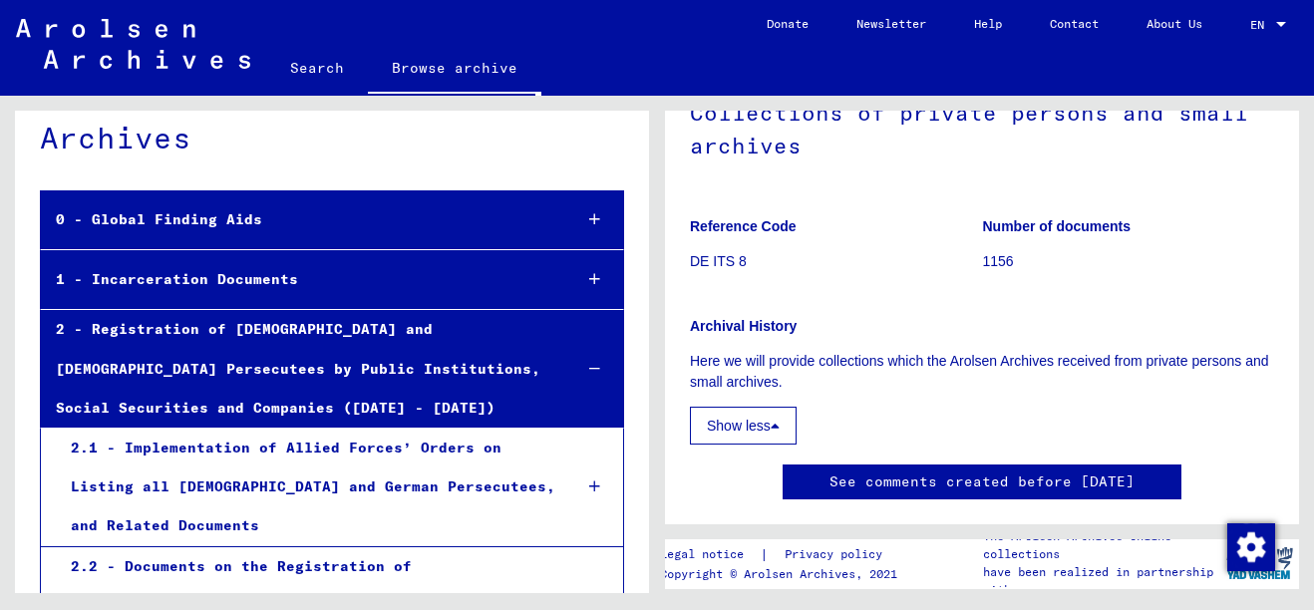
click at [570, 274] on div at bounding box center [594, 279] width 57 height 59
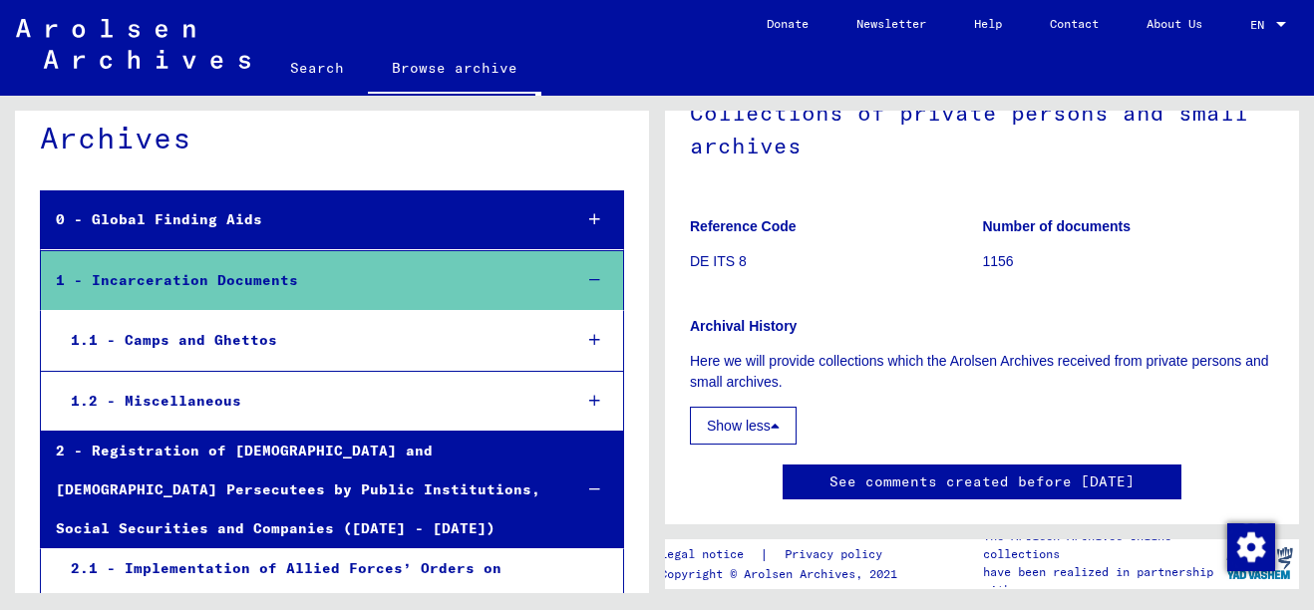
click at [487, 349] on div "1.1 - Camps and Ghettos" at bounding box center [306, 340] width 500 height 39
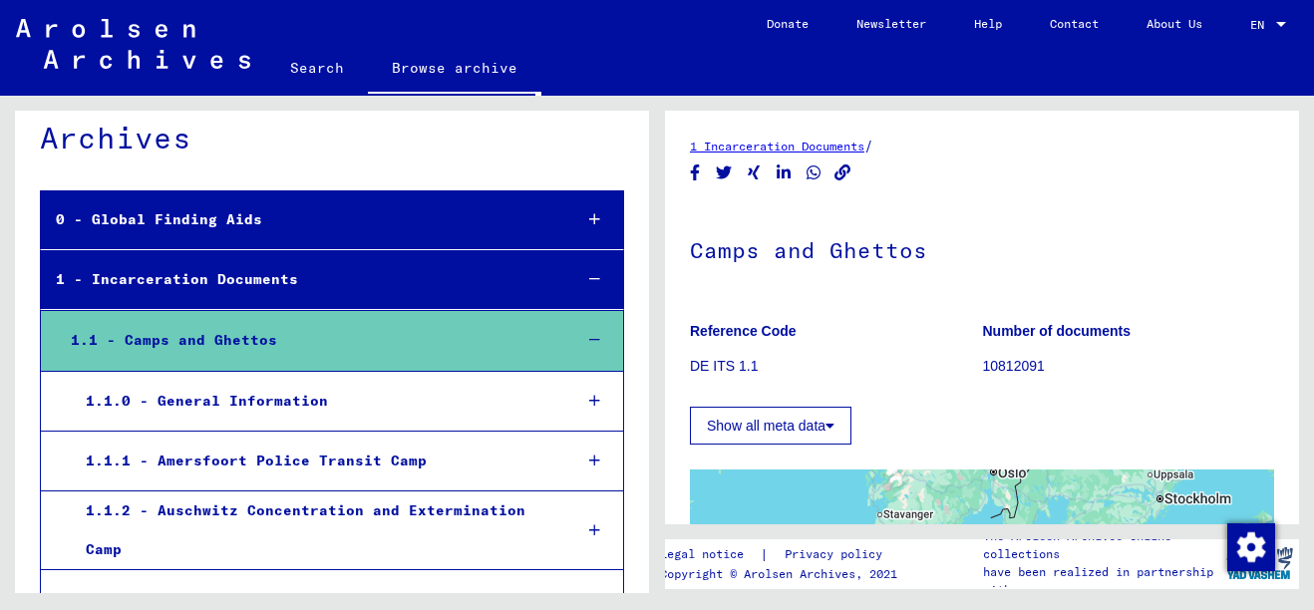
drag, startPoint x: 1300, startPoint y: 231, endPoint x: 1305, endPoint y: 259, distance: 28.4
click at [1305, 259] on div "1 Incarceration Documents / Camps and Ghettos Reference Code DE ITS 1.1 Number …" at bounding box center [986, 344] width 657 height 497
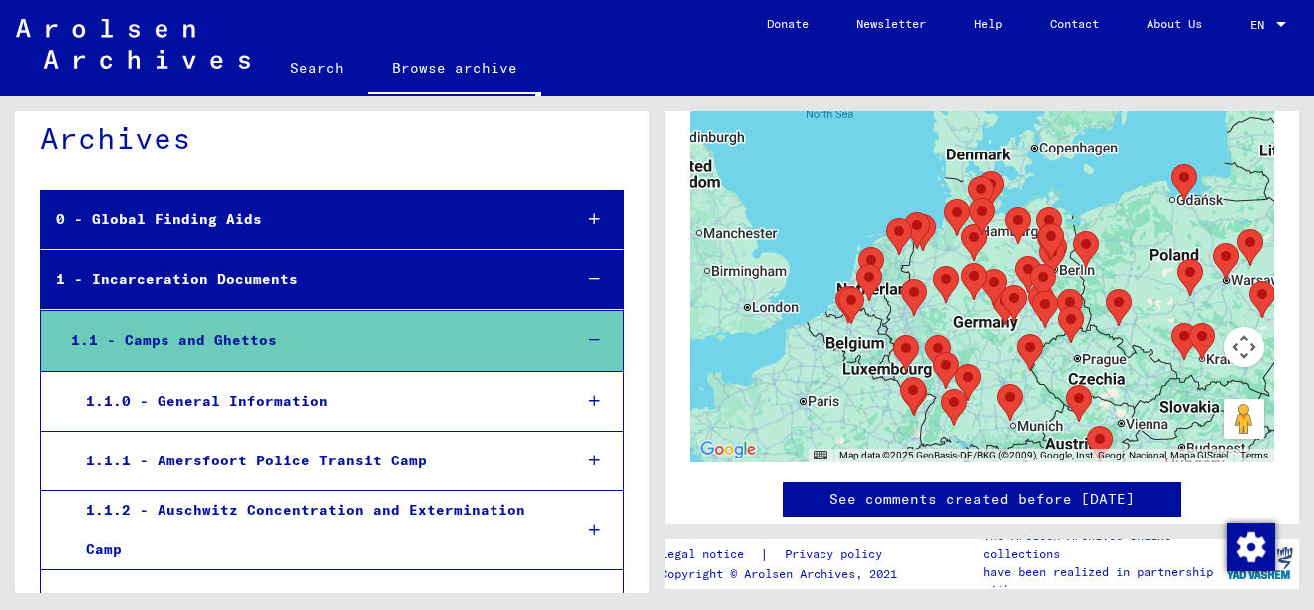
scroll to position [523, 0]
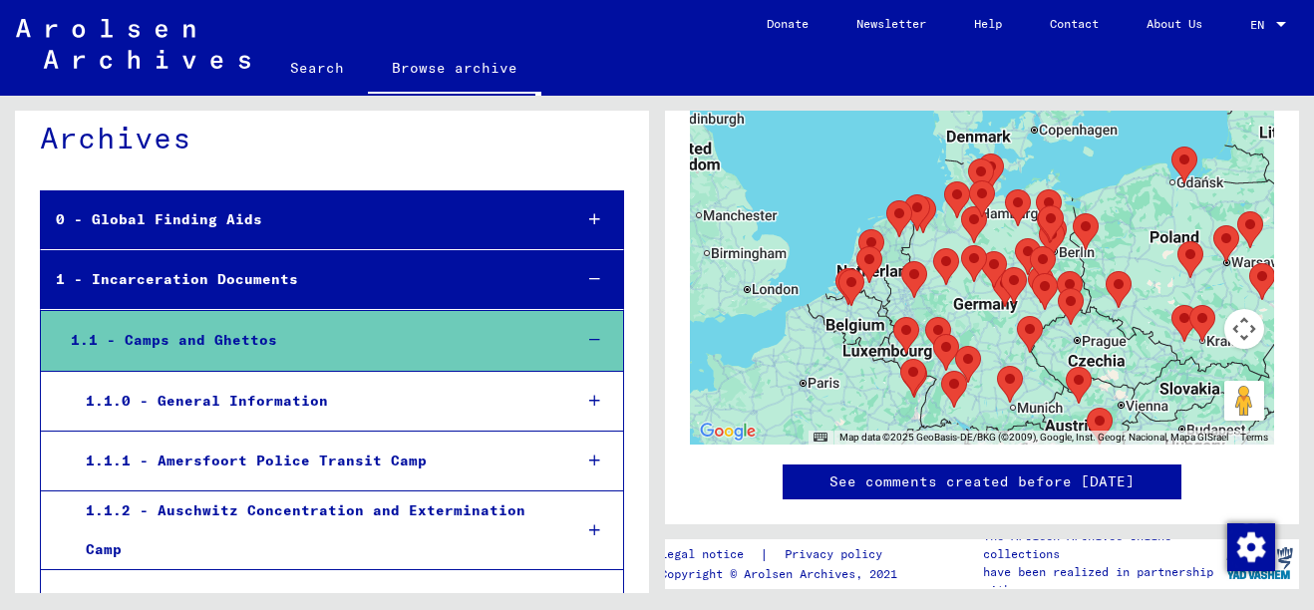
click at [423, 408] on div "1.1.0 - General Information" at bounding box center [313, 401] width 485 height 39
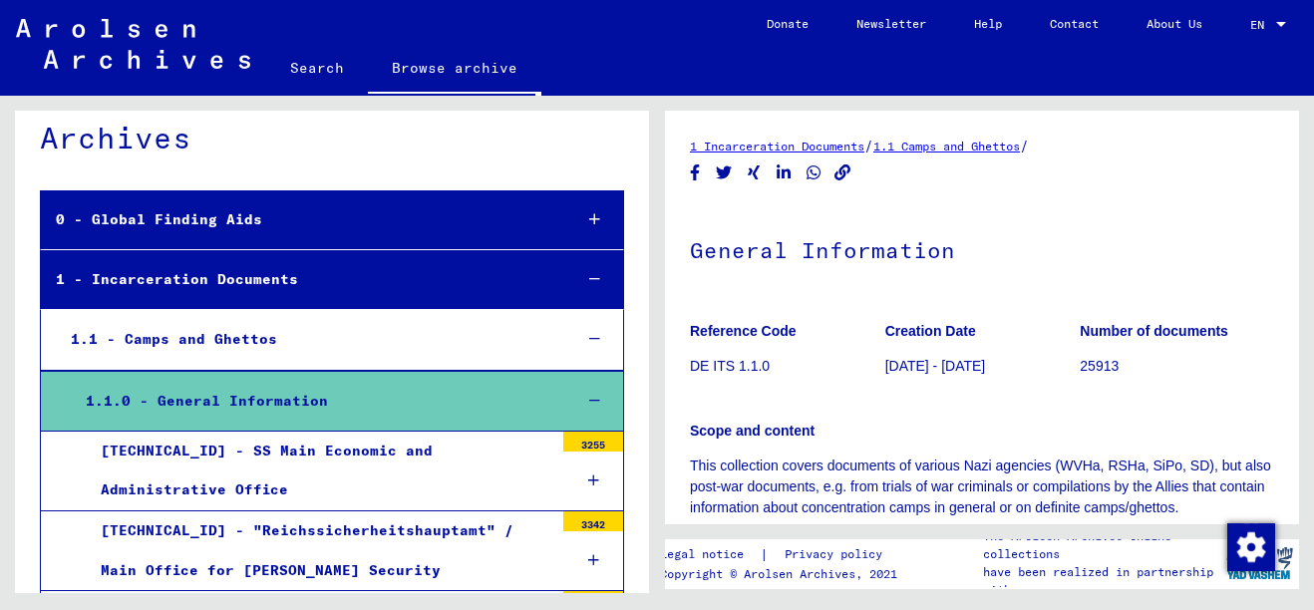
click at [467, 459] on div "[TECHNICAL_ID] - SS Main Economic and Administrative Office" at bounding box center [320, 471] width 468 height 78
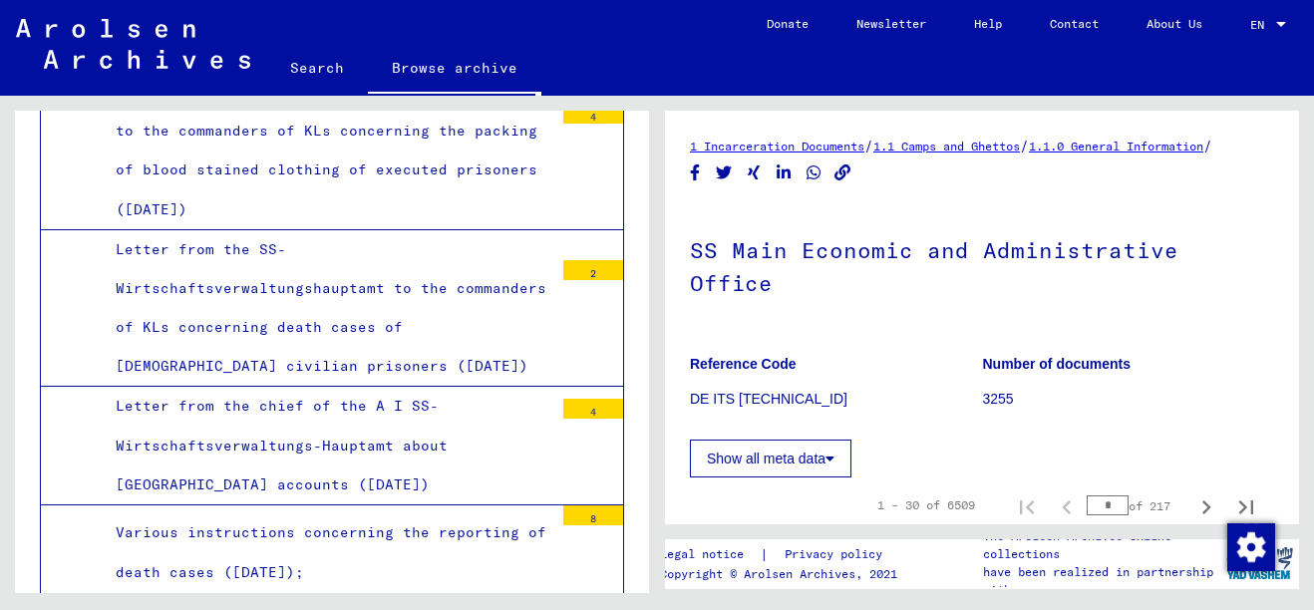
scroll to position [2549, 0]
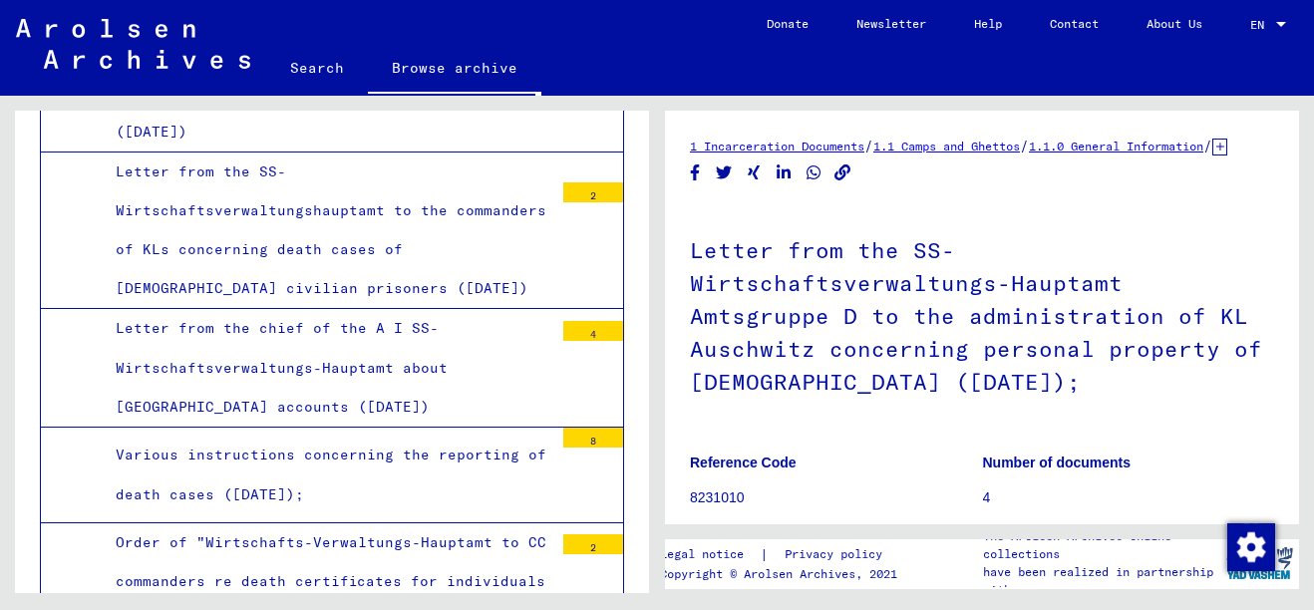
scroll to position [2588, 0]
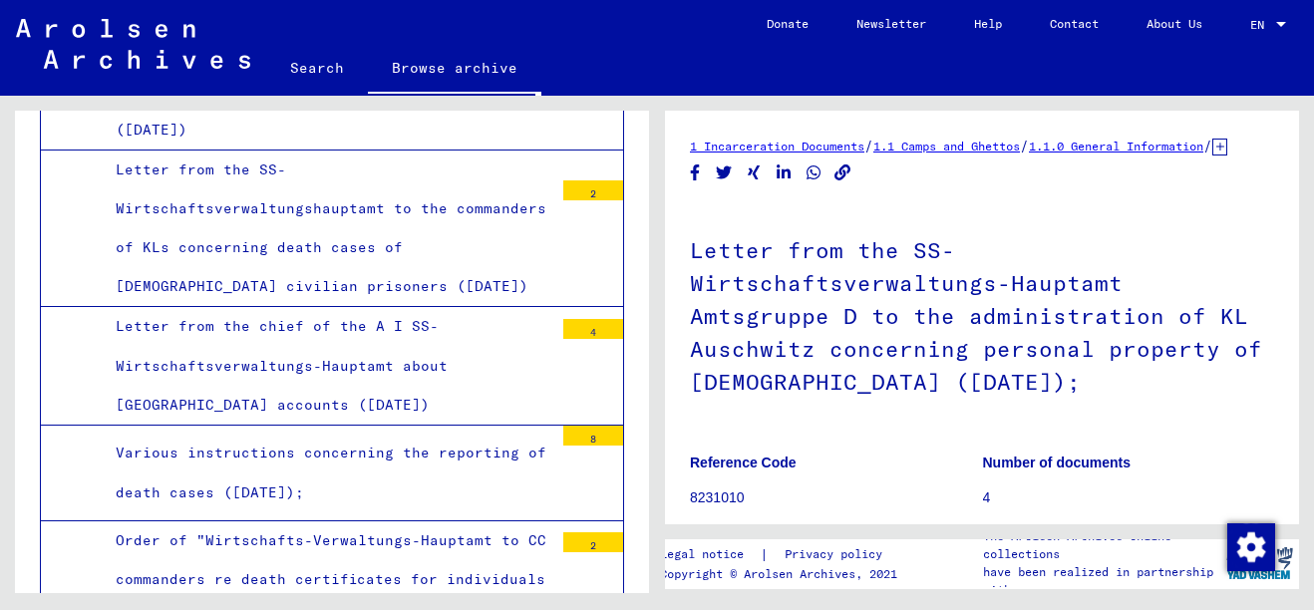
drag, startPoint x: 657, startPoint y: 360, endPoint x: 1230, endPoint y: 329, distance: 574.0
click at [1230, 329] on h1 "Letter from the SS-Wirtschaftsverwaltungs-Hauptamt Amtsgruppe D to the administ…" at bounding box center [982, 313] width 584 height 219
click at [1233, 329] on h1 "Letter from the SS-Wirtschaftsverwaltungs-Hauptamt Amtsgruppe D to the administ…" at bounding box center [982, 313] width 584 height 219
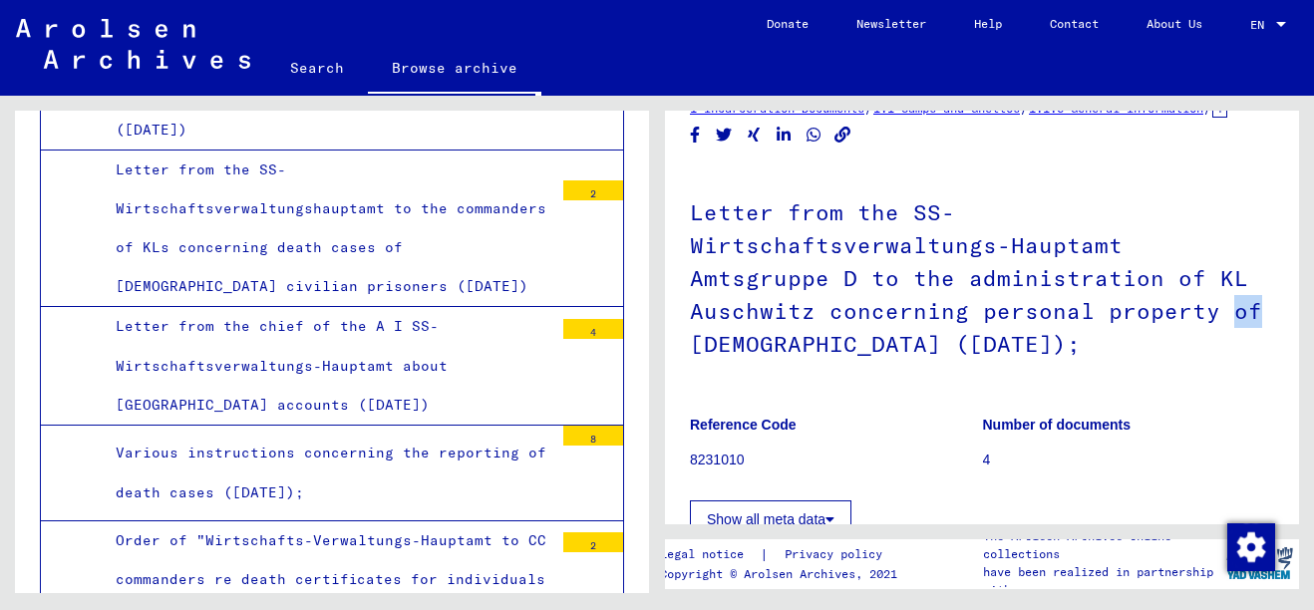
scroll to position [40, 0]
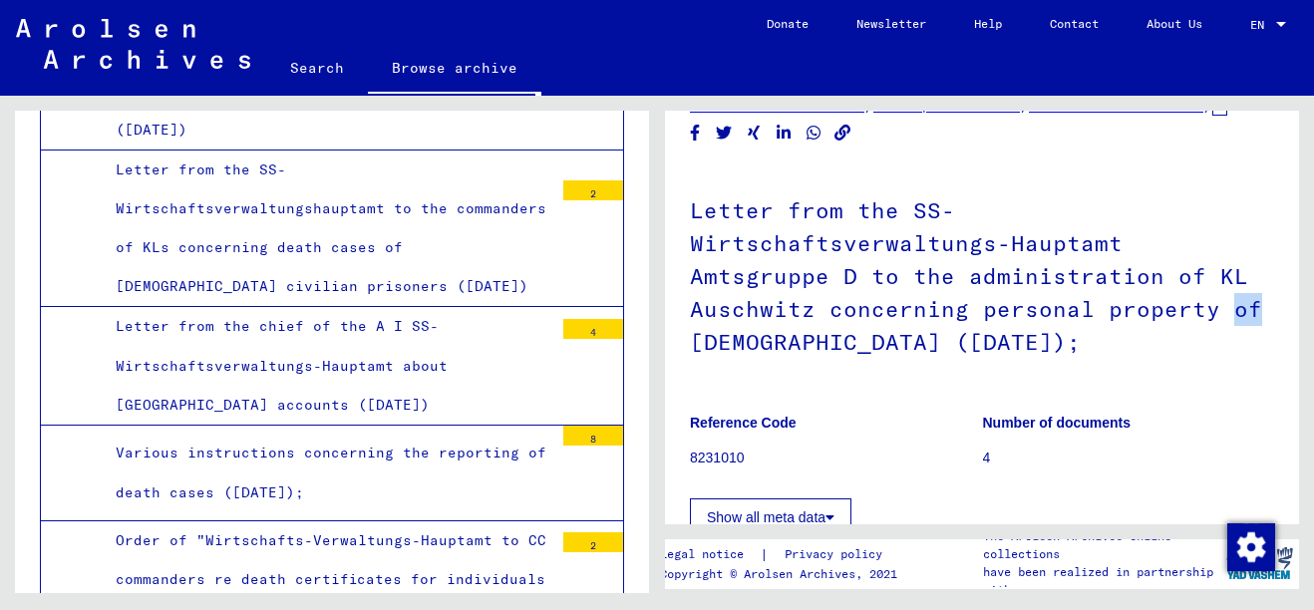
click at [1233, 329] on h1 "Letter from the SS-Wirtschaftsverwaltungs-Hauptamt Amtsgruppe D to the administ…" at bounding box center [982, 273] width 584 height 219
click at [1222, 331] on h1 "Letter from the SS-Wirtschaftsverwaltungs-Hauptamt Amtsgruppe D to the administ…" at bounding box center [982, 273] width 584 height 219
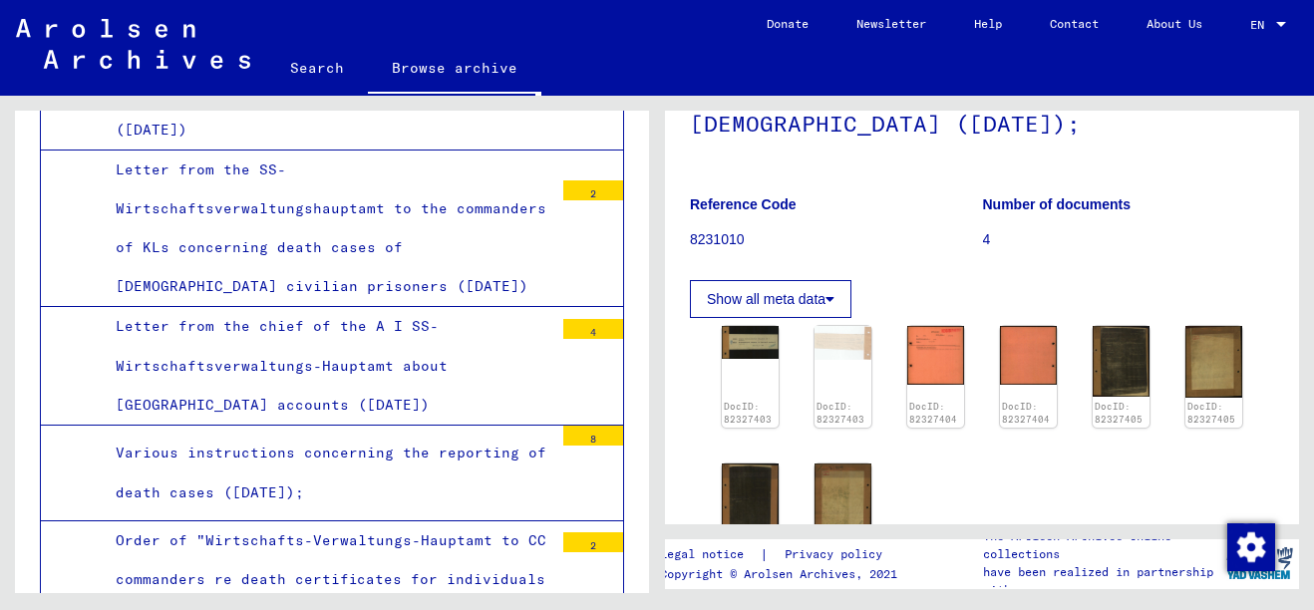
scroll to position [402, 0]
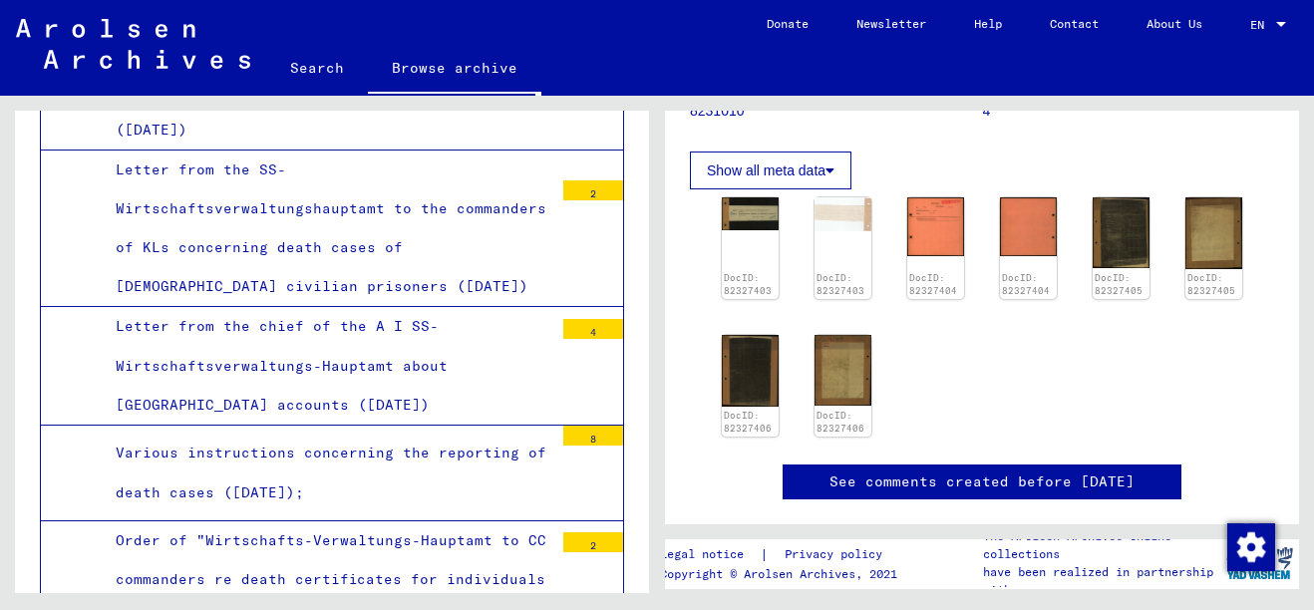
click at [1220, 254] on img at bounding box center [1213, 233] width 57 height 72
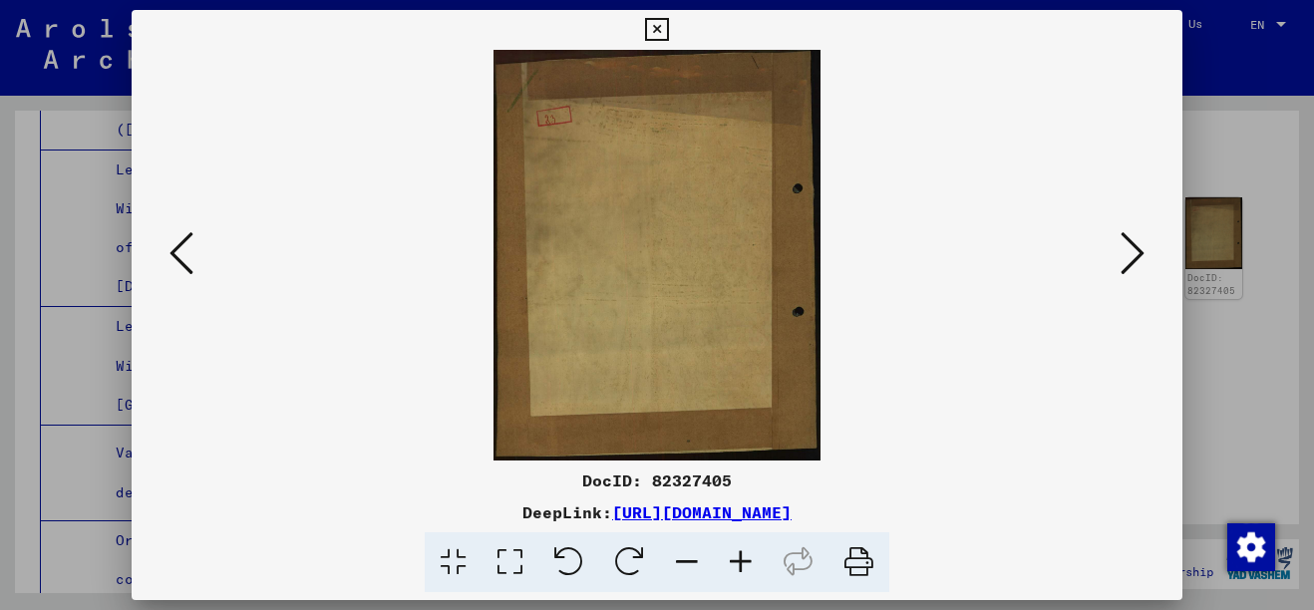
click at [1124, 259] on icon at bounding box center [1132, 253] width 24 height 48
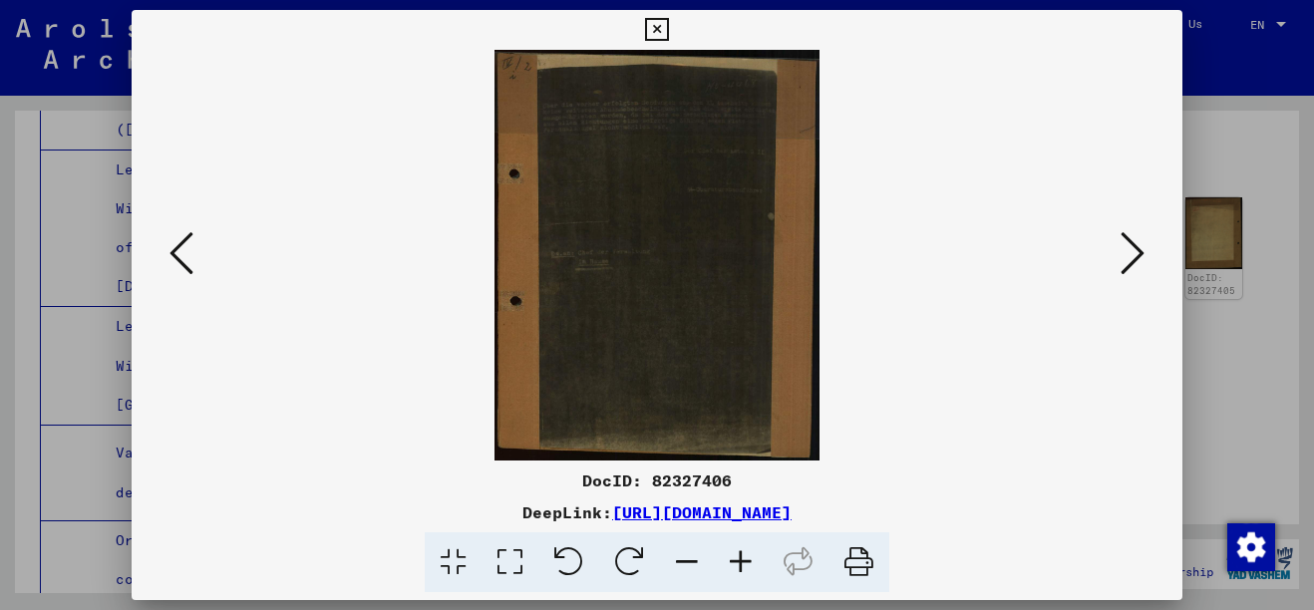
click at [1112, 251] on img at bounding box center [656, 255] width 915 height 411
click at [1201, 339] on div at bounding box center [657, 305] width 1314 height 610
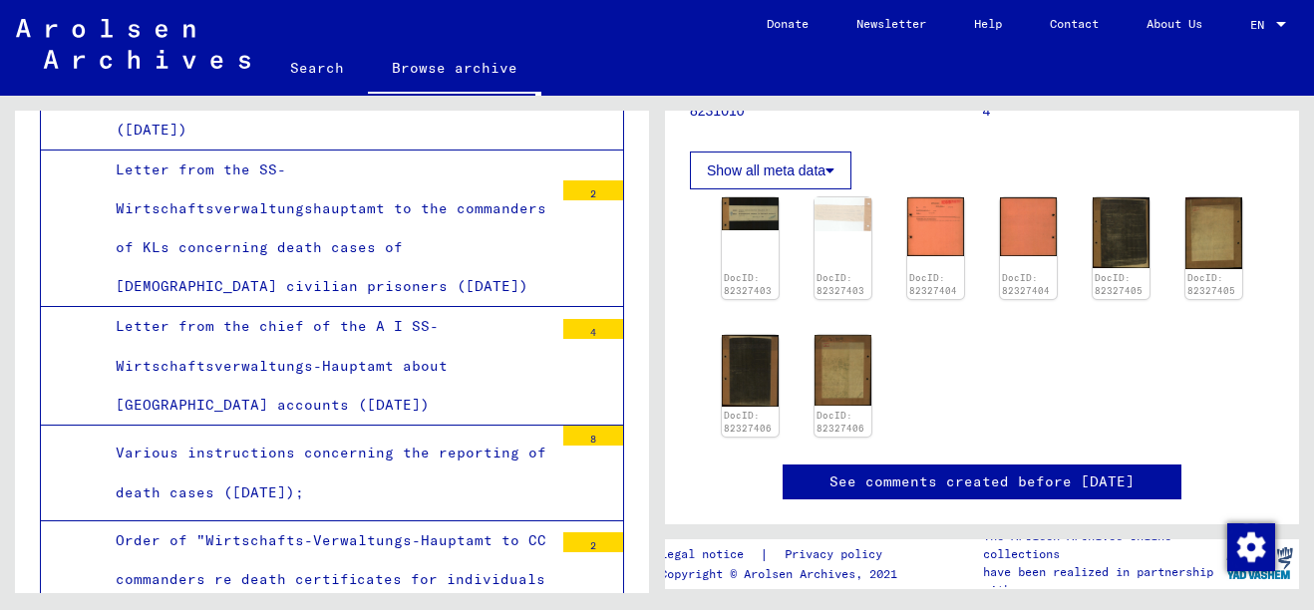
click at [918, 270] on div "DocID: 82327404" at bounding box center [935, 248] width 57 height 102
drag, startPoint x: 918, startPoint y: 270, endPoint x: 921, endPoint y: 239, distance: 31.0
click at [921, 239] on img at bounding box center [935, 226] width 57 height 59
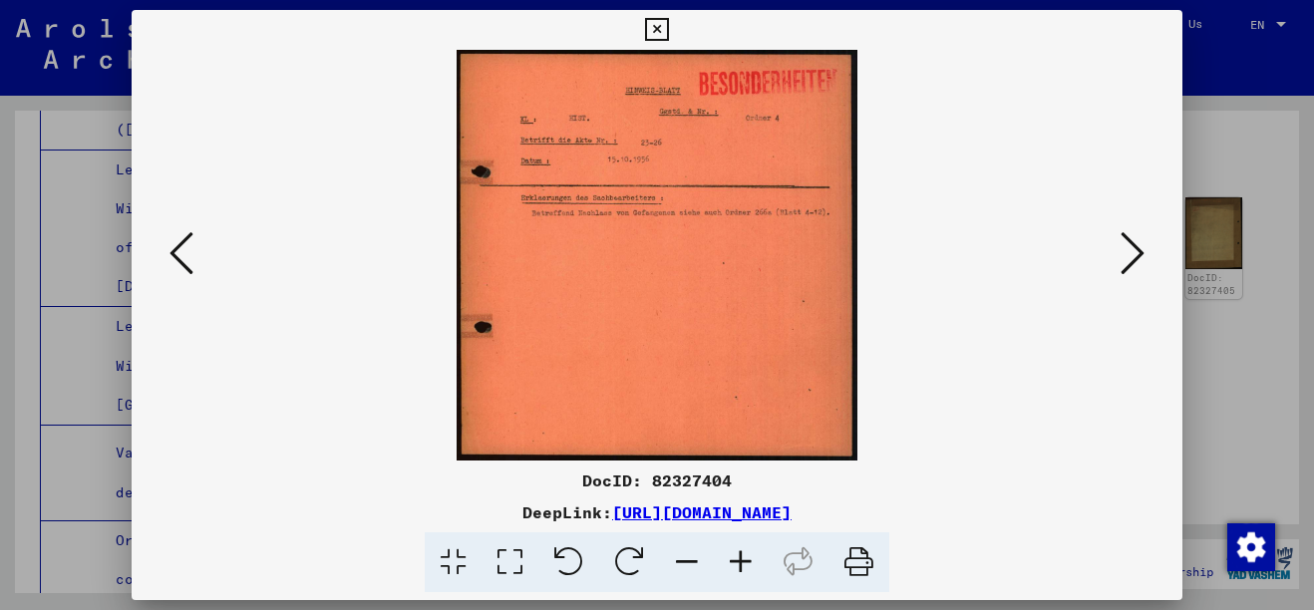
click at [1197, 140] on div at bounding box center [657, 305] width 1314 height 610
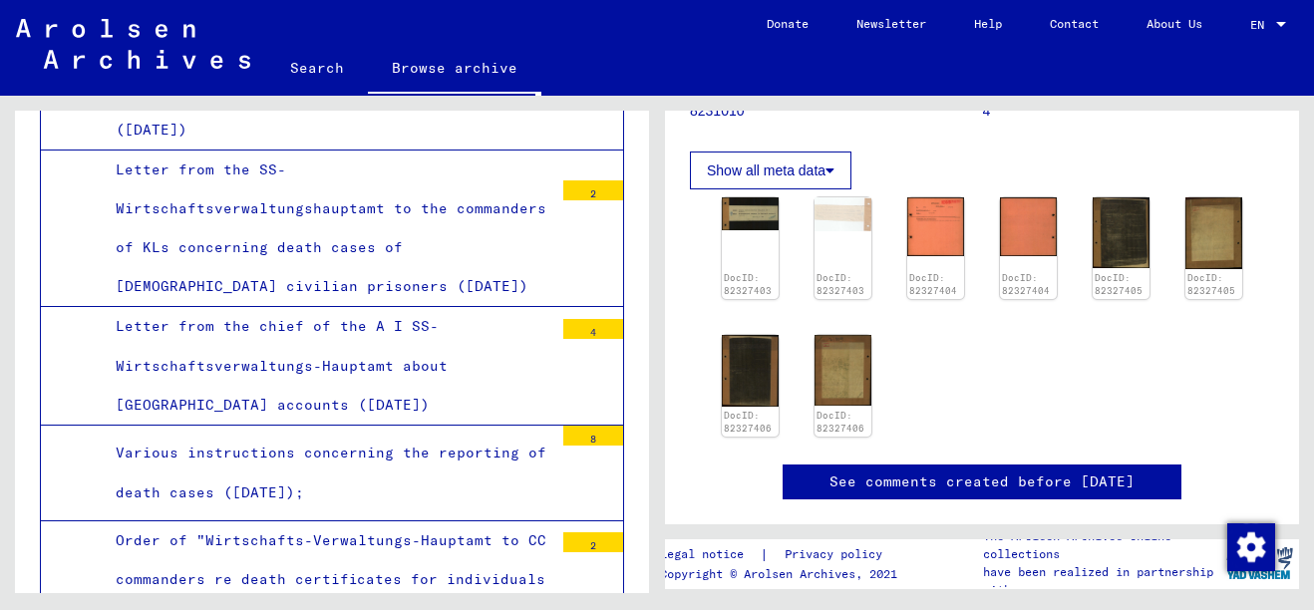
click at [827, 343] on img at bounding box center [842, 370] width 57 height 71
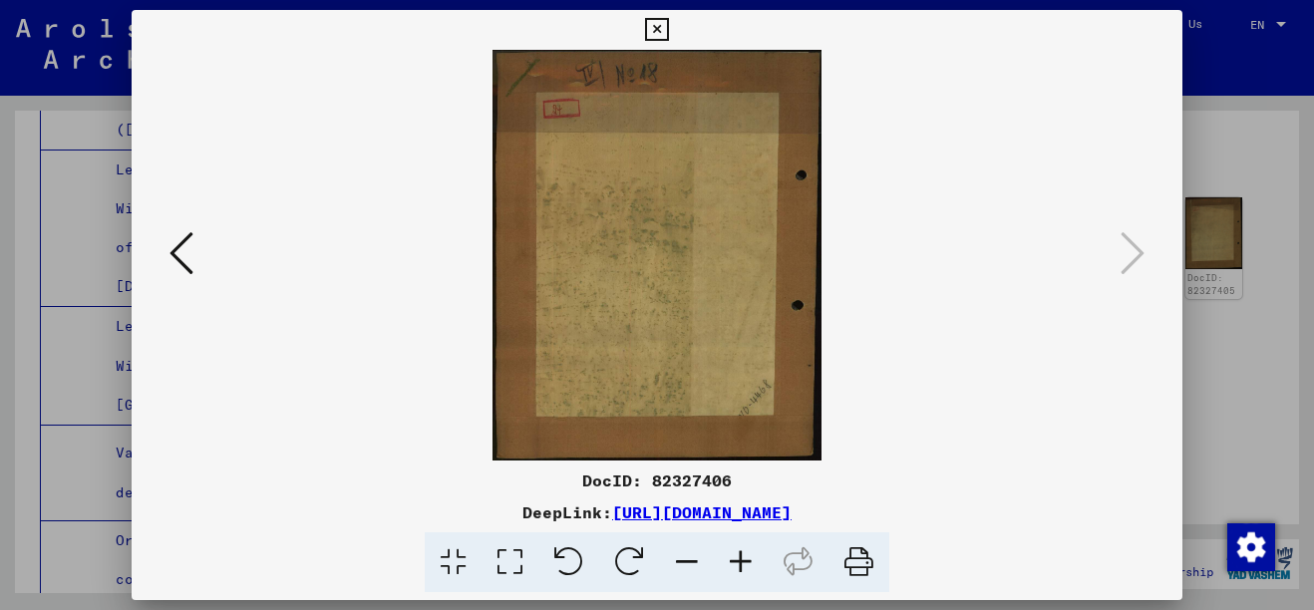
click at [1113, 268] on img at bounding box center [656, 255] width 915 height 411
click at [1214, 295] on div at bounding box center [657, 305] width 1314 height 610
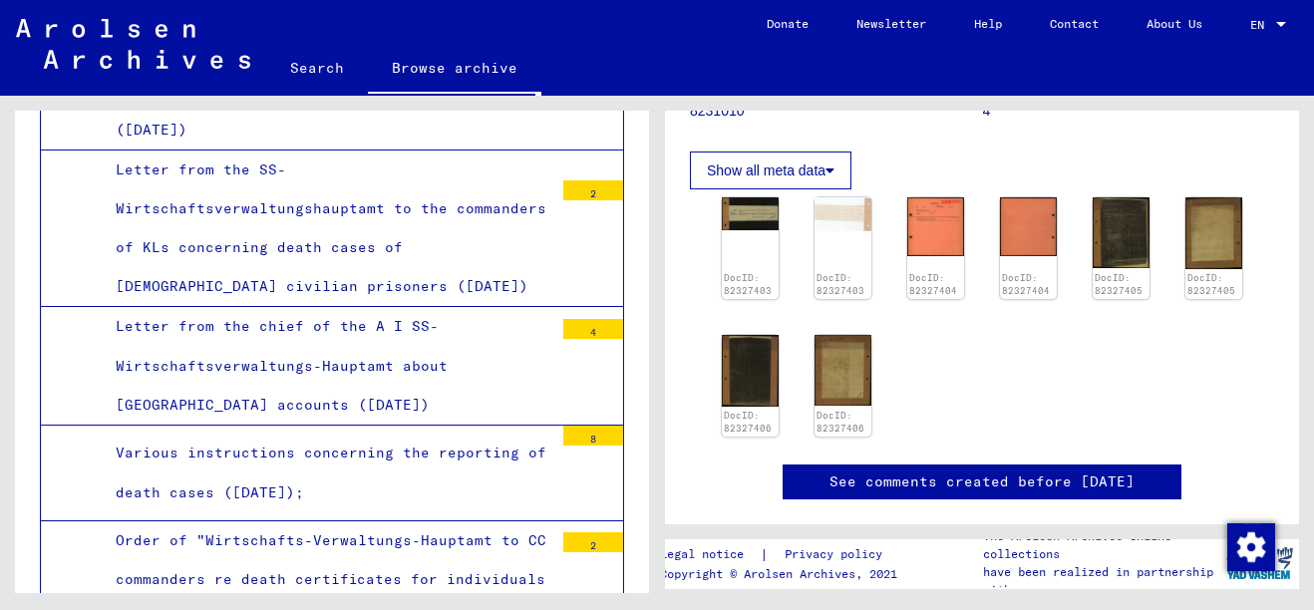
click at [755, 285] on link "DocID: 82327403" at bounding box center [748, 284] width 48 height 25
click at [754, 236] on div "DocID: 82327403" at bounding box center [750, 248] width 57 height 102
click at [753, 242] on div "DocID: 82327403" at bounding box center [750, 248] width 57 height 102
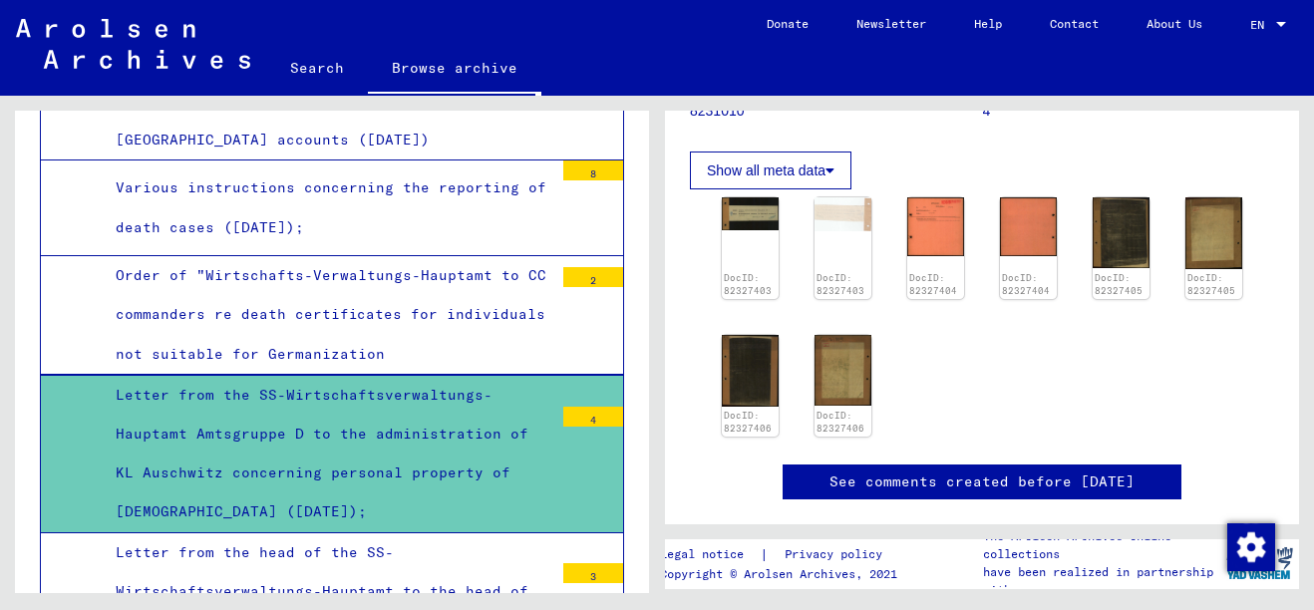
scroll to position [2901, 0]
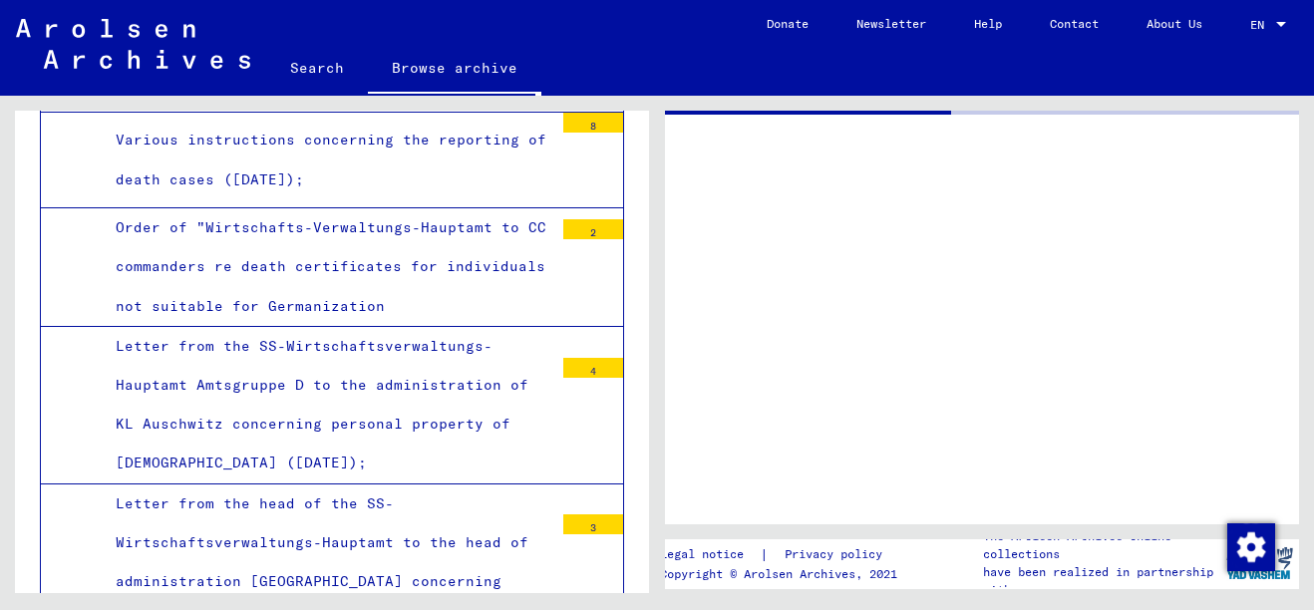
scroll to position [2900, 0]
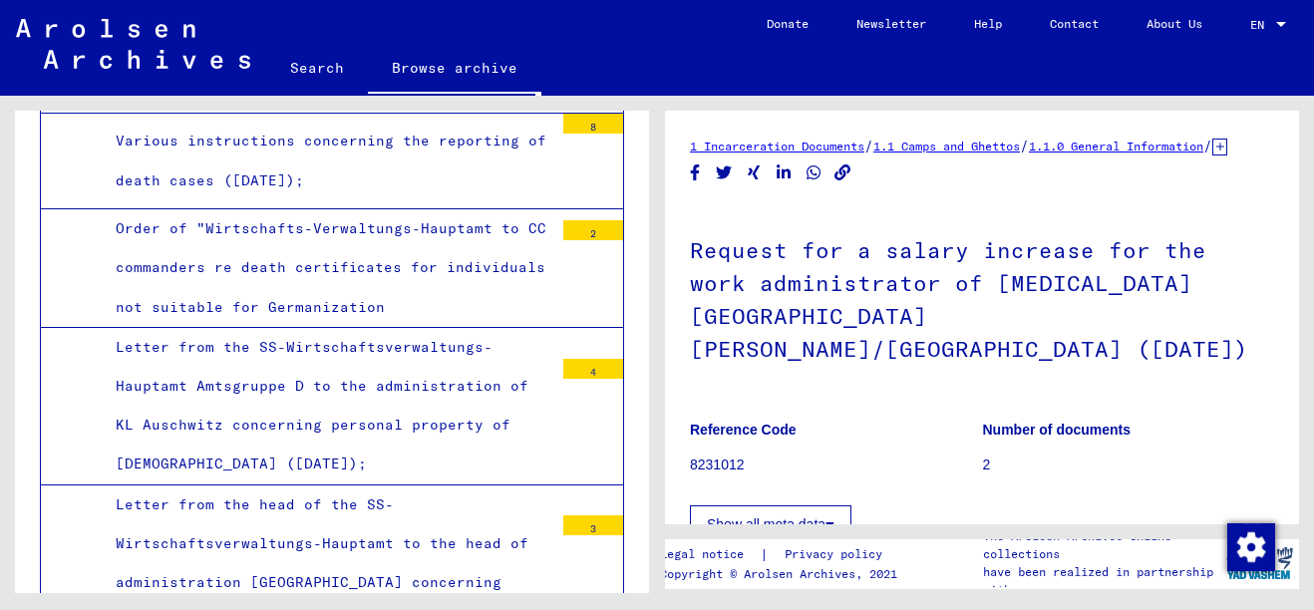
click at [840, 366] on h1 "Request for a salary increase for the work administrator of [MEDICAL_DATA] [GEO…" at bounding box center [982, 297] width 584 height 186
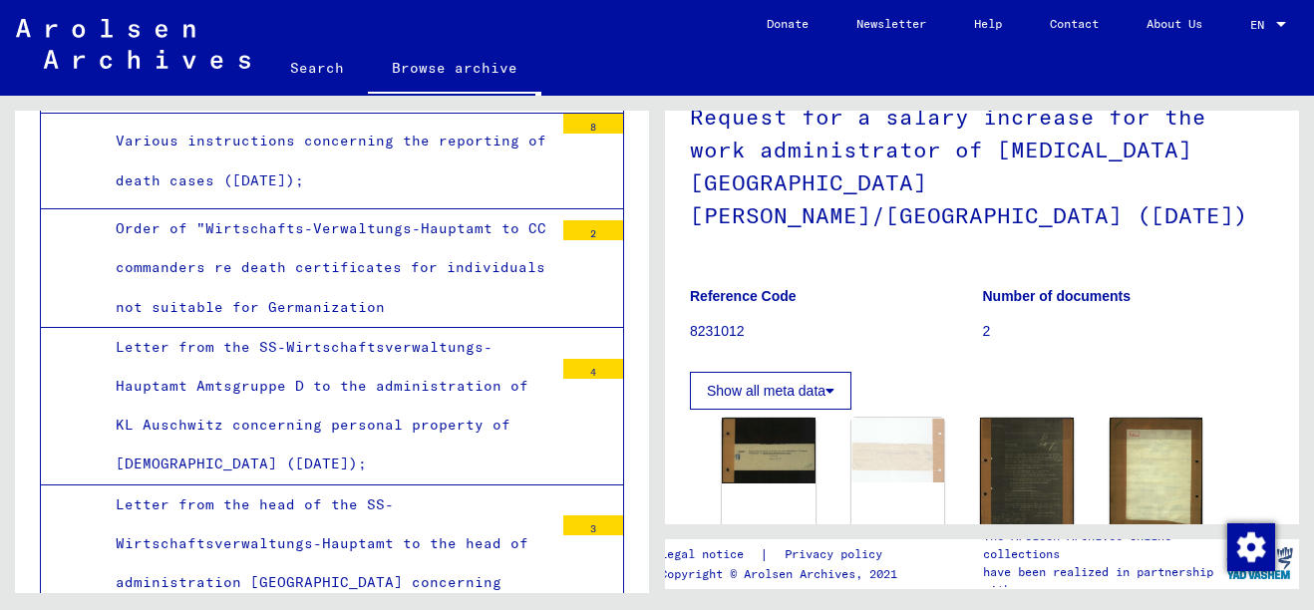
scroll to position [229, 0]
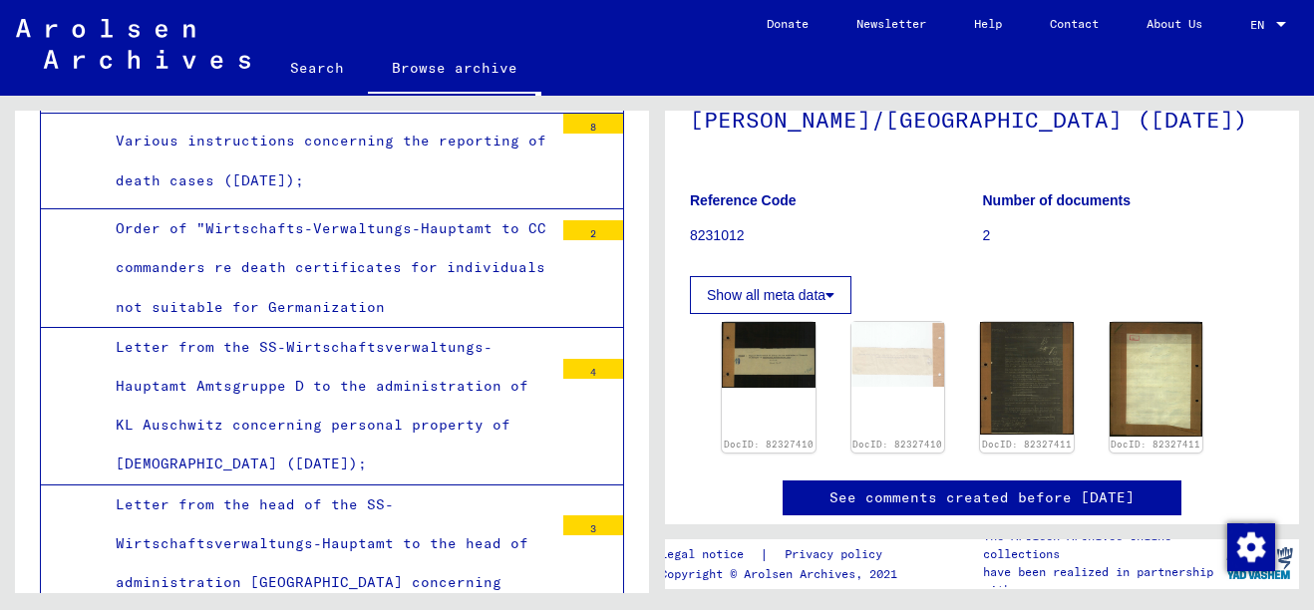
click at [1024, 380] on img at bounding box center [1027, 378] width 94 height 113
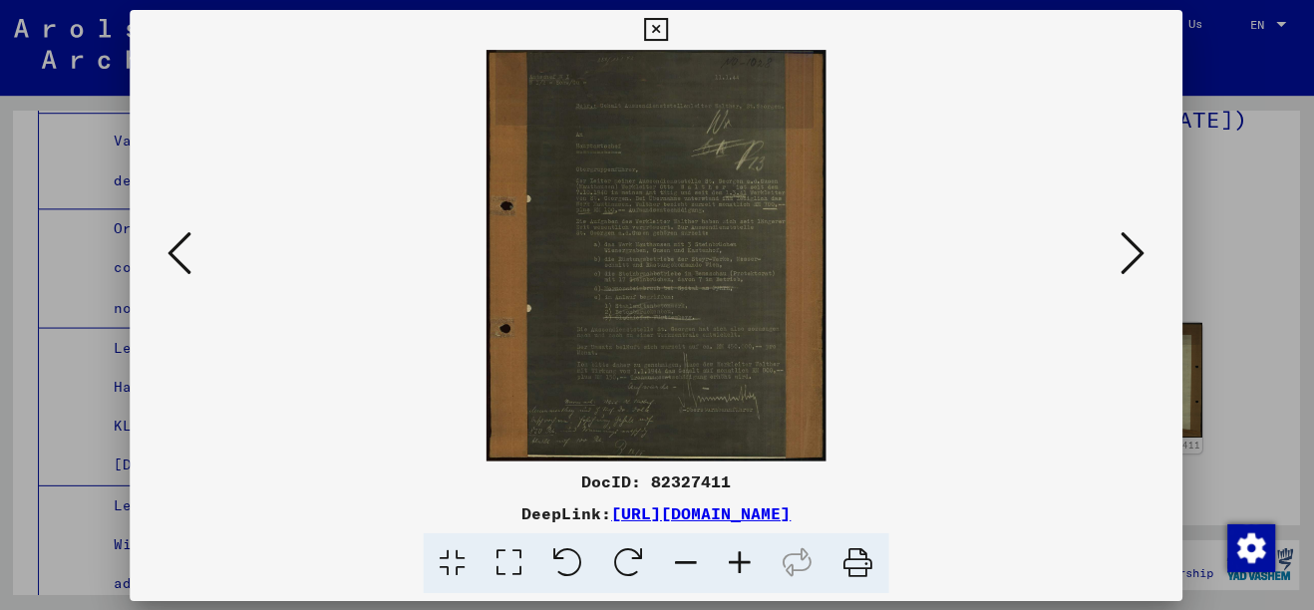
scroll to position [0, 0]
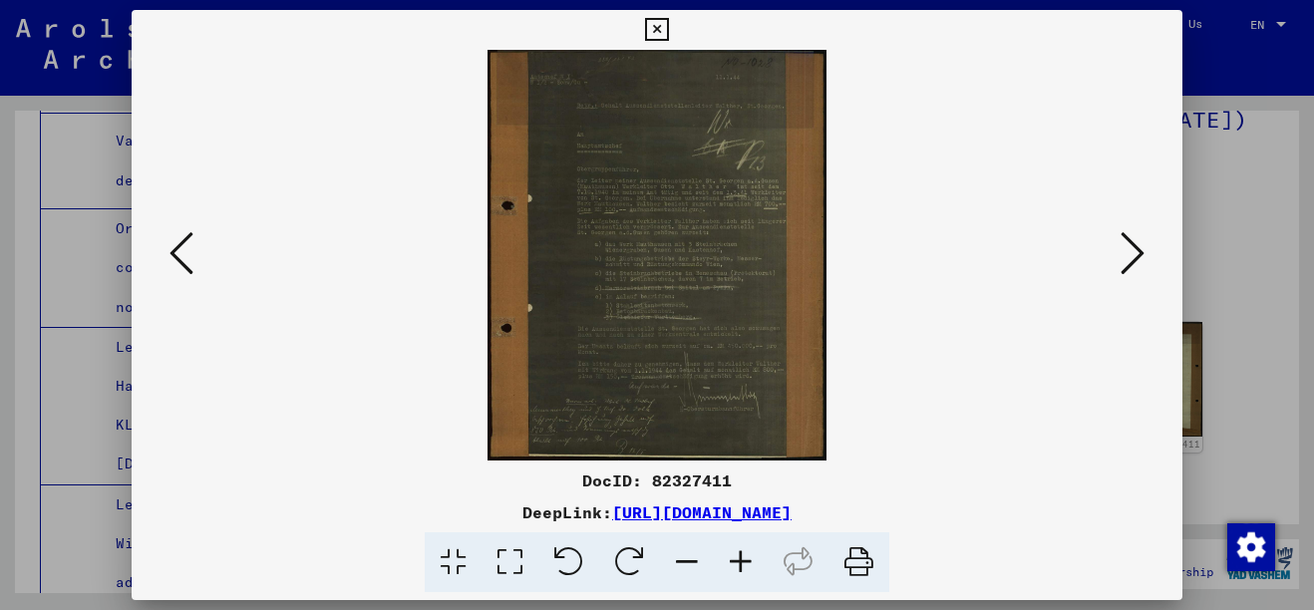
click at [1269, 191] on div at bounding box center [657, 305] width 1314 height 610
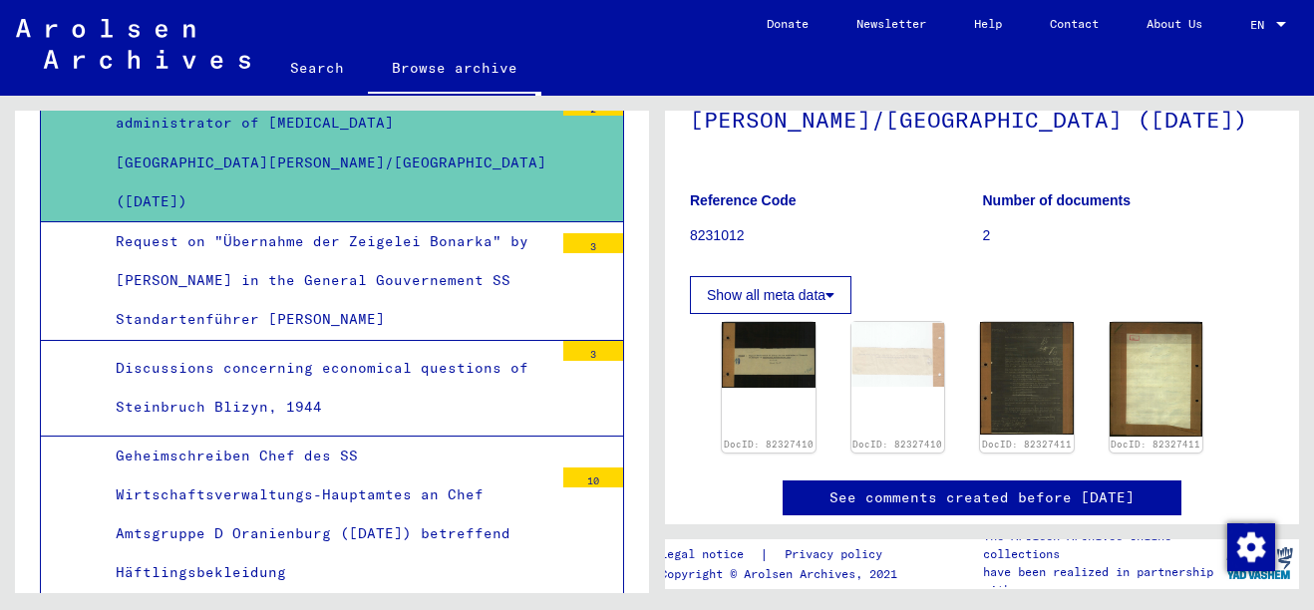
scroll to position [3502, 0]
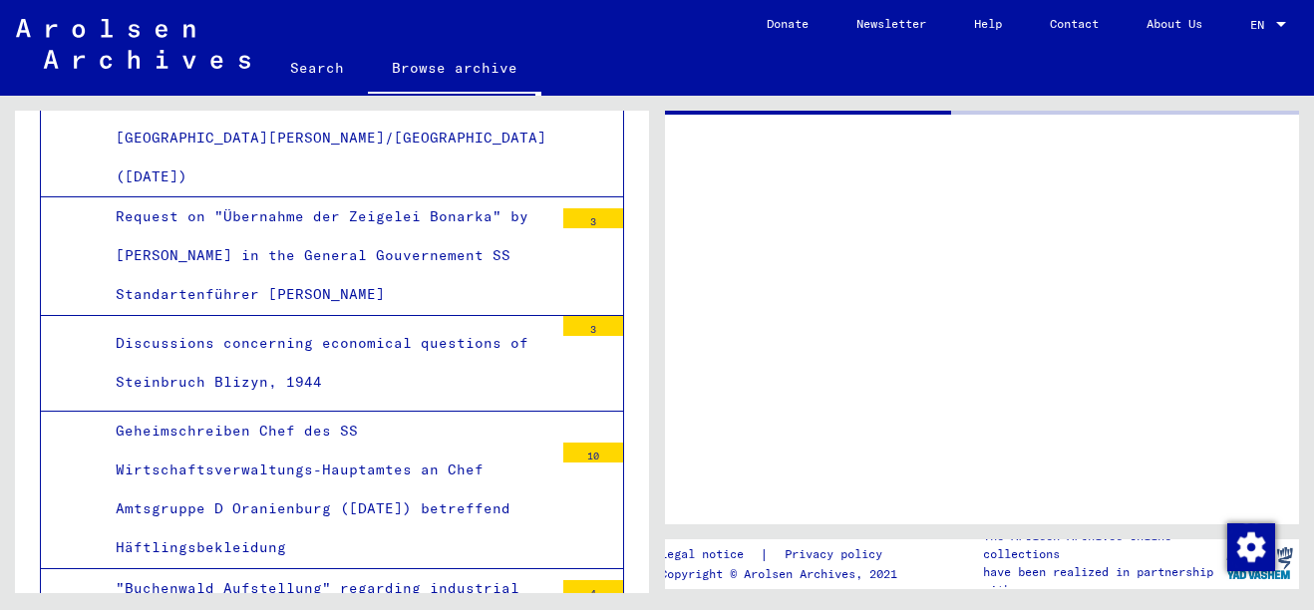
scroll to position [3501, 0]
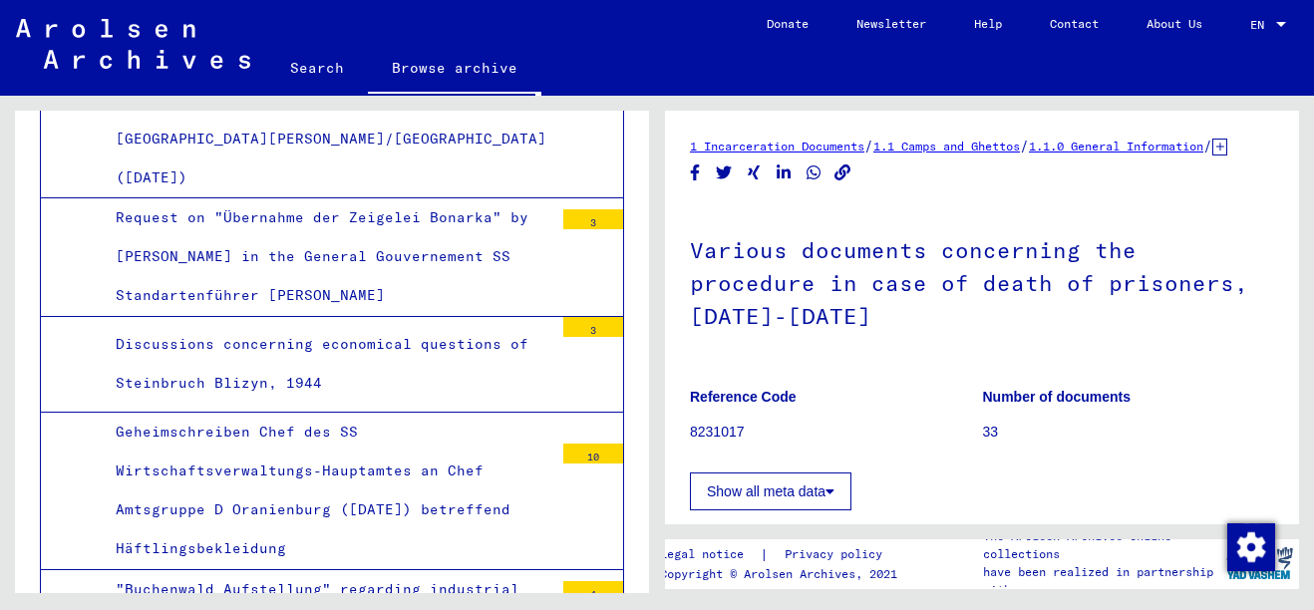
click at [749, 358] on h1 "Various documents concerning the procedure in case of death of prisoners, [DATE…" at bounding box center [982, 281] width 584 height 154
click at [750, 358] on h1 "Various documents concerning the procedure in case of death of prisoners, [DATE…" at bounding box center [982, 281] width 584 height 154
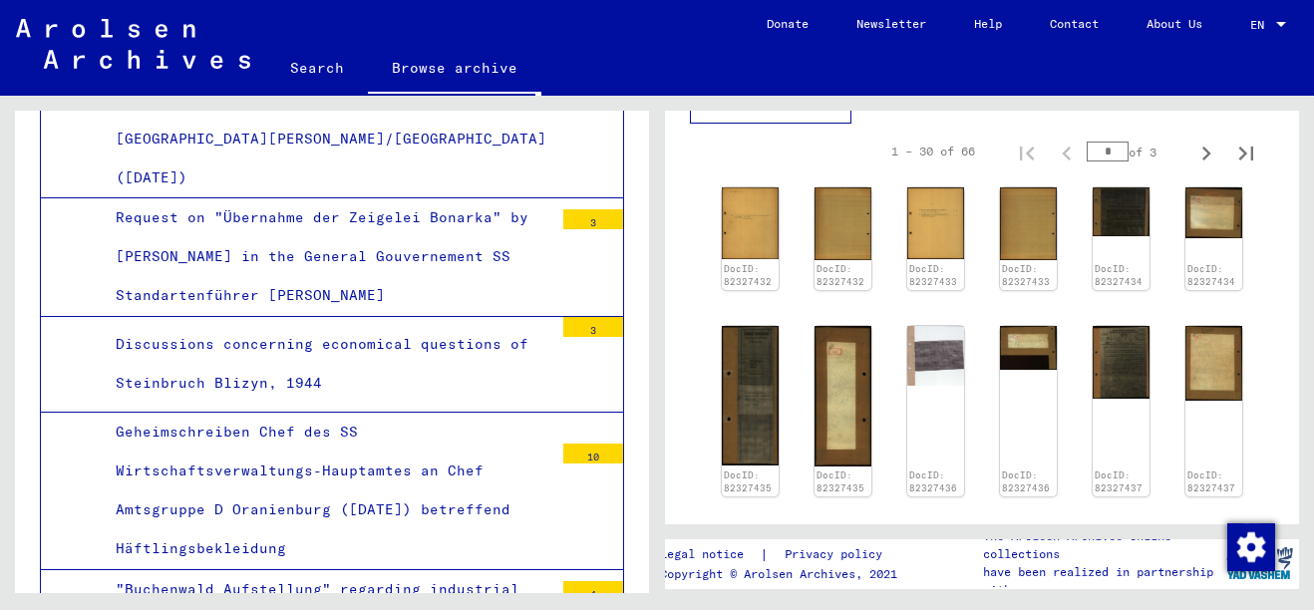
scroll to position [391, 0]
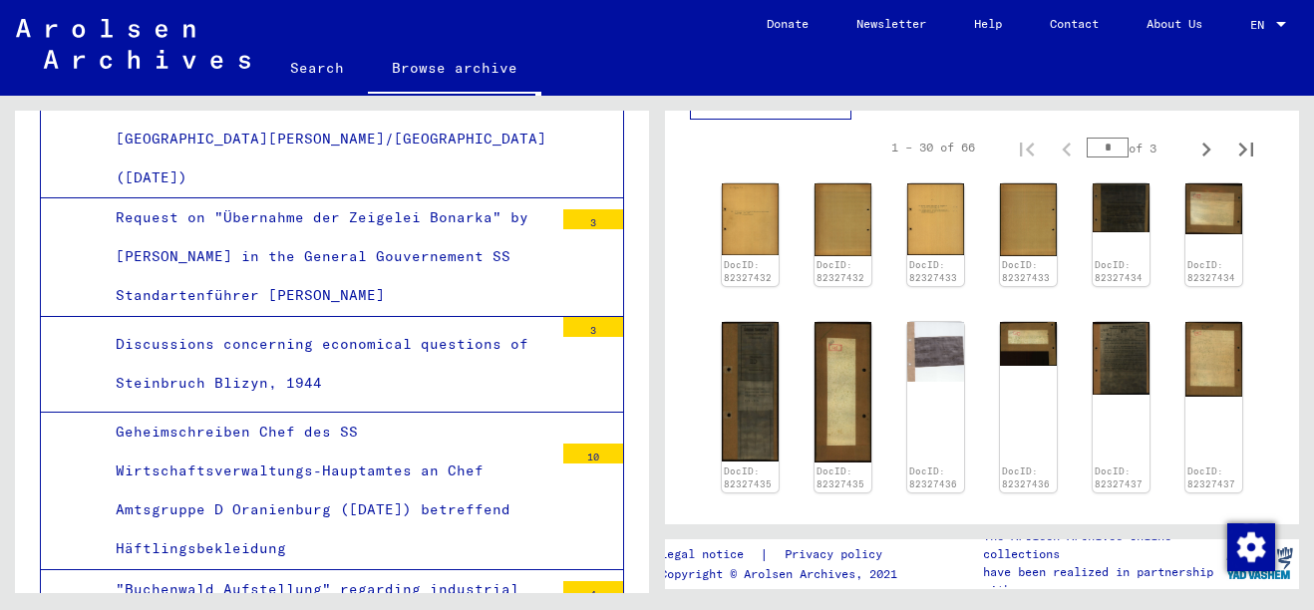
click at [735, 232] on img at bounding box center [750, 219] width 57 height 72
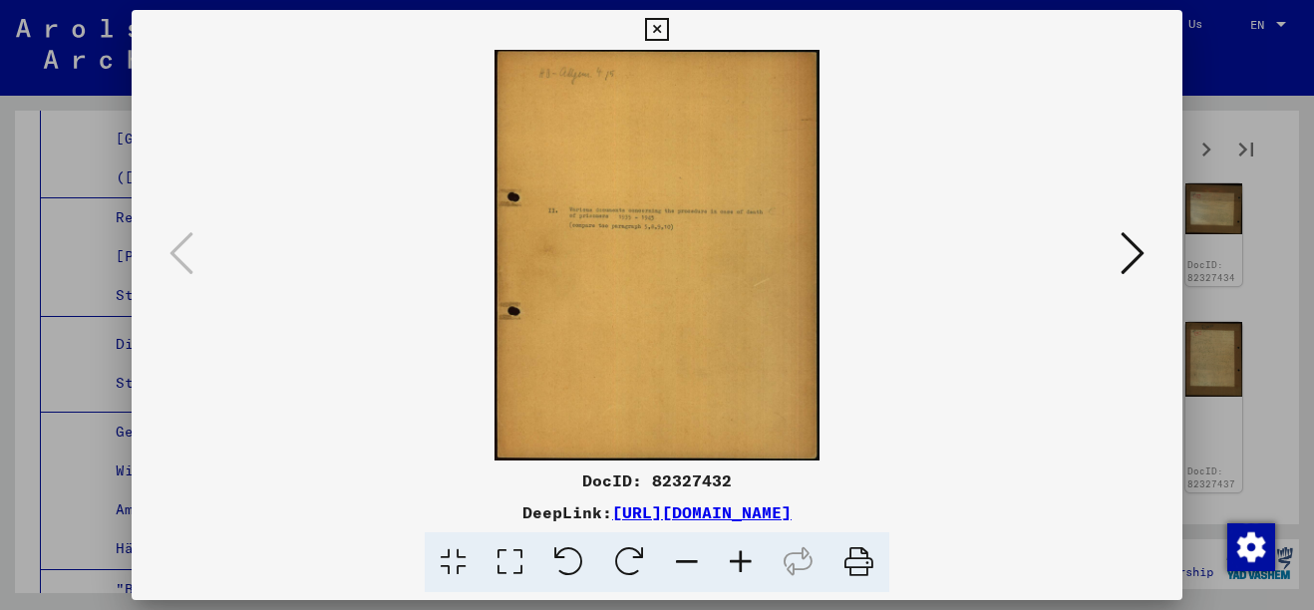
click at [1197, 415] on div at bounding box center [657, 305] width 1314 height 610
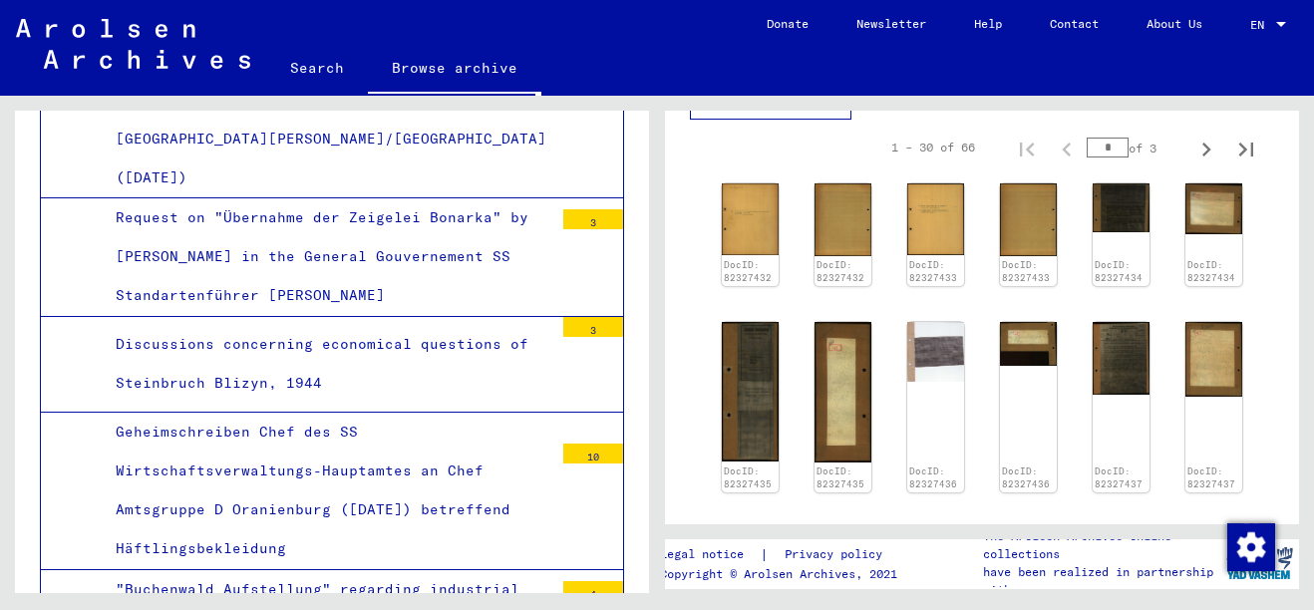
drag, startPoint x: 1197, startPoint y: 415, endPoint x: 1144, endPoint y: 460, distance: 69.3
click at [1144, 460] on div "DocID: 82327432 DocID: 82327432 DocID: 82327433 DocID: 82327433 DocID: 82327434…" at bounding box center [982, 544] width 536 height 739
click at [1189, 369] on img at bounding box center [1213, 359] width 57 height 75
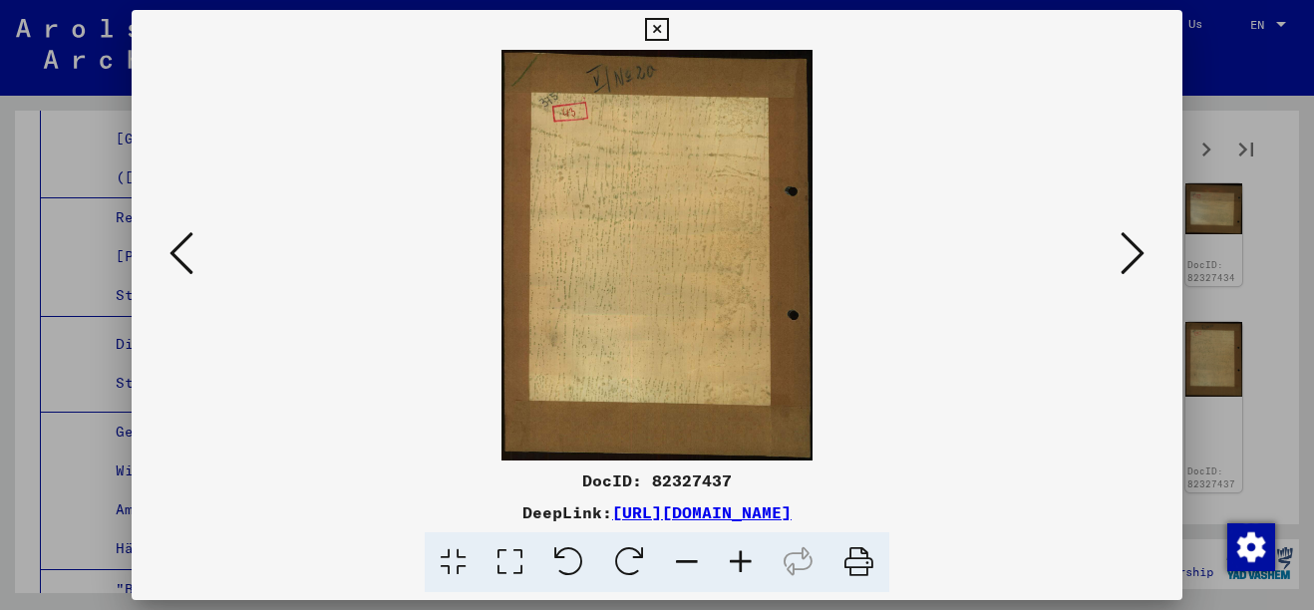
click at [1274, 449] on div at bounding box center [657, 305] width 1314 height 610
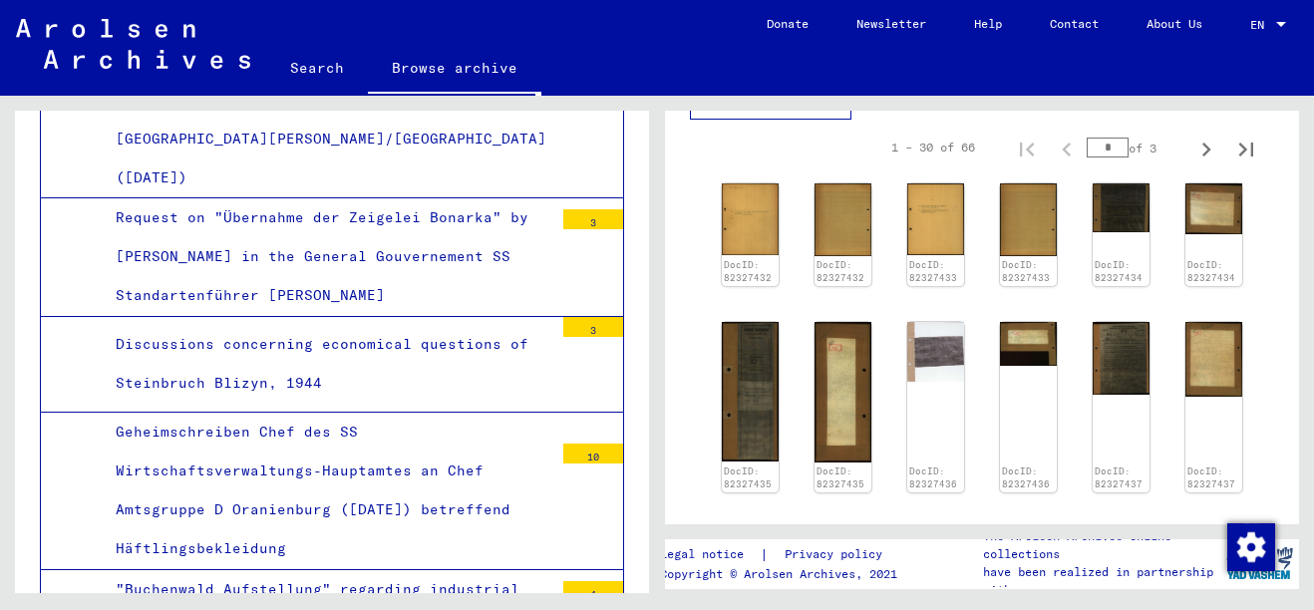
click at [1109, 360] on img at bounding box center [1121, 358] width 57 height 73
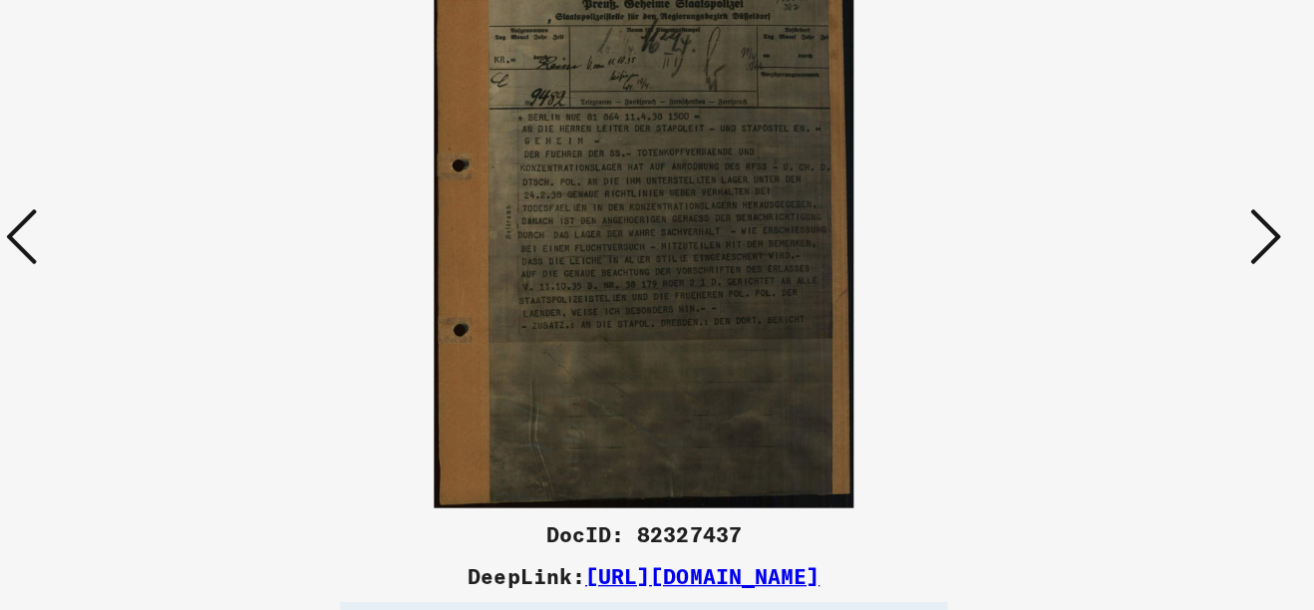
drag, startPoint x: 647, startPoint y: 203, endPoint x: 661, endPoint y: 341, distance: 138.3
click at [661, 341] on img at bounding box center [656, 255] width 915 height 411
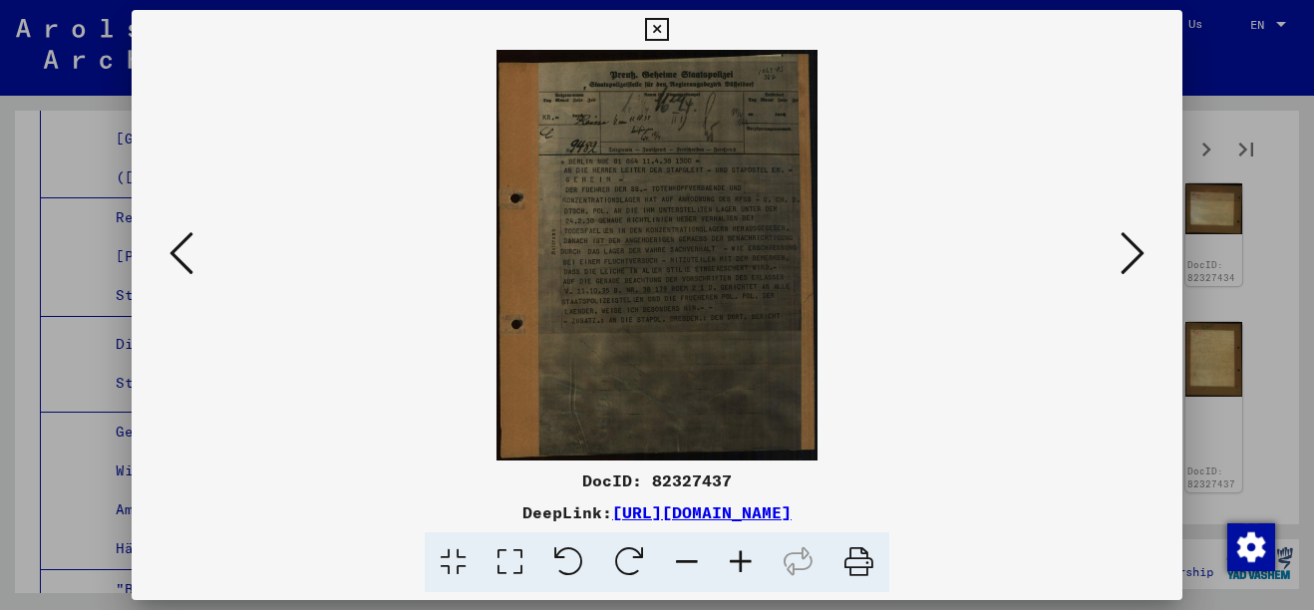
click at [1260, 485] on div at bounding box center [657, 305] width 1314 height 610
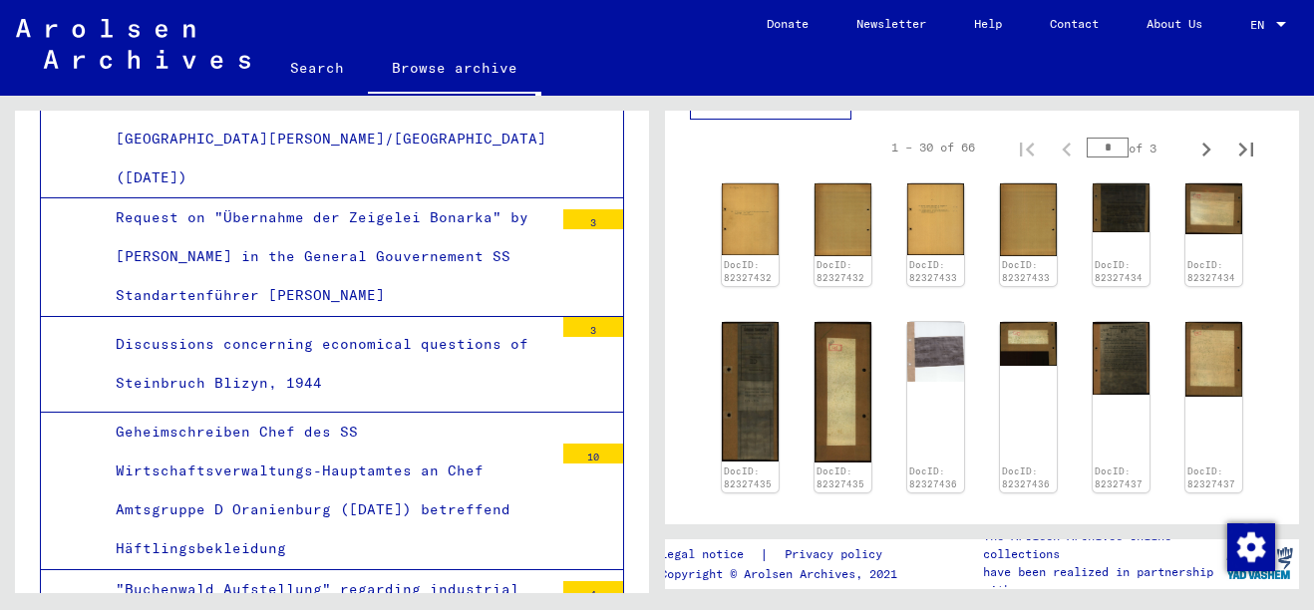
click at [931, 357] on img at bounding box center [935, 352] width 57 height 60
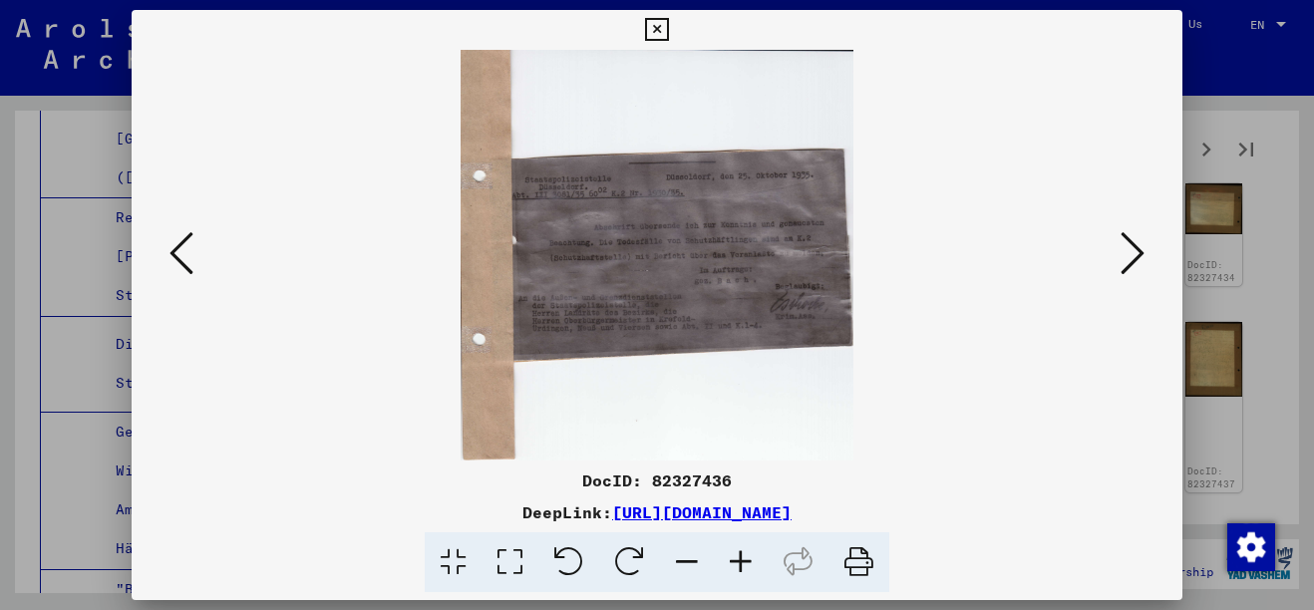
click at [1180, 372] on div at bounding box center [657, 255] width 1051 height 411
click at [1230, 400] on div at bounding box center [657, 305] width 1314 height 610
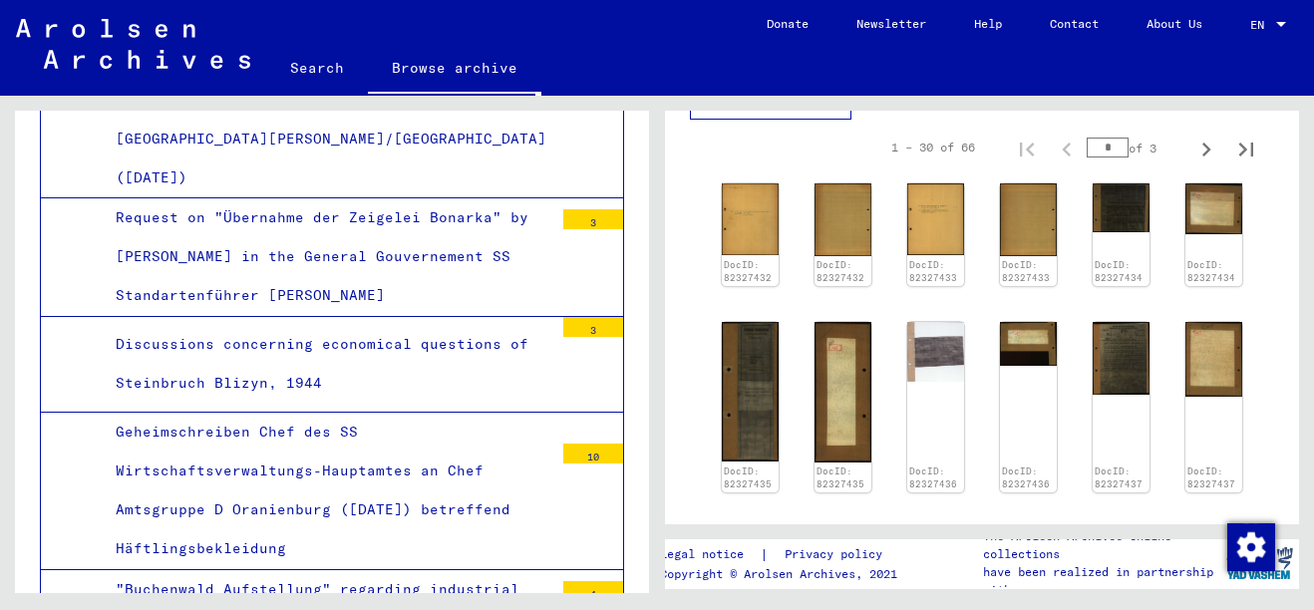
click at [728, 400] on img at bounding box center [750, 391] width 57 height 139
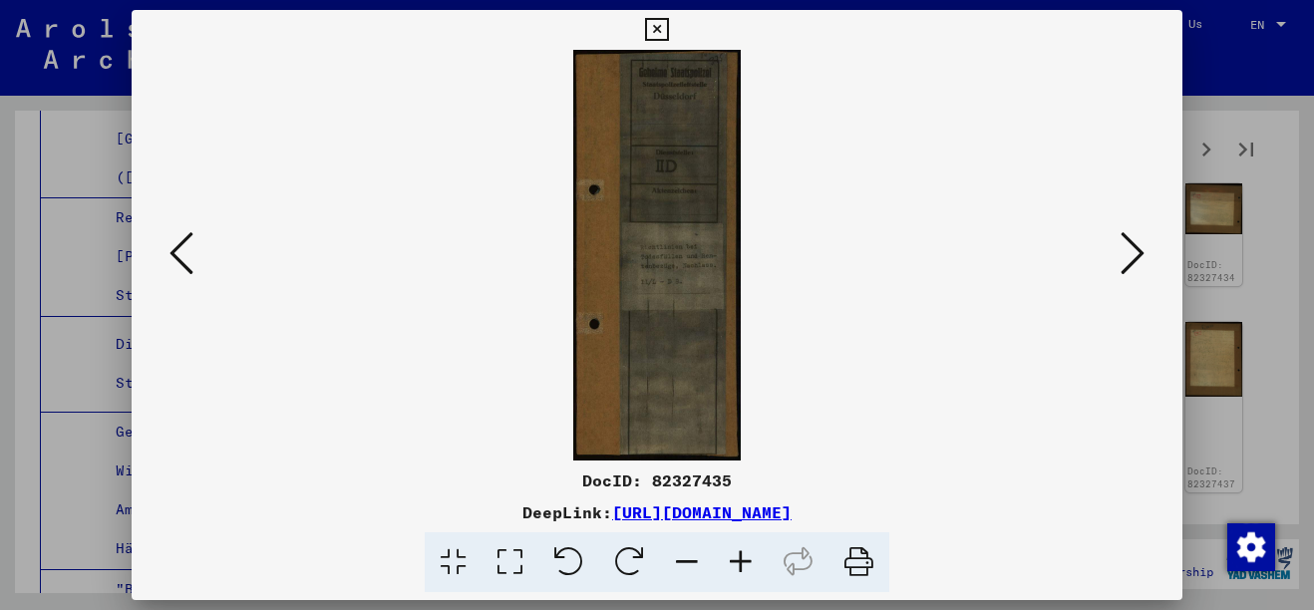
click at [1193, 343] on div at bounding box center [657, 305] width 1314 height 610
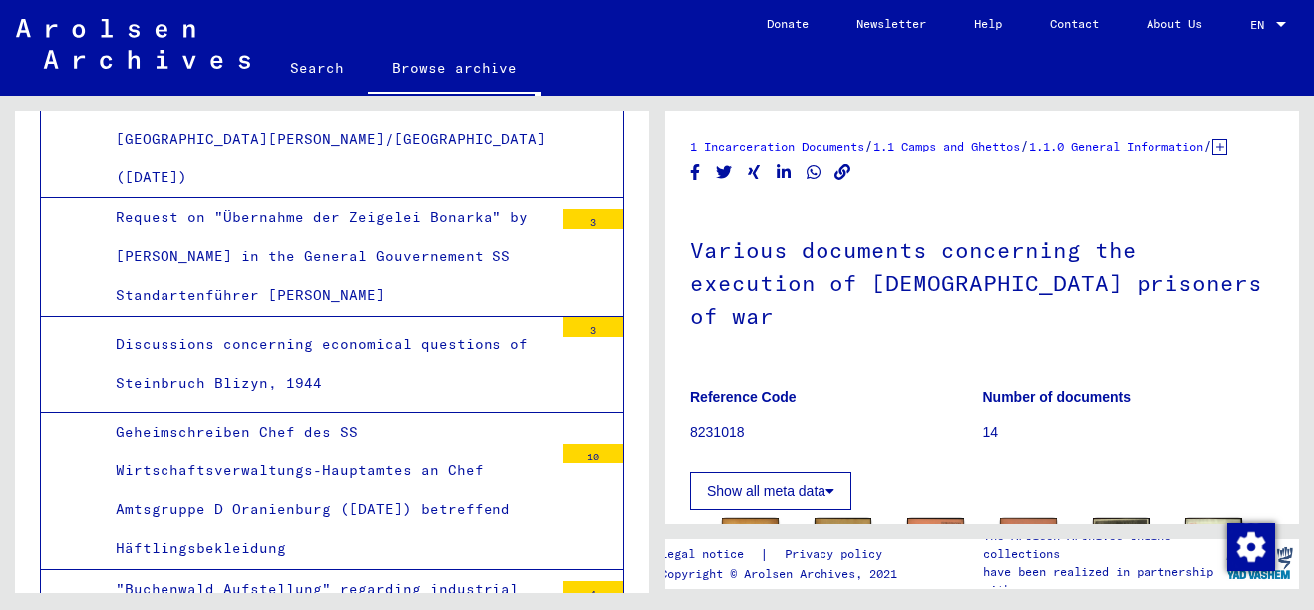
click at [929, 519] on img at bounding box center [935, 547] width 57 height 58
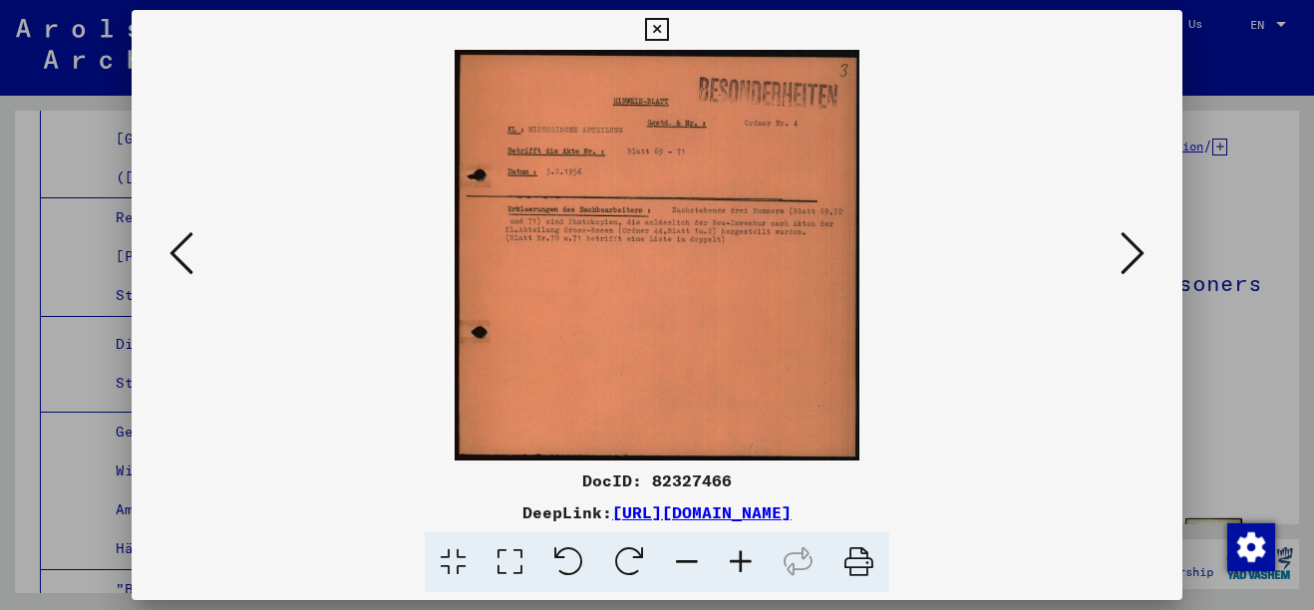
click at [1198, 366] on div at bounding box center [657, 305] width 1314 height 610
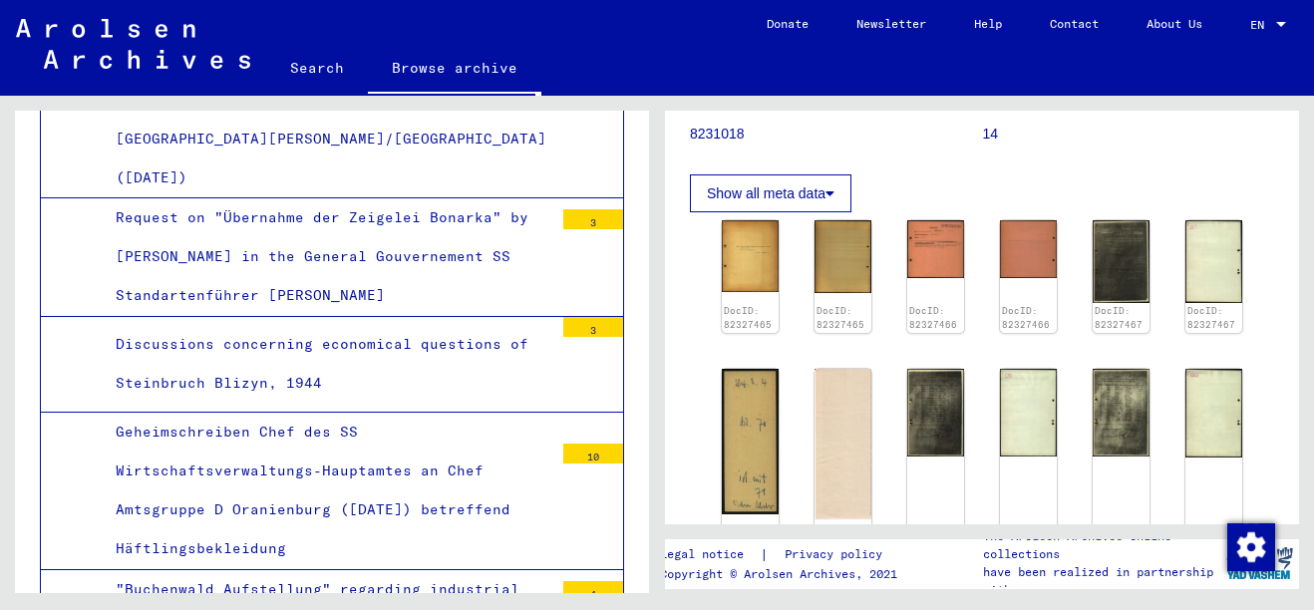
scroll to position [288, 0]
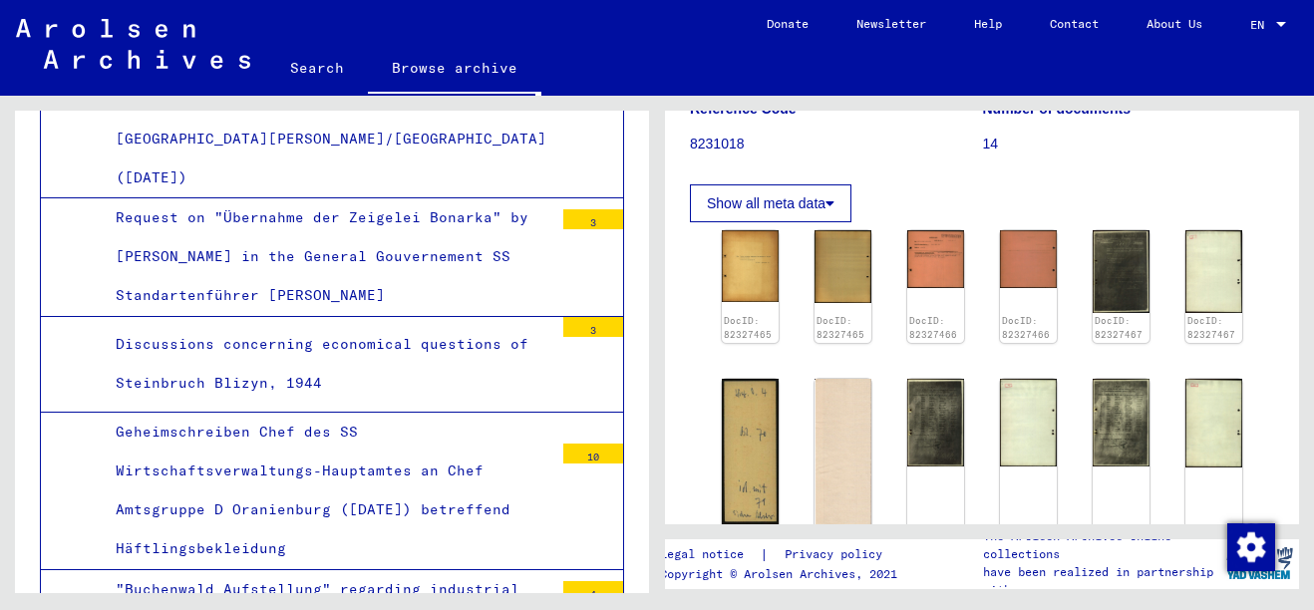
click at [954, 393] on img at bounding box center [935, 423] width 57 height 88
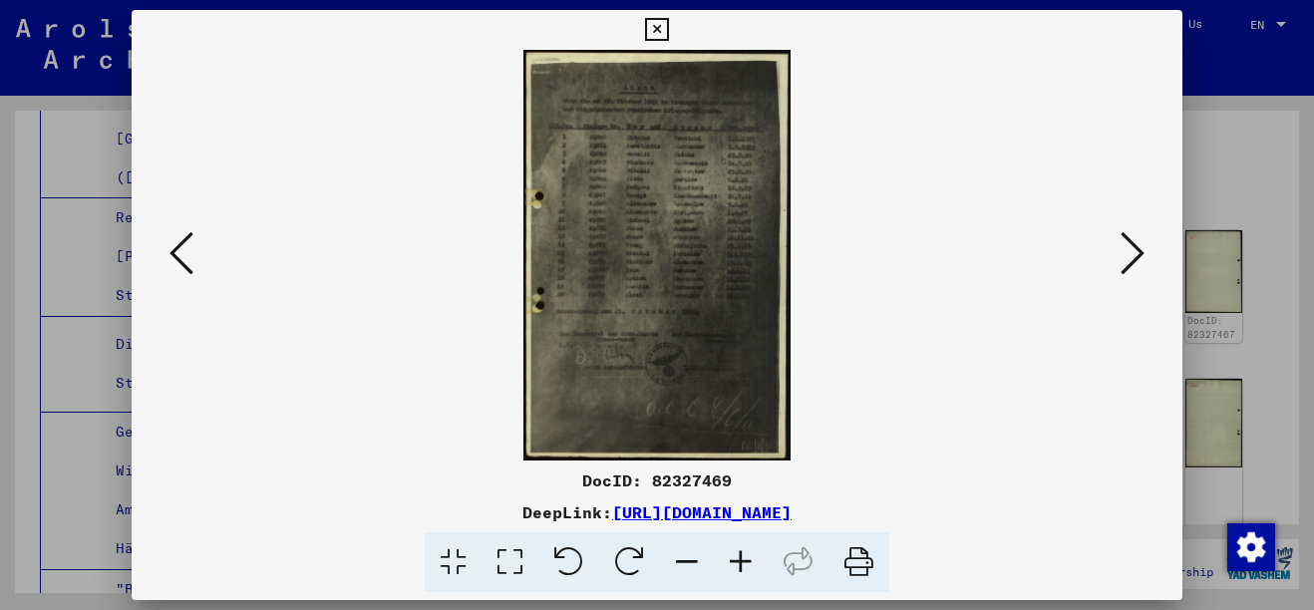
click at [625, 276] on img at bounding box center [656, 255] width 915 height 411
click at [1222, 389] on div at bounding box center [657, 305] width 1314 height 610
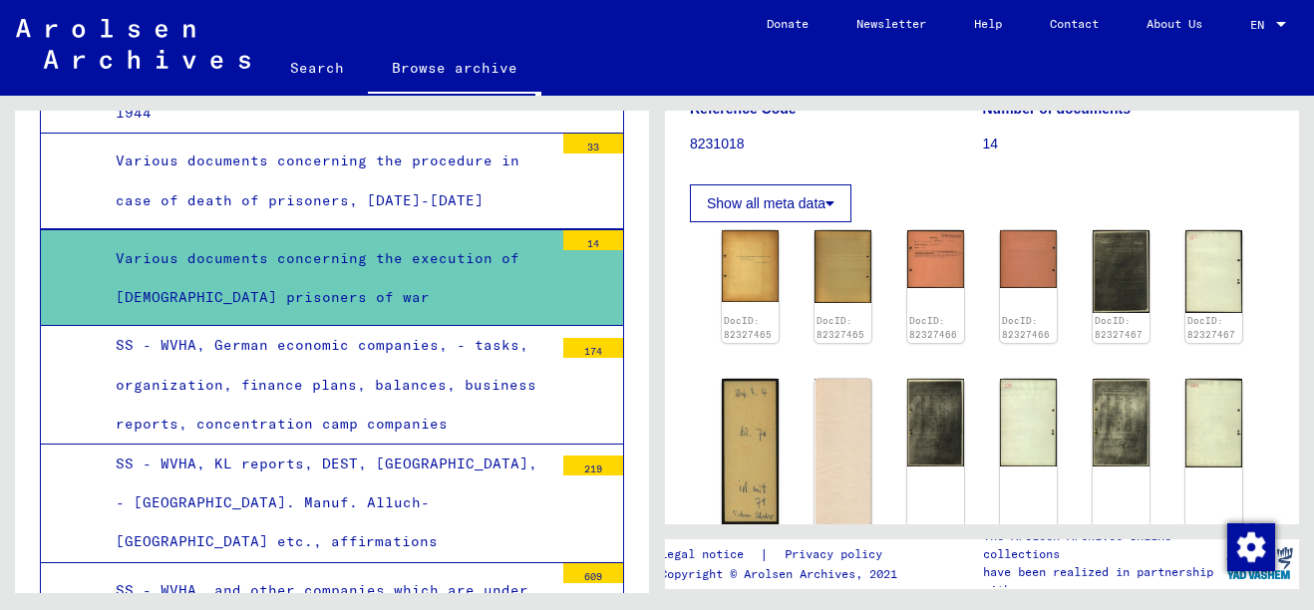
scroll to position [4104, 0]
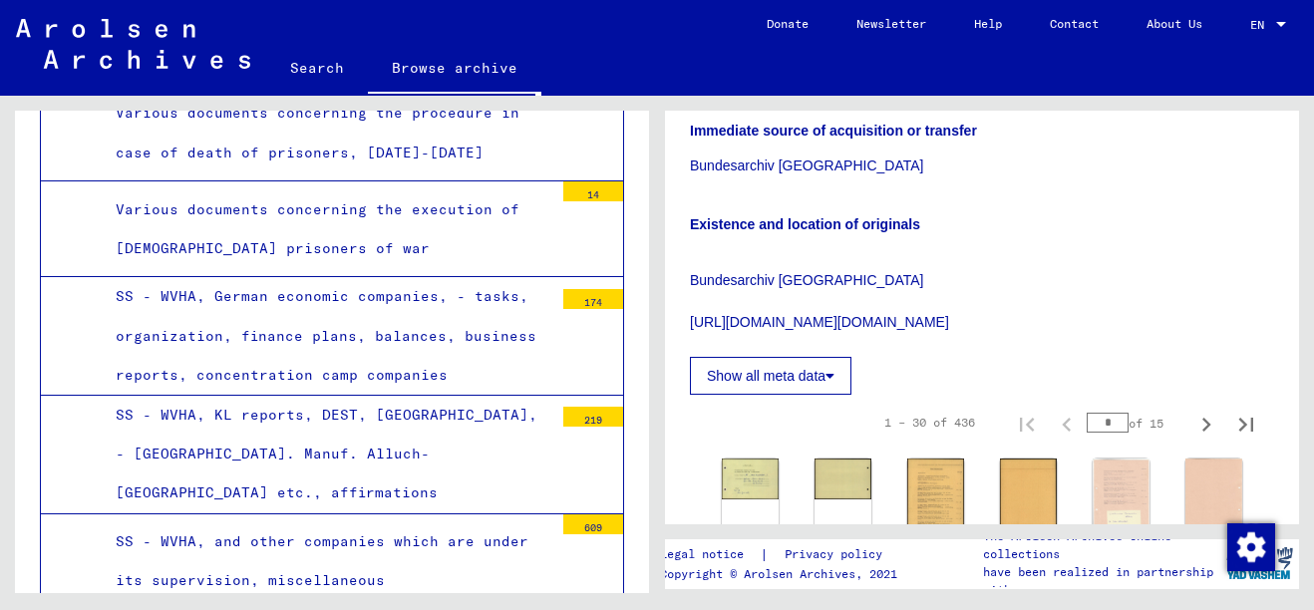
scroll to position [639, 0]
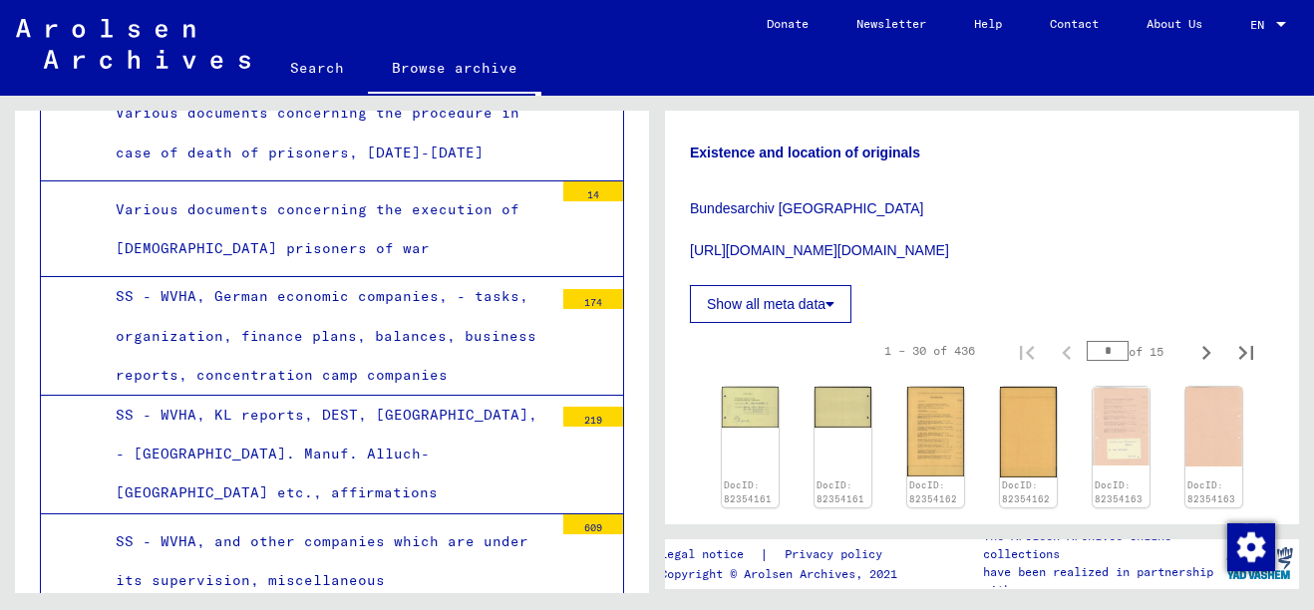
click at [1105, 419] on img at bounding box center [1121, 426] width 57 height 78
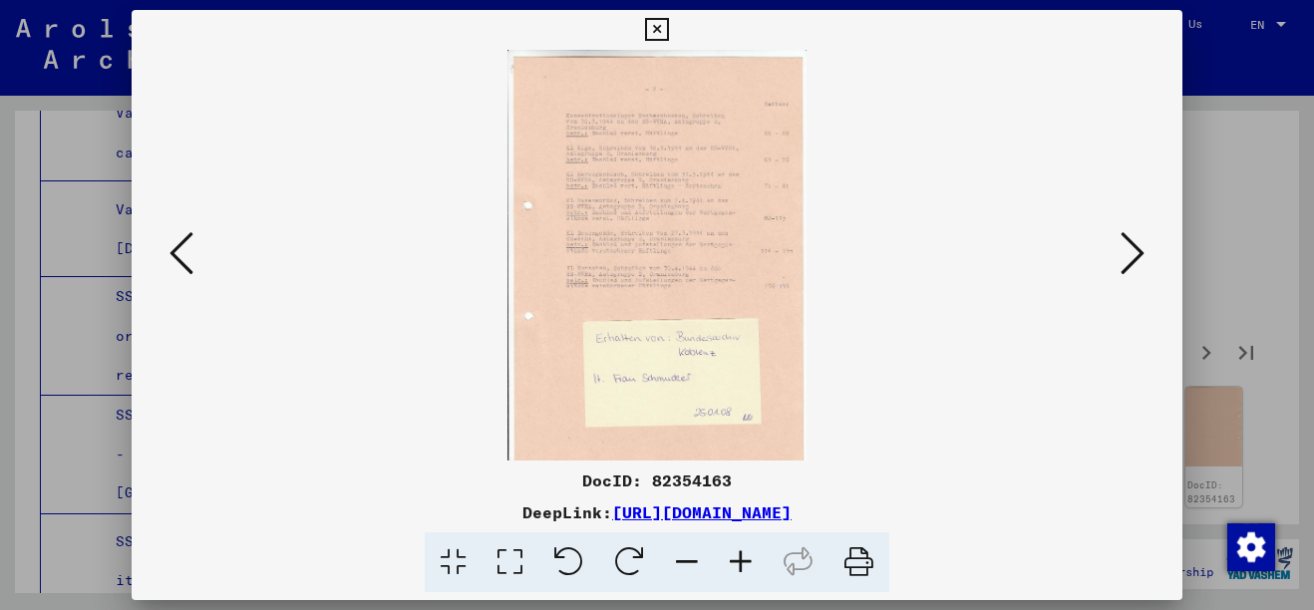
click at [1244, 188] on div at bounding box center [657, 305] width 1314 height 610
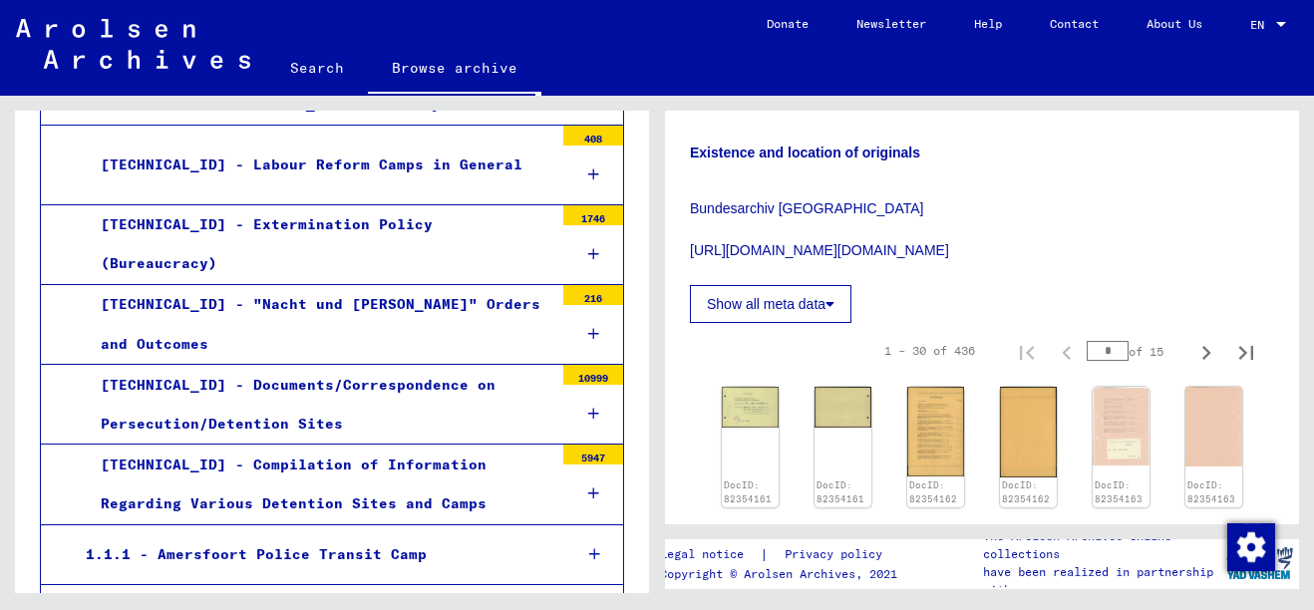
scroll to position [4850, 0]
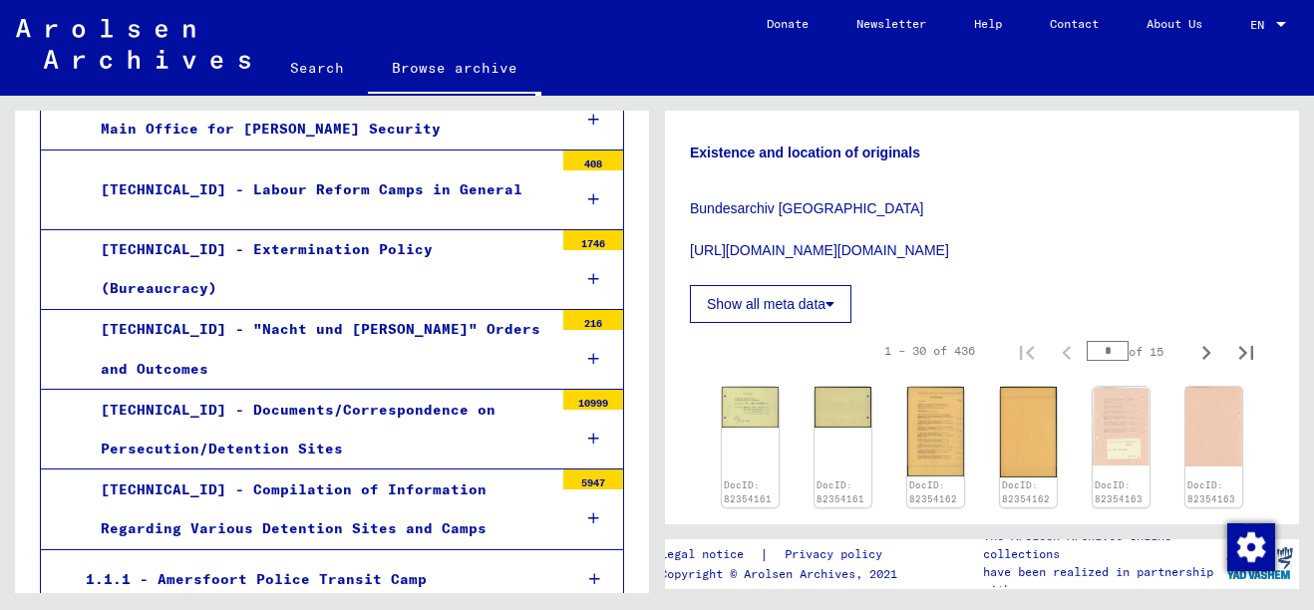
scroll to position [4726, 0]
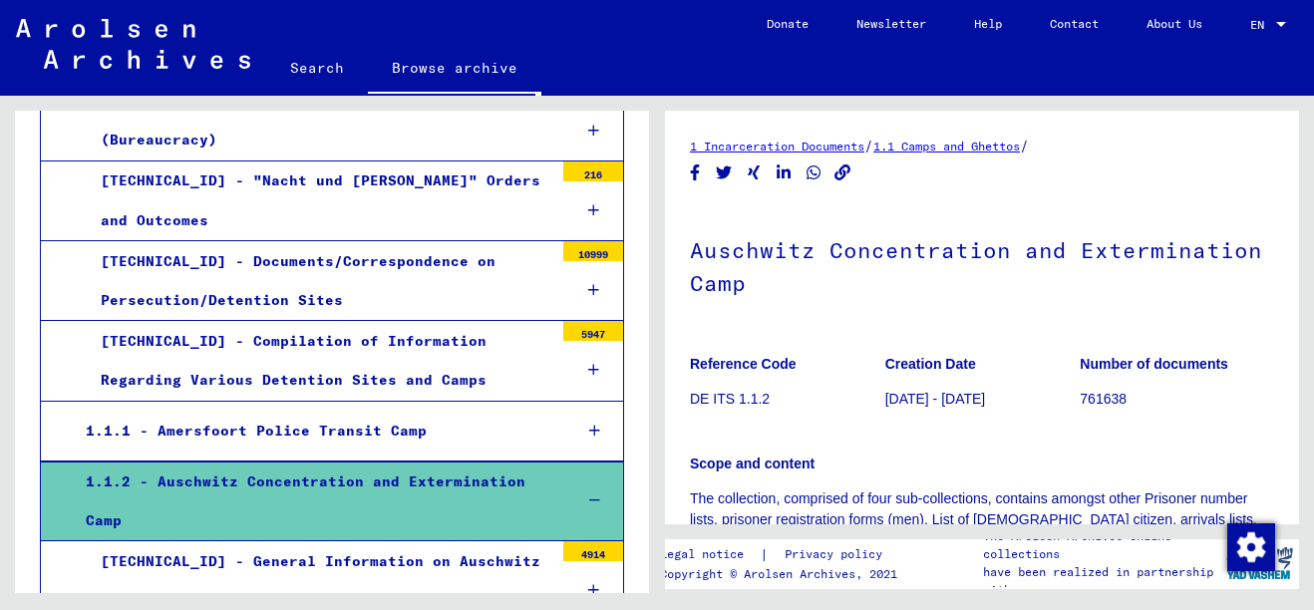
scroll to position [4973, 0]
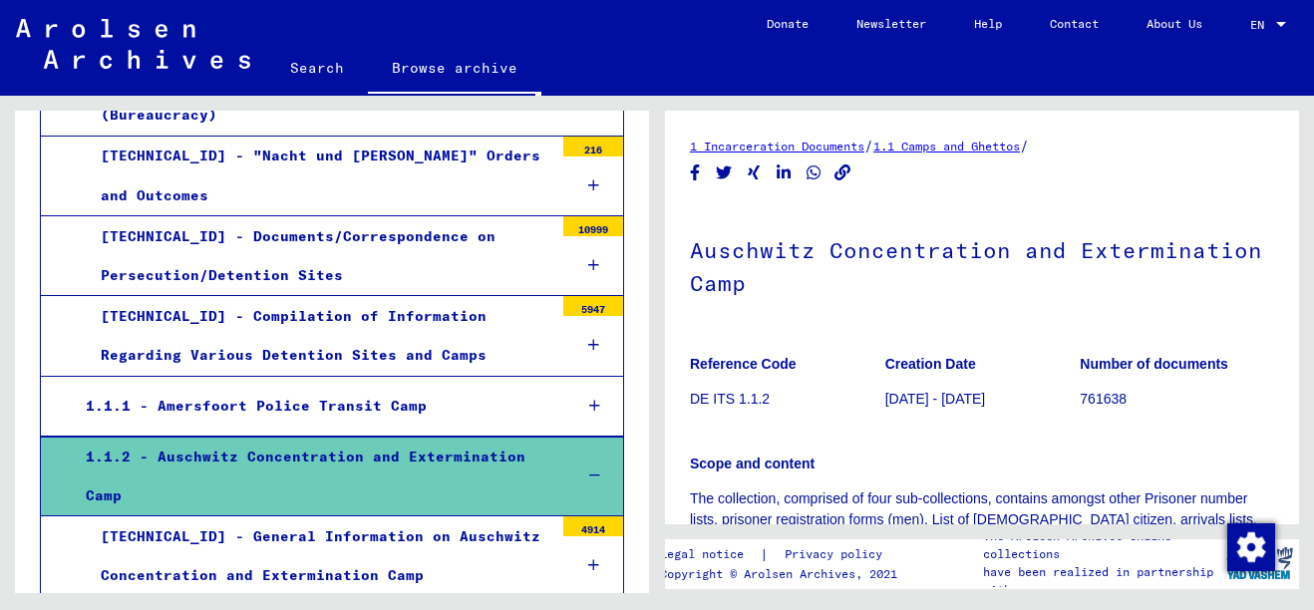
click at [453, 517] on div "[TECHNICAL_ID] - General Information on Auschwitz Concentration and Exterminati…" at bounding box center [320, 556] width 468 height 78
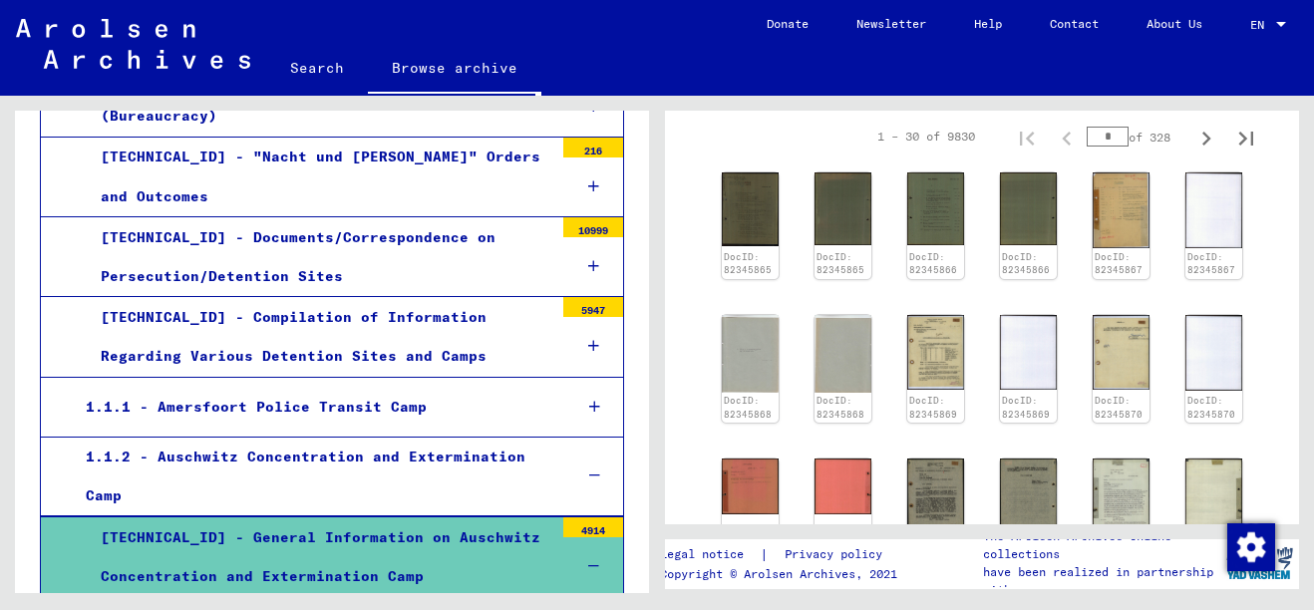
scroll to position [551, 0]
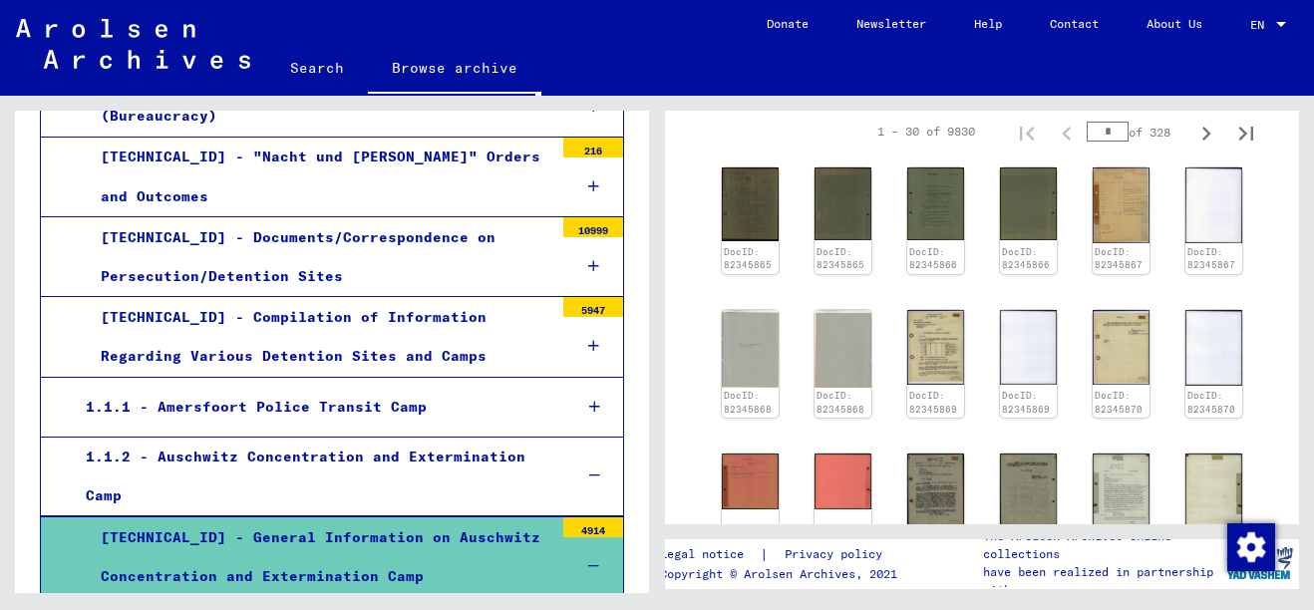
click at [938, 354] on img at bounding box center [935, 348] width 57 height 76
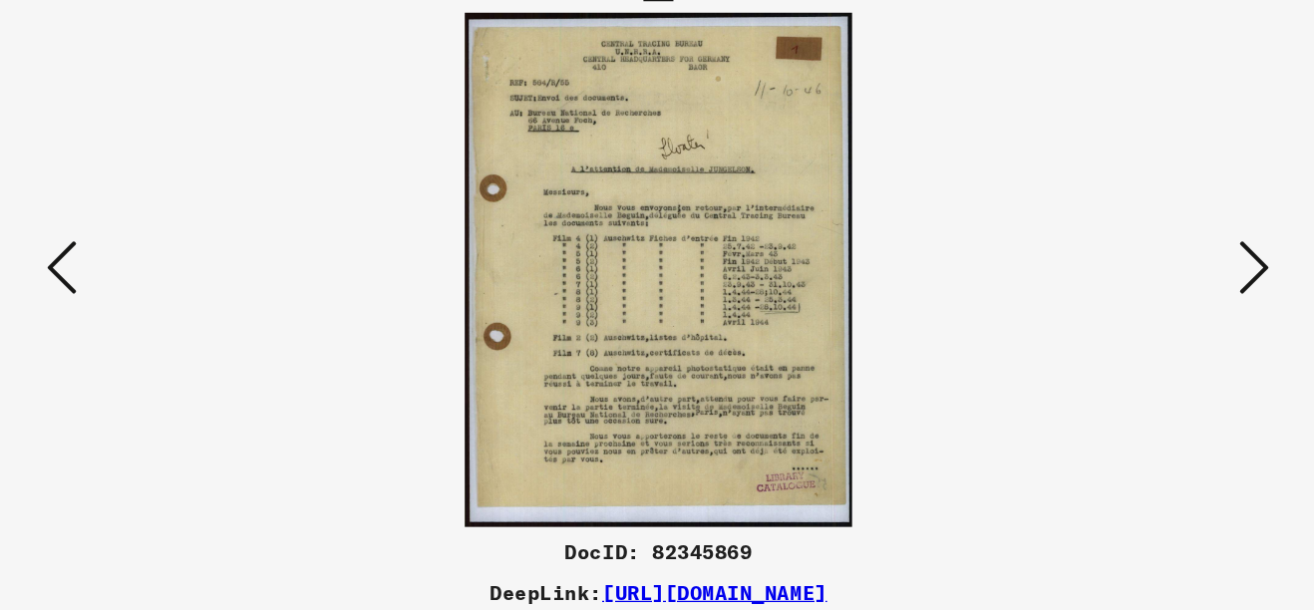
click at [1127, 269] on icon at bounding box center [1132, 253] width 24 height 48
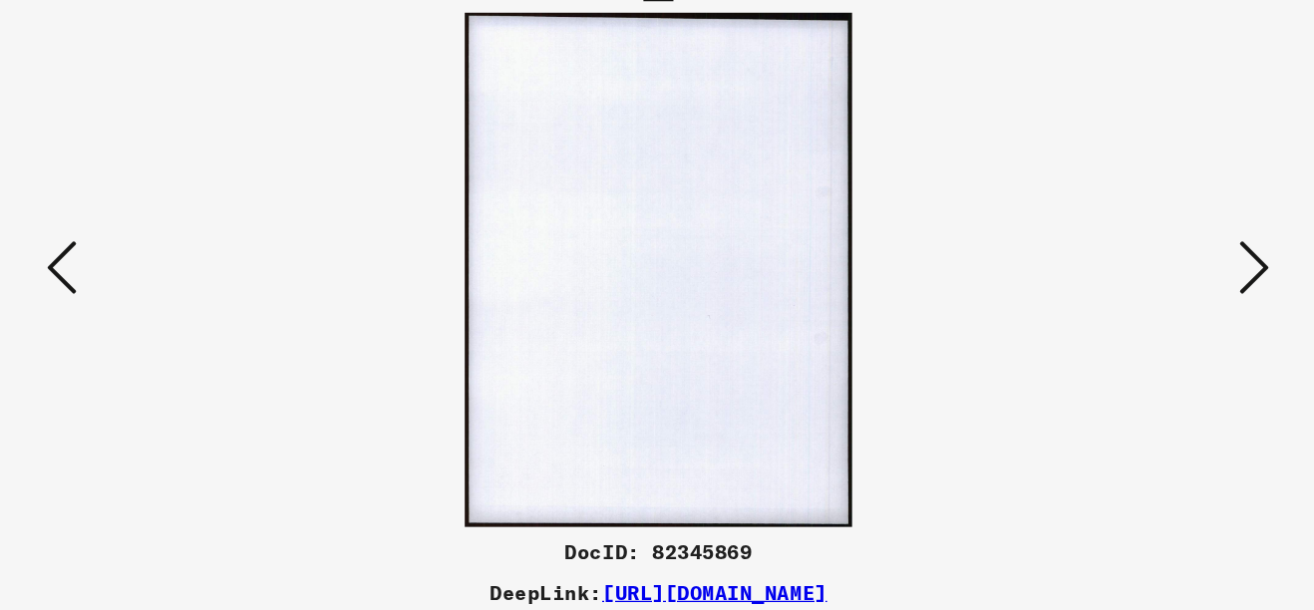
click at [1127, 269] on icon at bounding box center [1132, 253] width 24 height 48
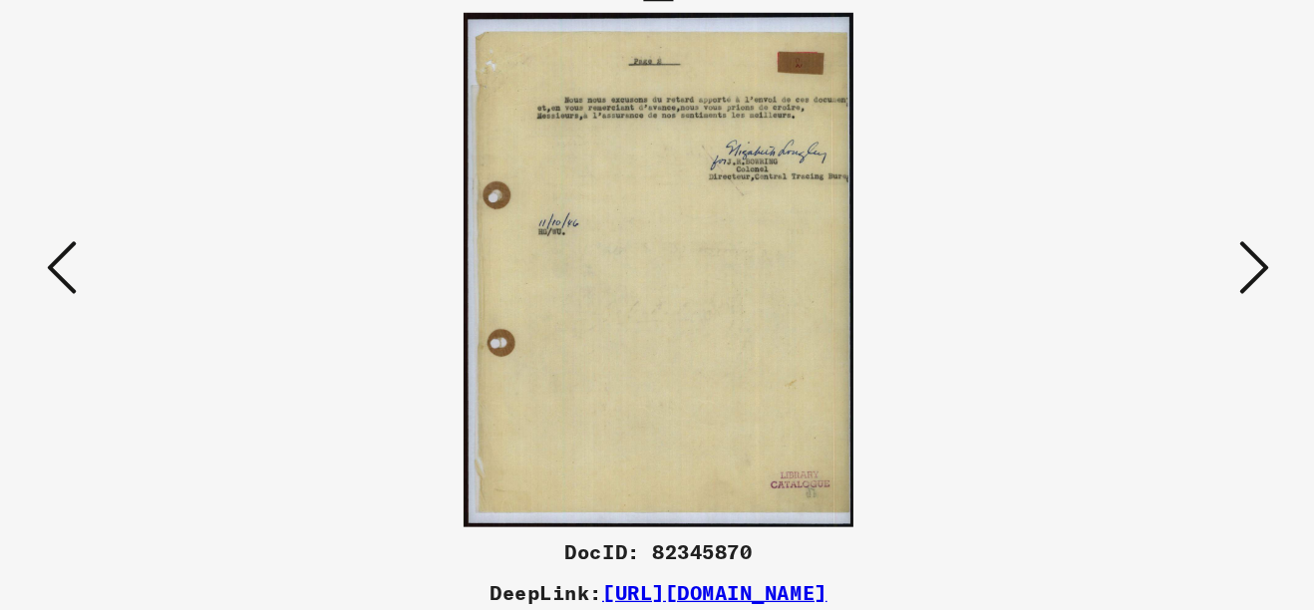
click at [1127, 269] on icon at bounding box center [1132, 253] width 24 height 48
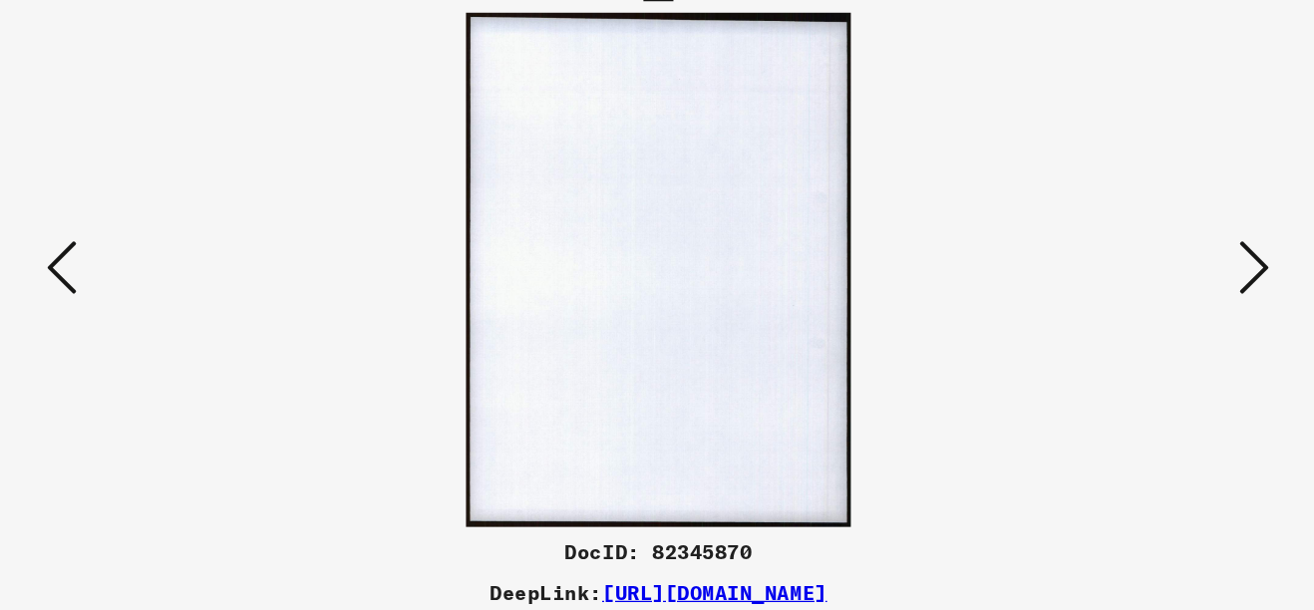
click at [1127, 269] on icon at bounding box center [1132, 253] width 24 height 48
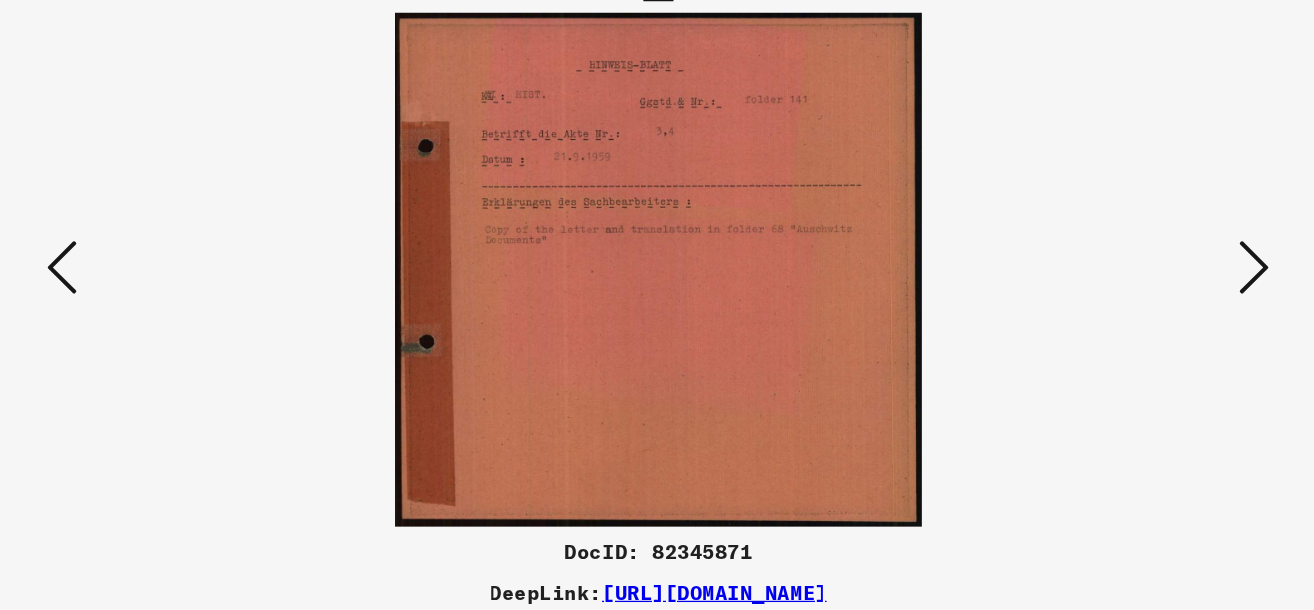
click at [1127, 268] on icon at bounding box center [1132, 253] width 24 height 48
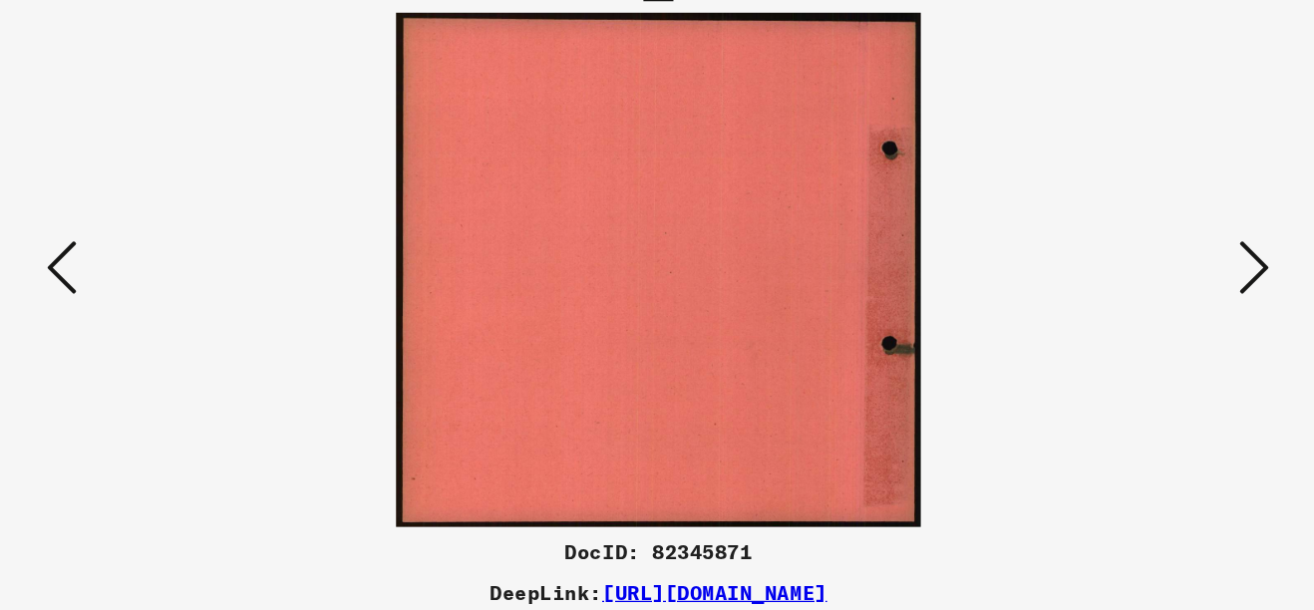
click at [1127, 268] on icon at bounding box center [1132, 253] width 24 height 48
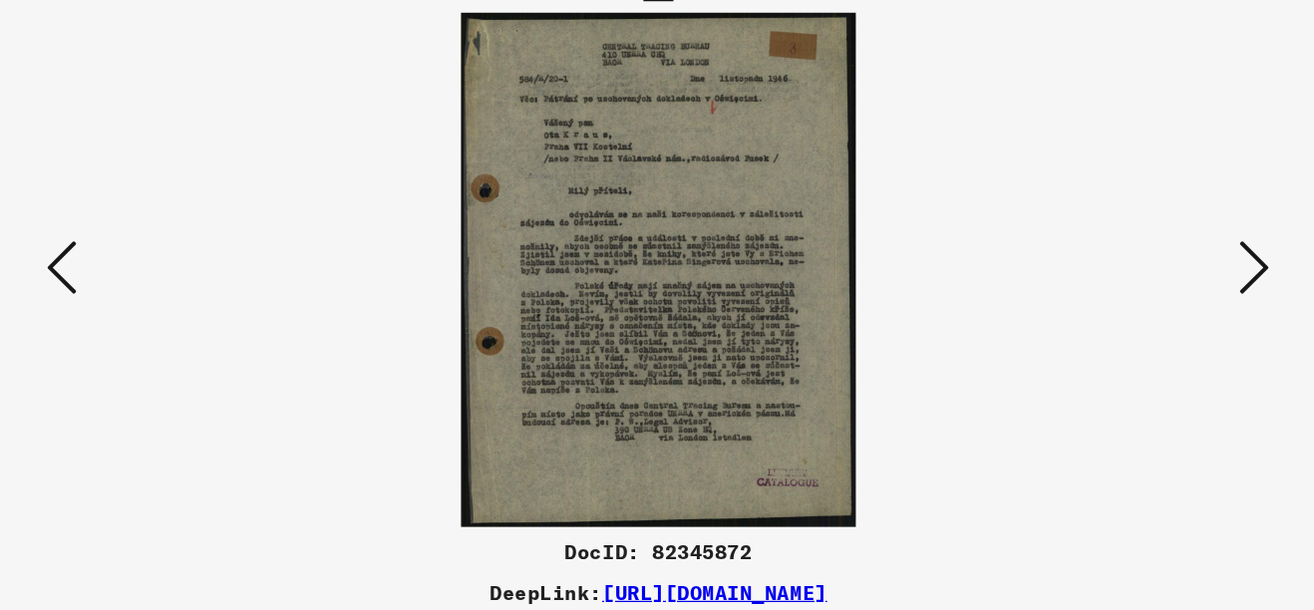
click at [1123, 275] on icon at bounding box center [1132, 253] width 24 height 48
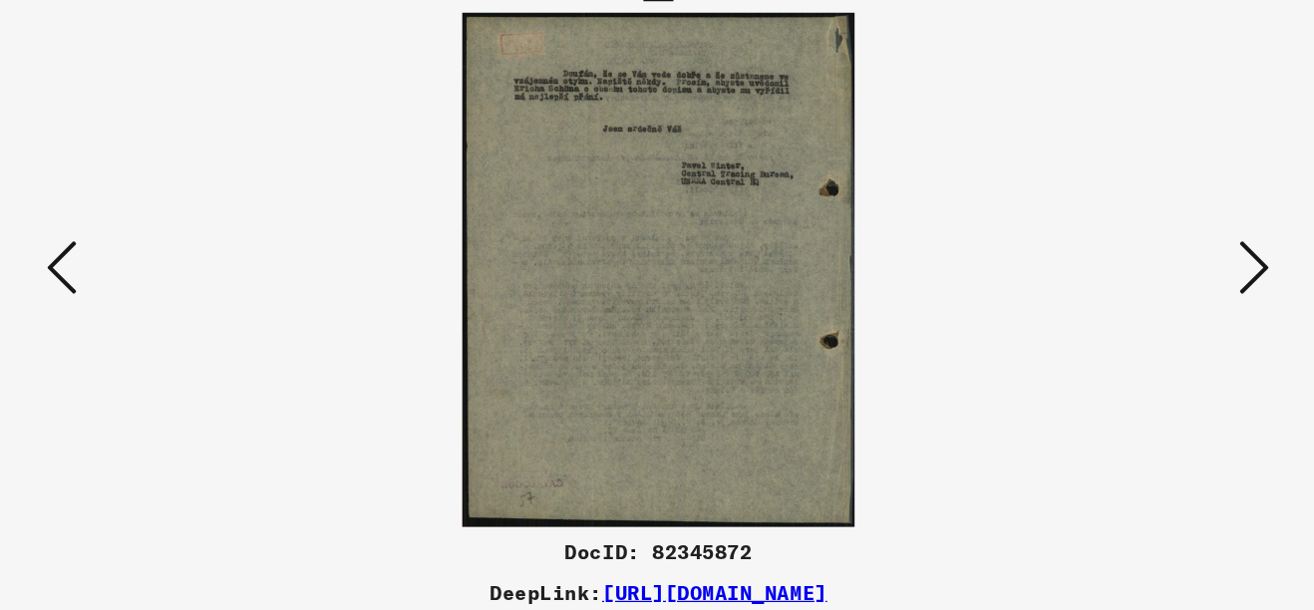
click at [1040, 360] on img at bounding box center [656, 255] width 915 height 411
click at [1175, 428] on div at bounding box center [657, 255] width 1051 height 411
click at [296, 135] on img at bounding box center [656, 255] width 915 height 411
click at [191, 271] on icon at bounding box center [181, 253] width 24 height 48
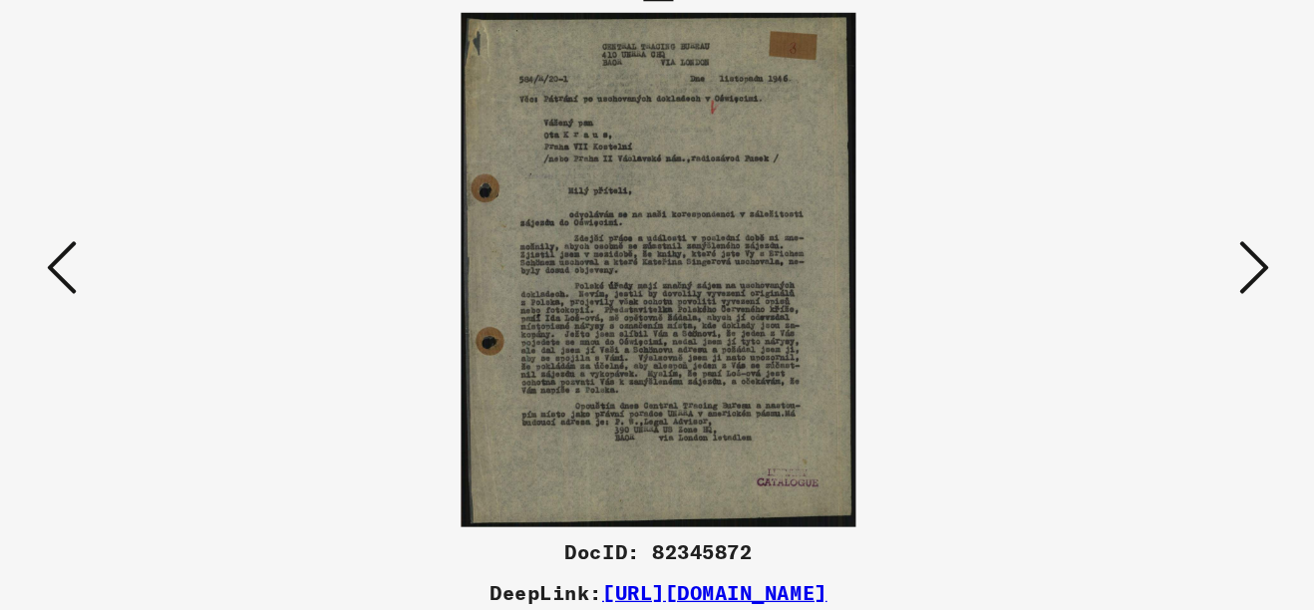
click at [191, 271] on icon at bounding box center [181, 253] width 24 height 48
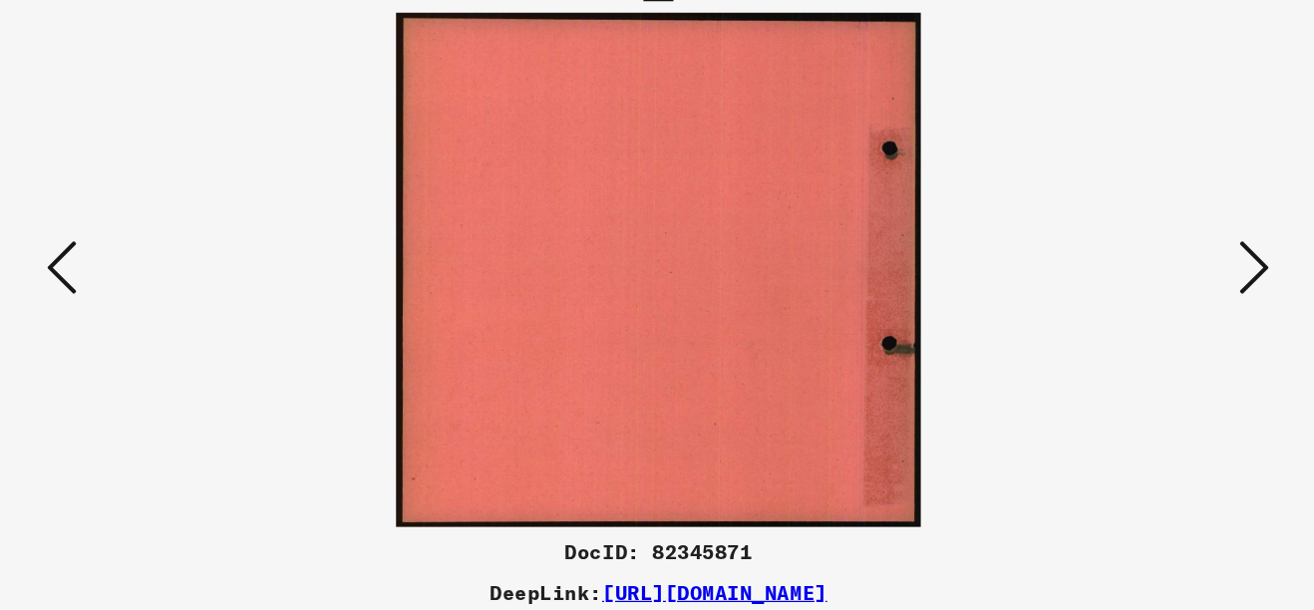
click at [191, 271] on icon at bounding box center [181, 253] width 24 height 48
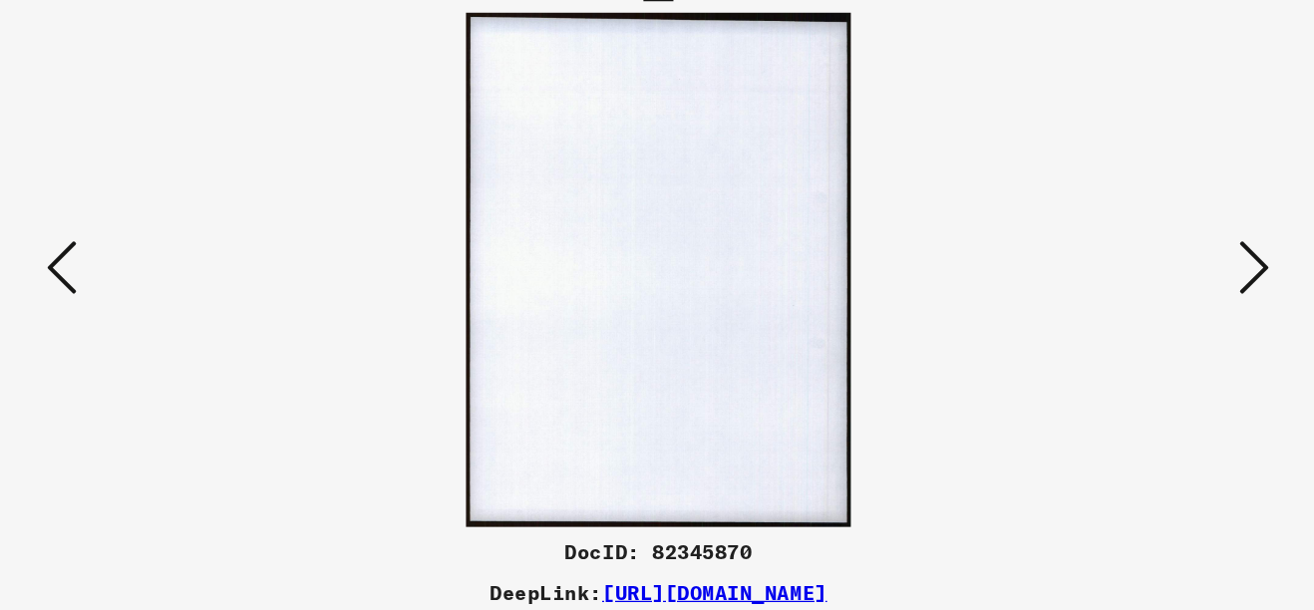
click at [191, 271] on icon at bounding box center [181, 253] width 24 height 48
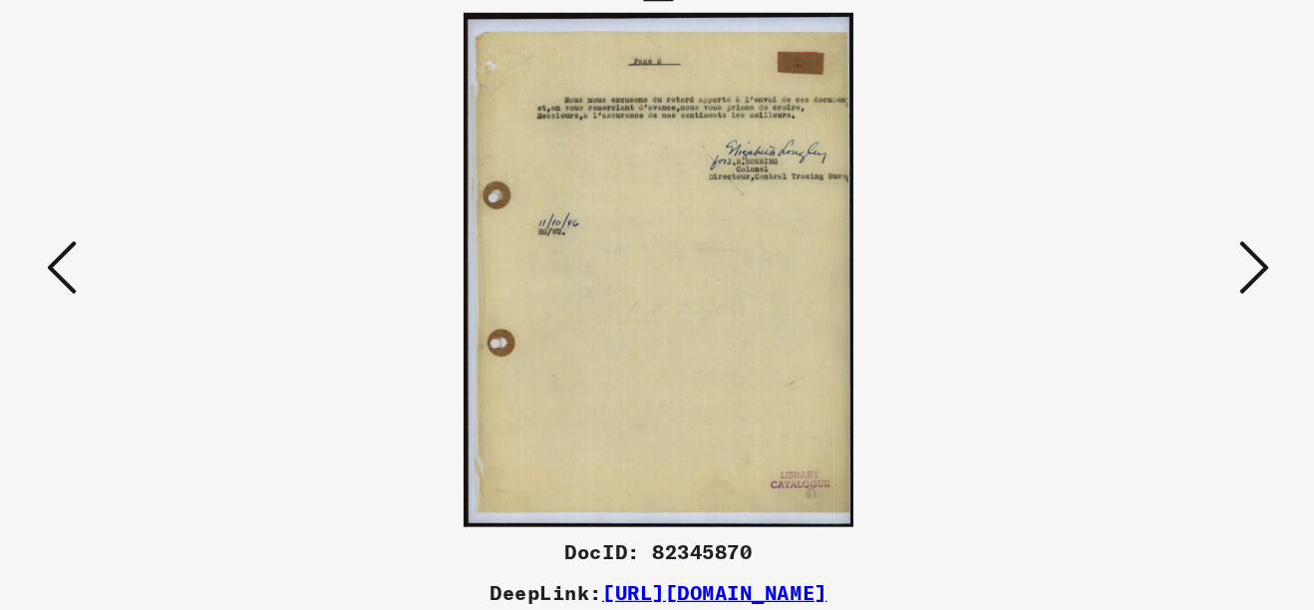
click at [191, 271] on icon at bounding box center [181, 253] width 24 height 48
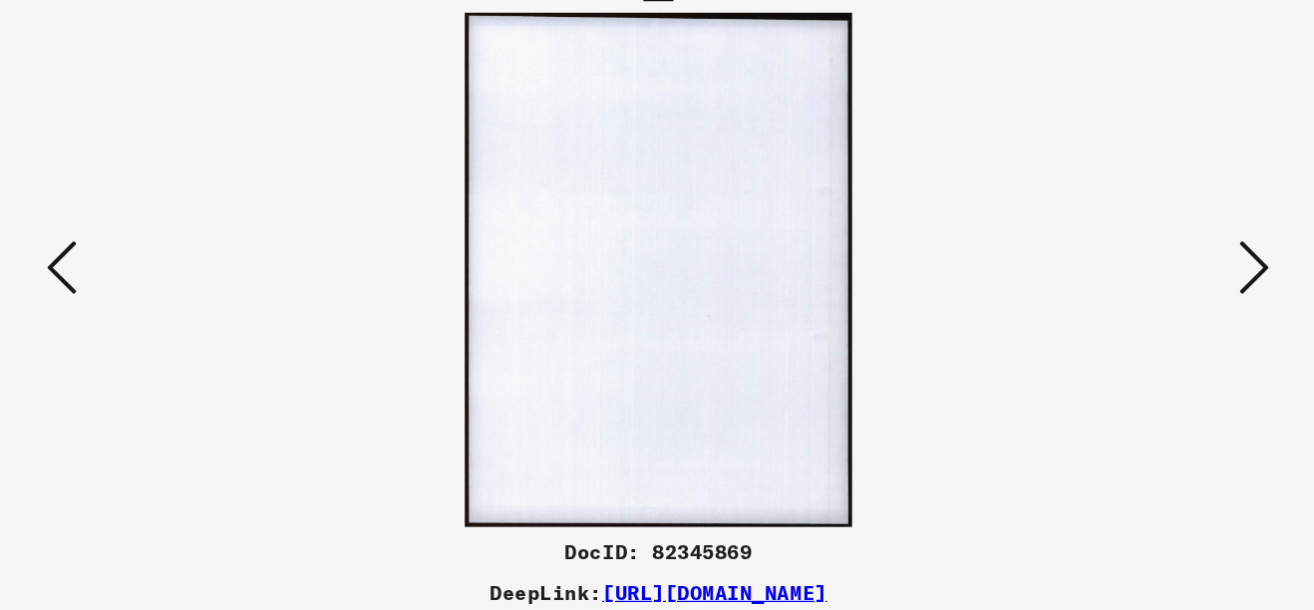
click at [191, 271] on icon at bounding box center [181, 253] width 24 height 48
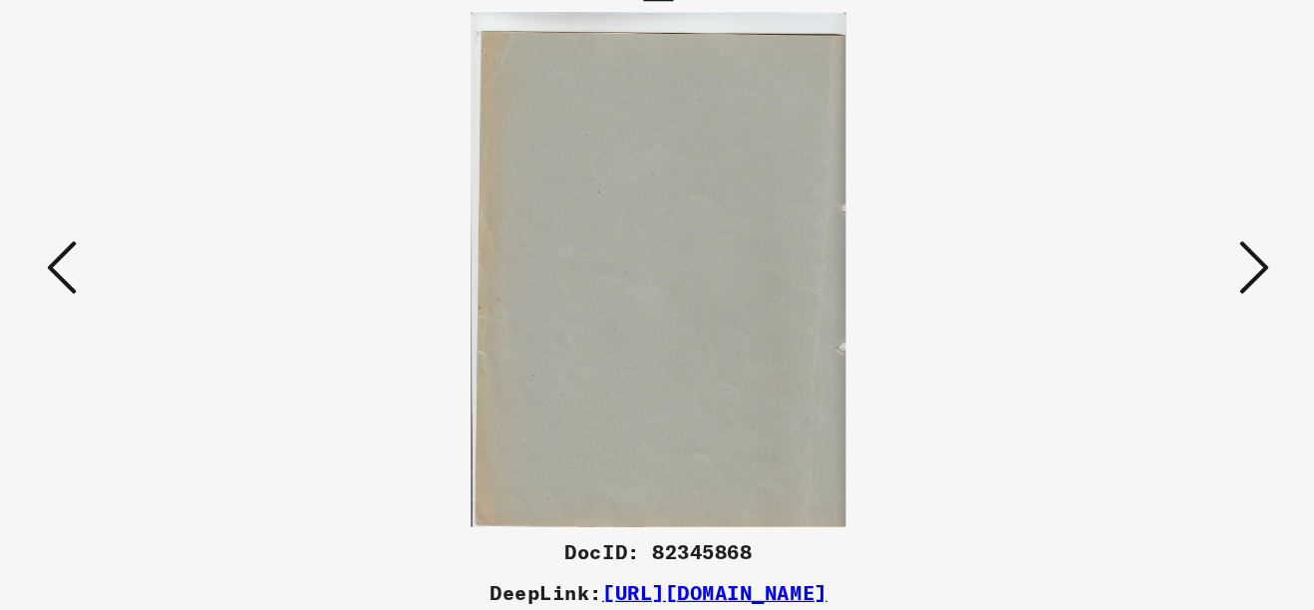
click at [193, 270] on button at bounding box center [181, 254] width 36 height 57
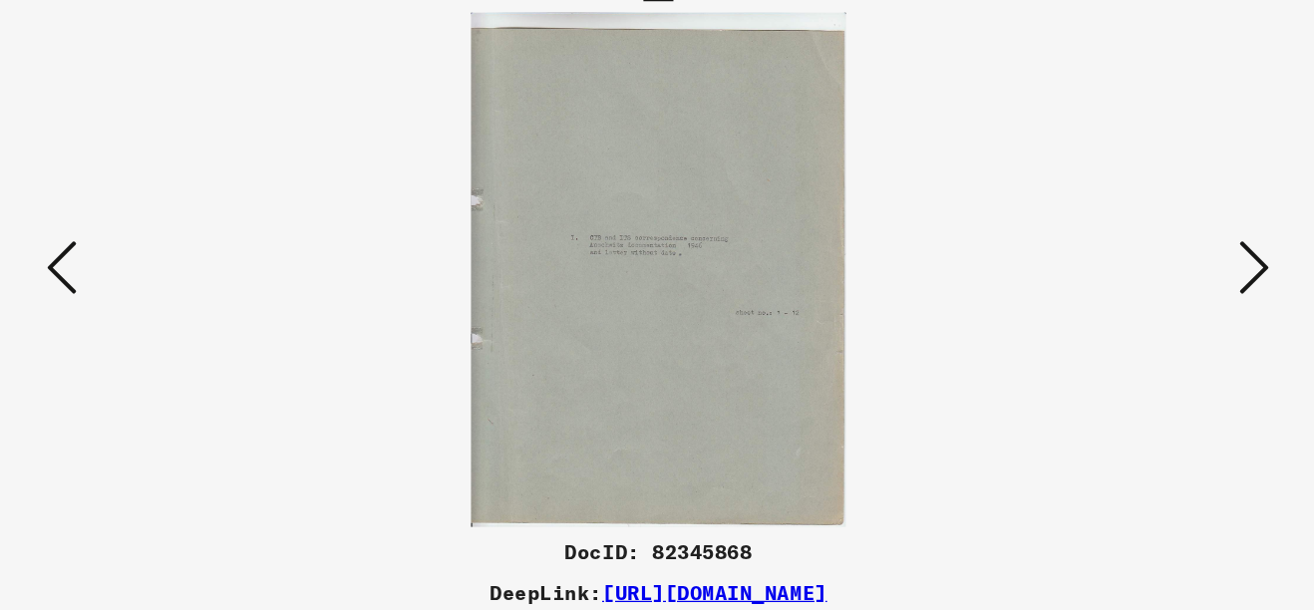
click at [198, 264] on div at bounding box center [657, 255] width 1051 height 411
drag, startPoint x: 200, startPoint y: 260, endPoint x: 207, endPoint y: 252, distance: 10.6
click at [207, 252] on img at bounding box center [656, 255] width 915 height 411
click at [175, 63] on div at bounding box center [657, 255] width 1051 height 411
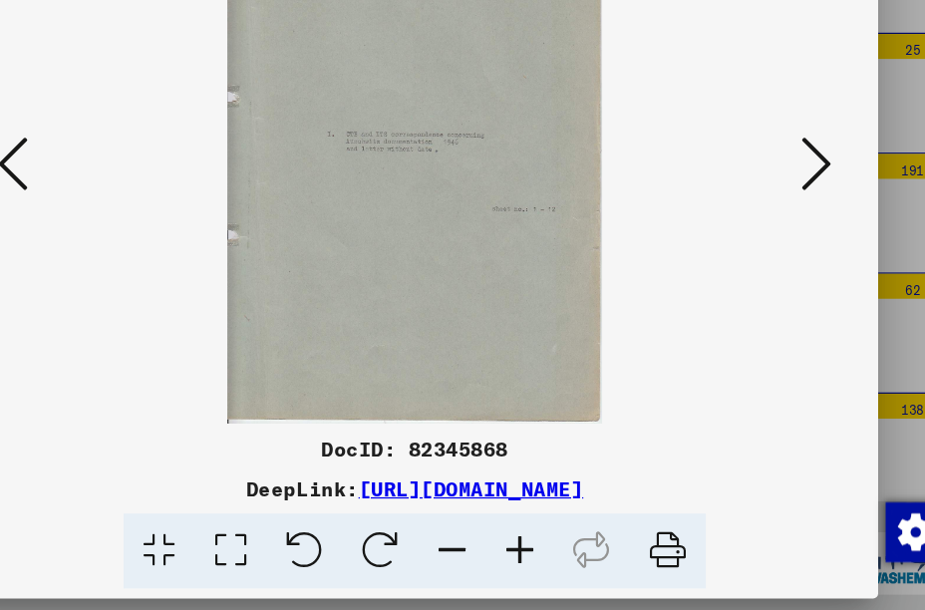
scroll to position [8057, 0]
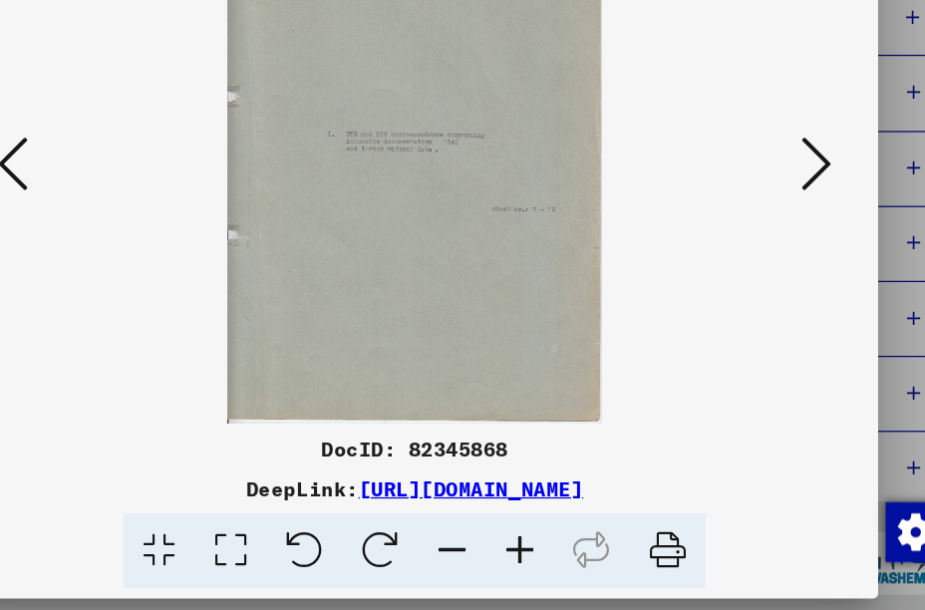
click at [847, 277] on div at bounding box center [462, 305] width 925 height 610
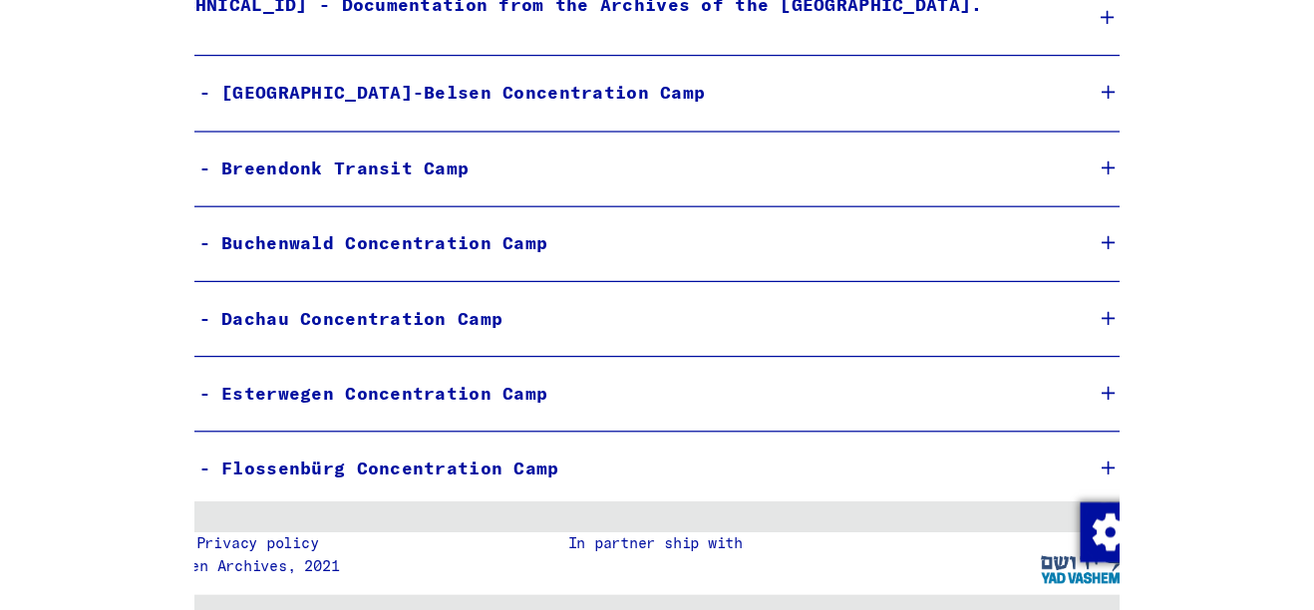
scroll to position [7812, 0]
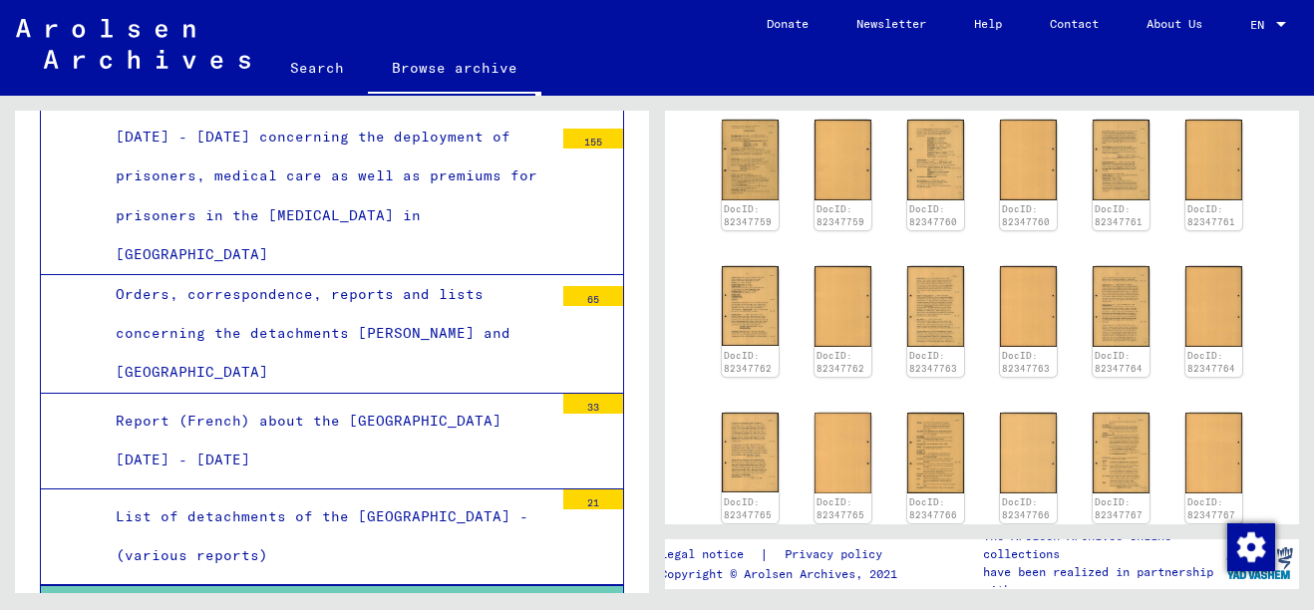
scroll to position [876, 0]
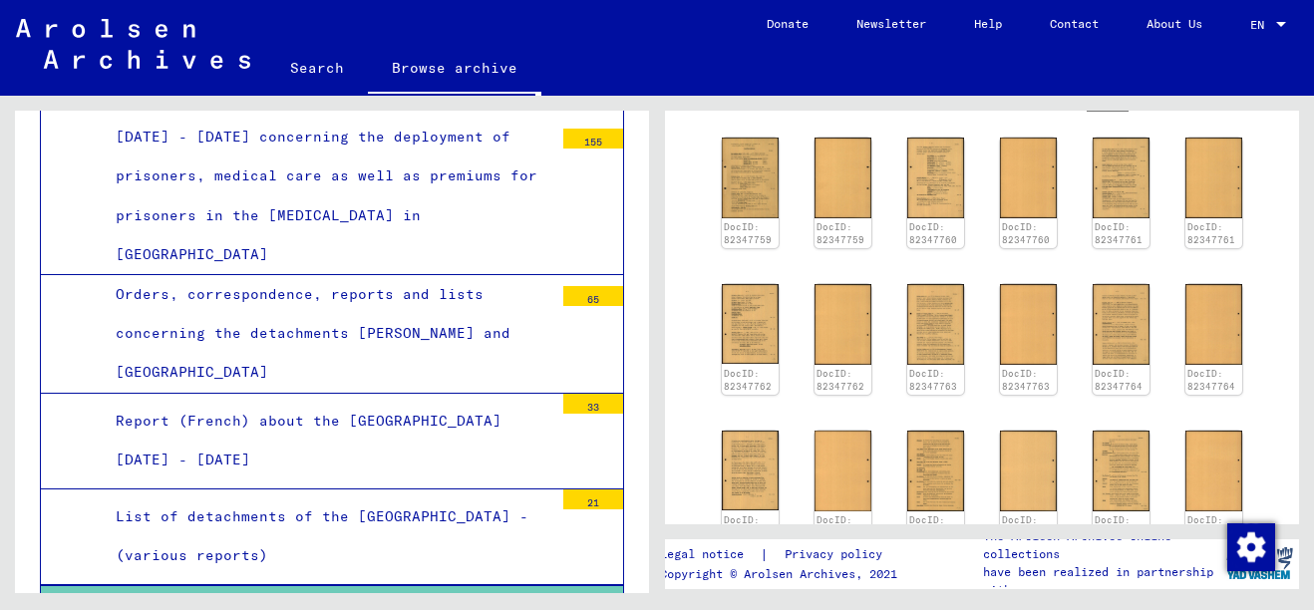
click at [1103, 350] on img at bounding box center [1121, 324] width 57 height 80
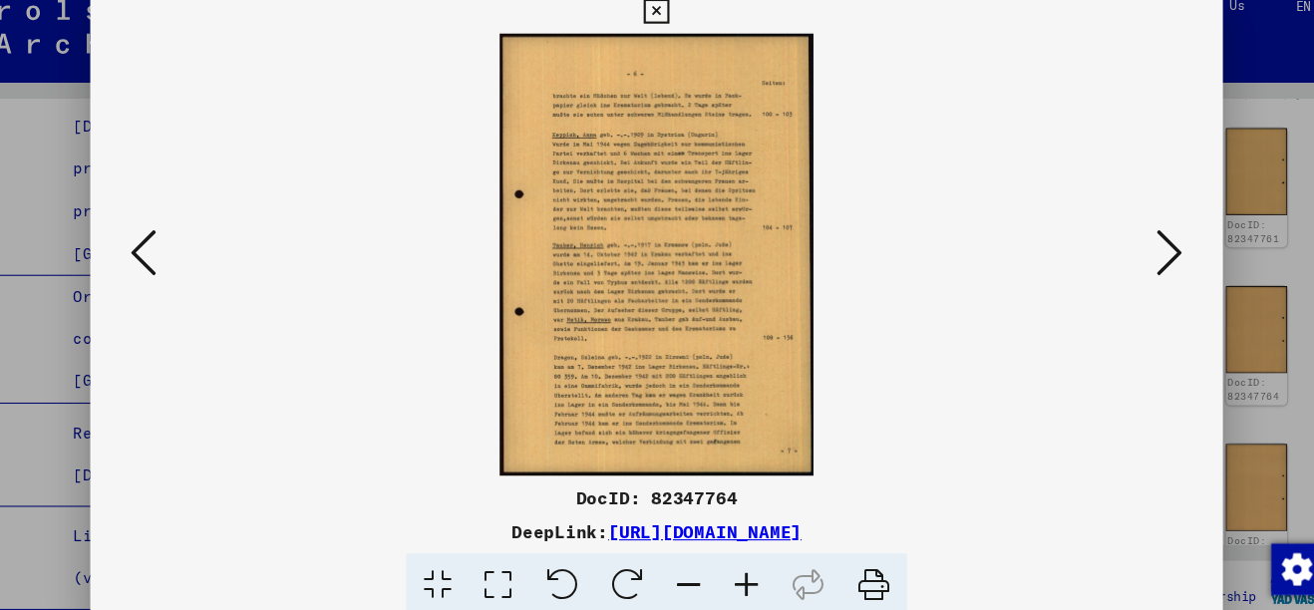
click at [1252, 167] on div at bounding box center [657, 305] width 1314 height 610
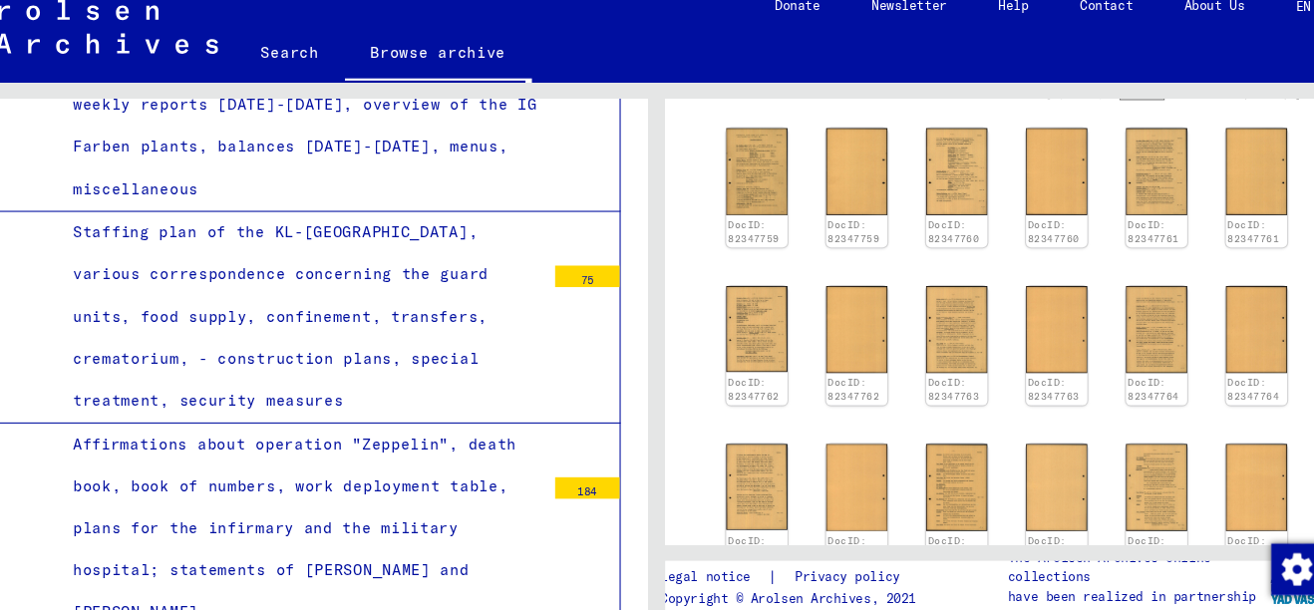
scroll to position [8859, 0]
